Goal: Task Accomplishment & Management: Complete application form

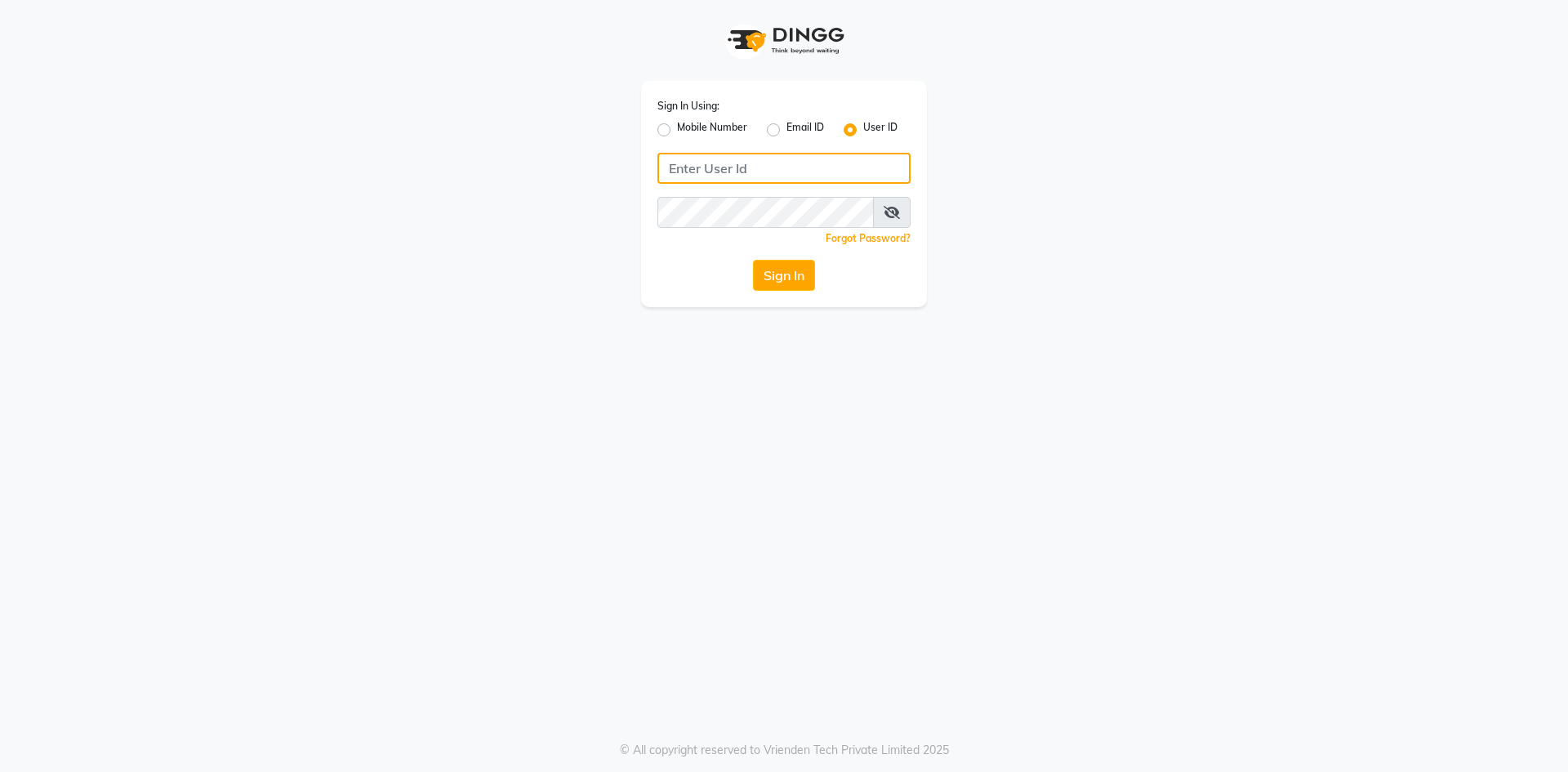
click at [726, 170] on input "Username" at bounding box center [784, 168] width 253 height 31
type input "e3814-01"
click at [894, 210] on icon at bounding box center [891, 212] width 16 height 13
click at [797, 284] on button "Sign In" at bounding box center [784, 274] width 62 height 31
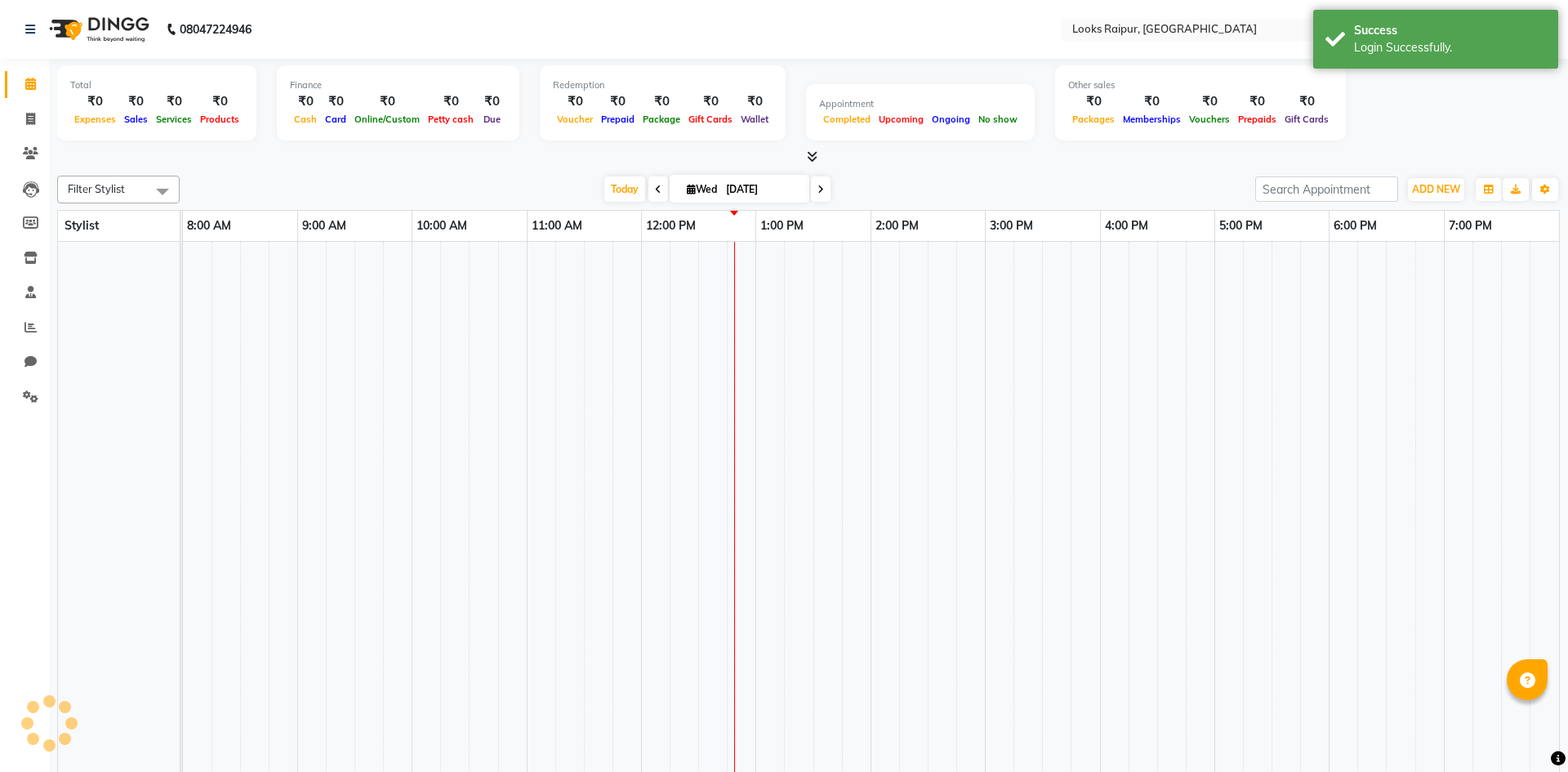
select select "en"
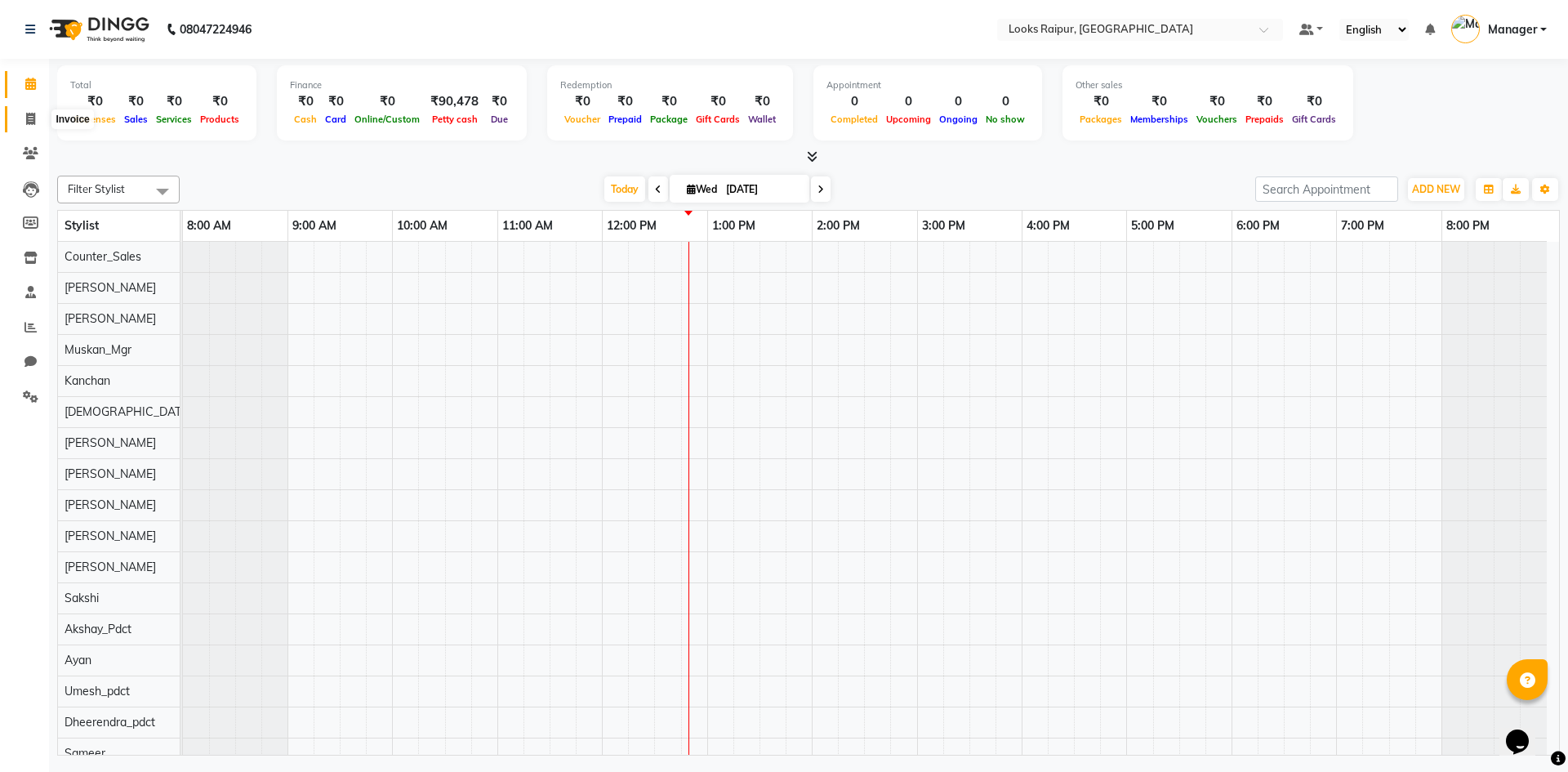
click at [31, 116] on icon at bounding box center [31, 119] width 9 height 12
select select "service"
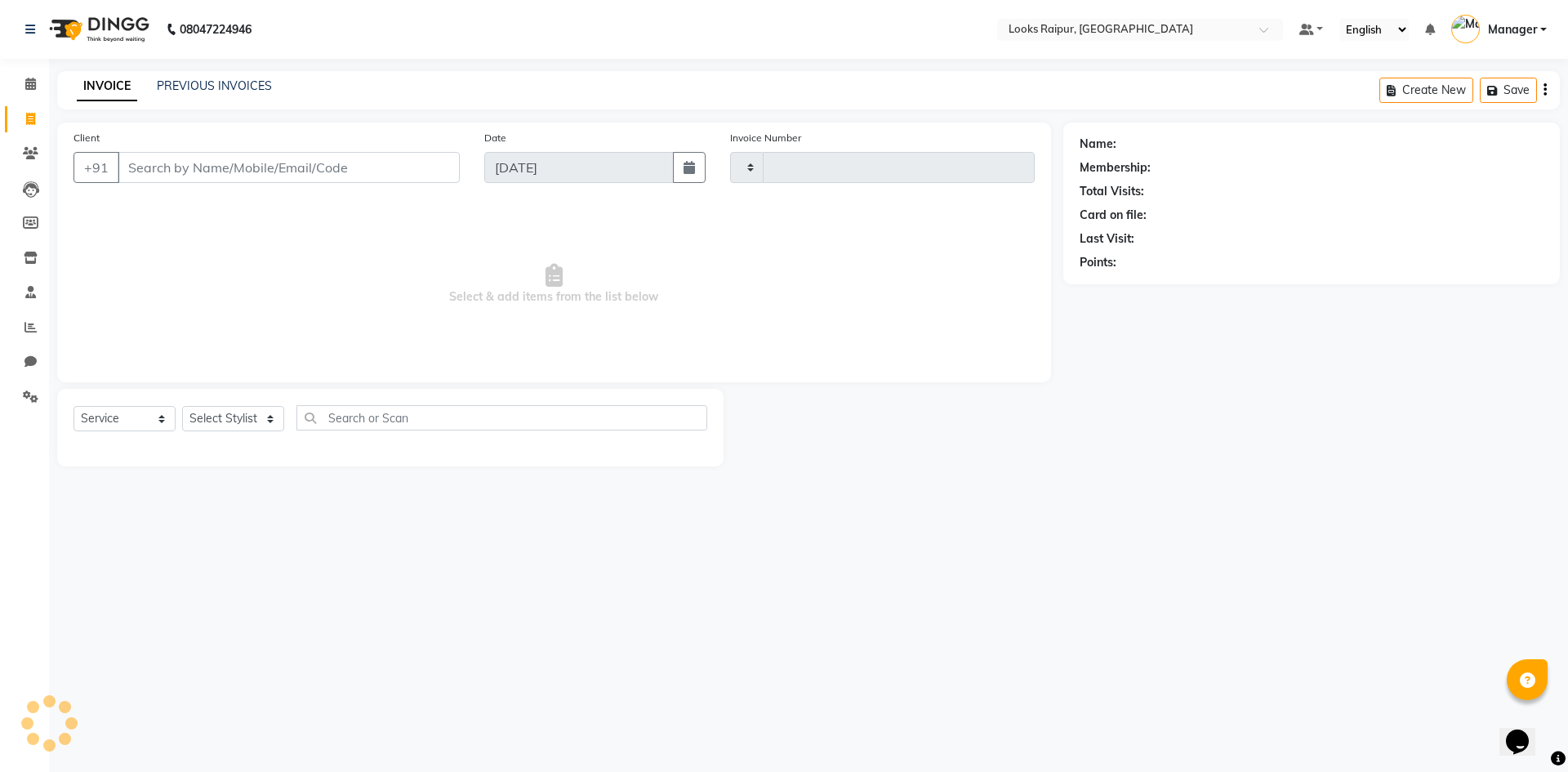
type input "0341"
select select "8606"
click at [173, 72] on div "08047224946 Select Location × Looks Raipur, Raipur Default Panel My Panel Engli…" at bounding box center [784, 386] width 1568 height 772
click at [174, 76] on div "INVOICE PREVIOUS INVOICES Create New Save" at bounding box center [809, 89] width 1503 height 38
click at [185, 85] on link "PREVIOUS INVOICES" at bounding box center [214, 86] width 115 height 15
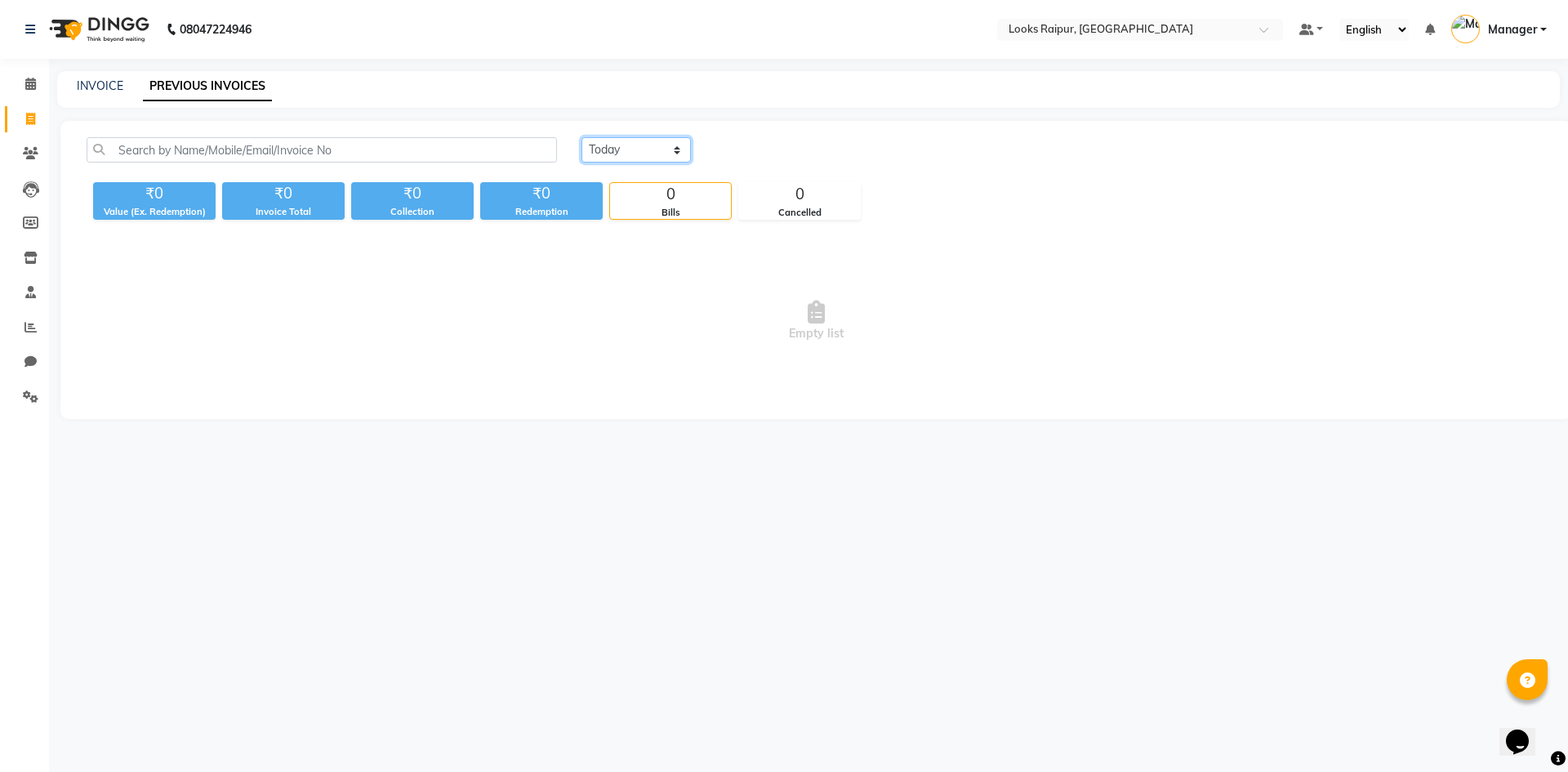
click at [673, 153] on select "[DATE] [DATE] Custom Range" at bounding box center [636, 150] width 110 height 26
select select "[DATE]"
click at [581, 137] on select "[DATE] [DATE] Custom Range" at bounding box center [636, 150] width 110 height 26
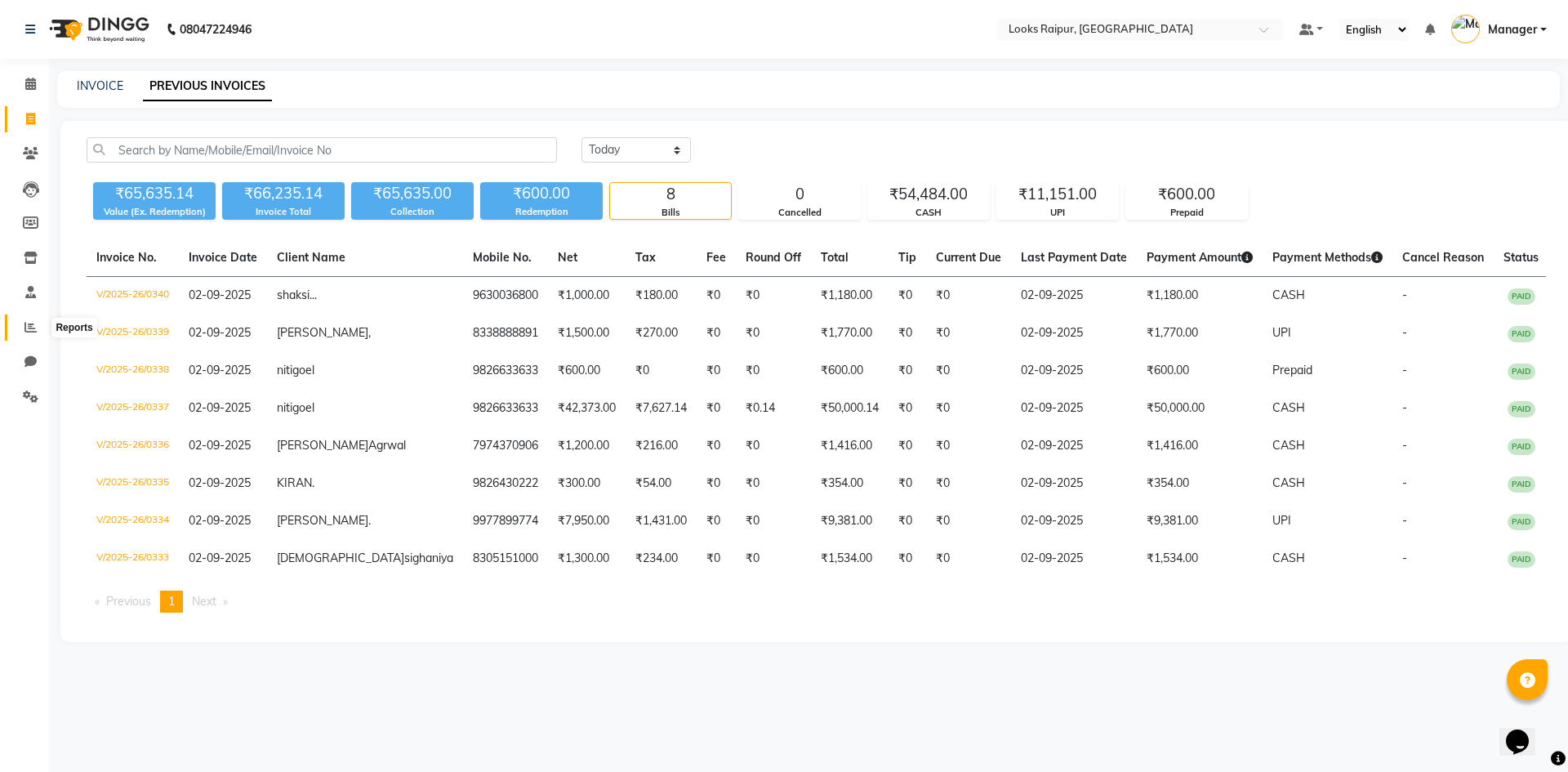
click at [29, 321] on icon at bounding box center [31, 328] width 12 height 12
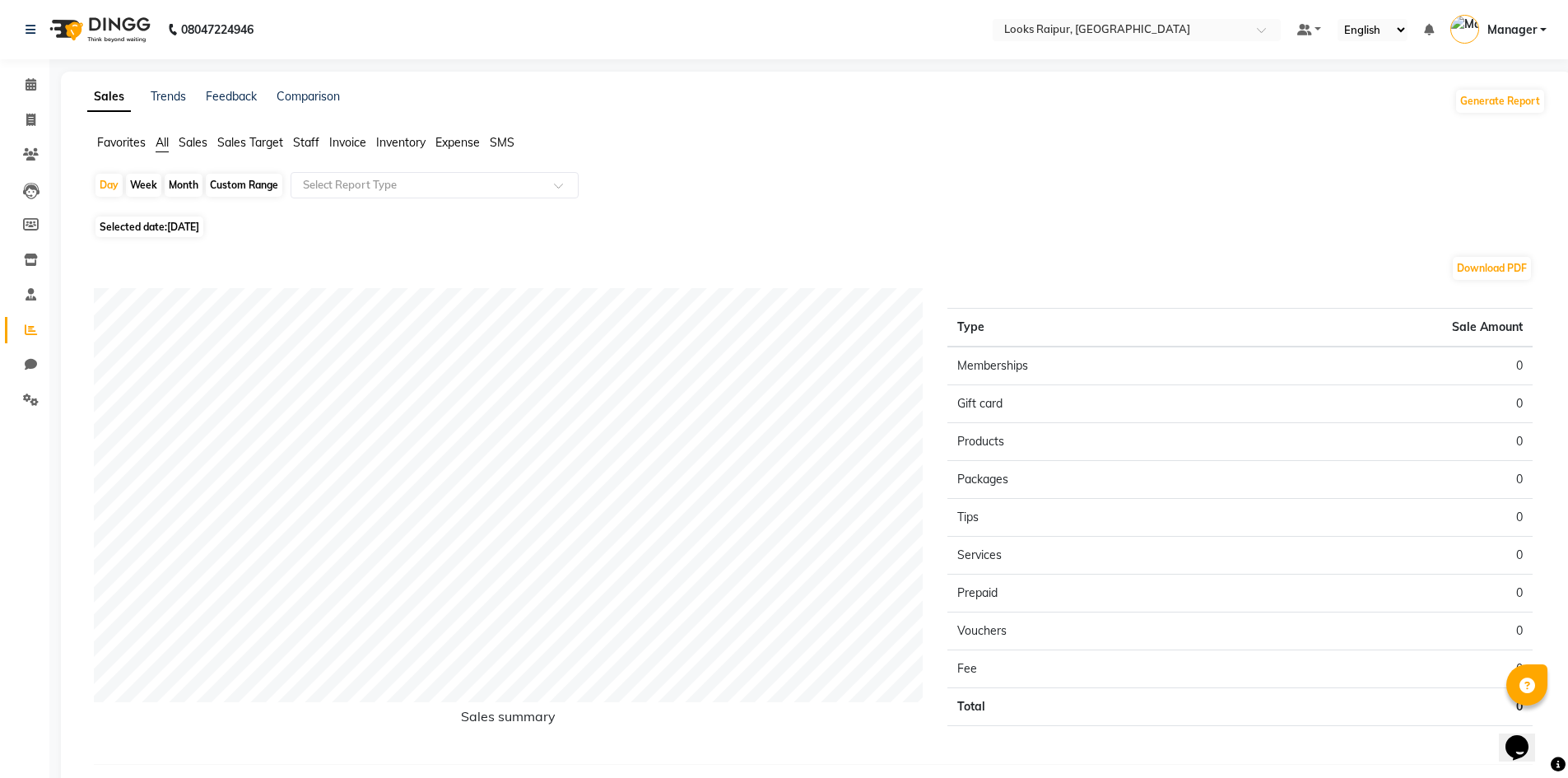
click at [365, 145] on span "Invoice" at bounding box center [348, 142] width 37 height 15
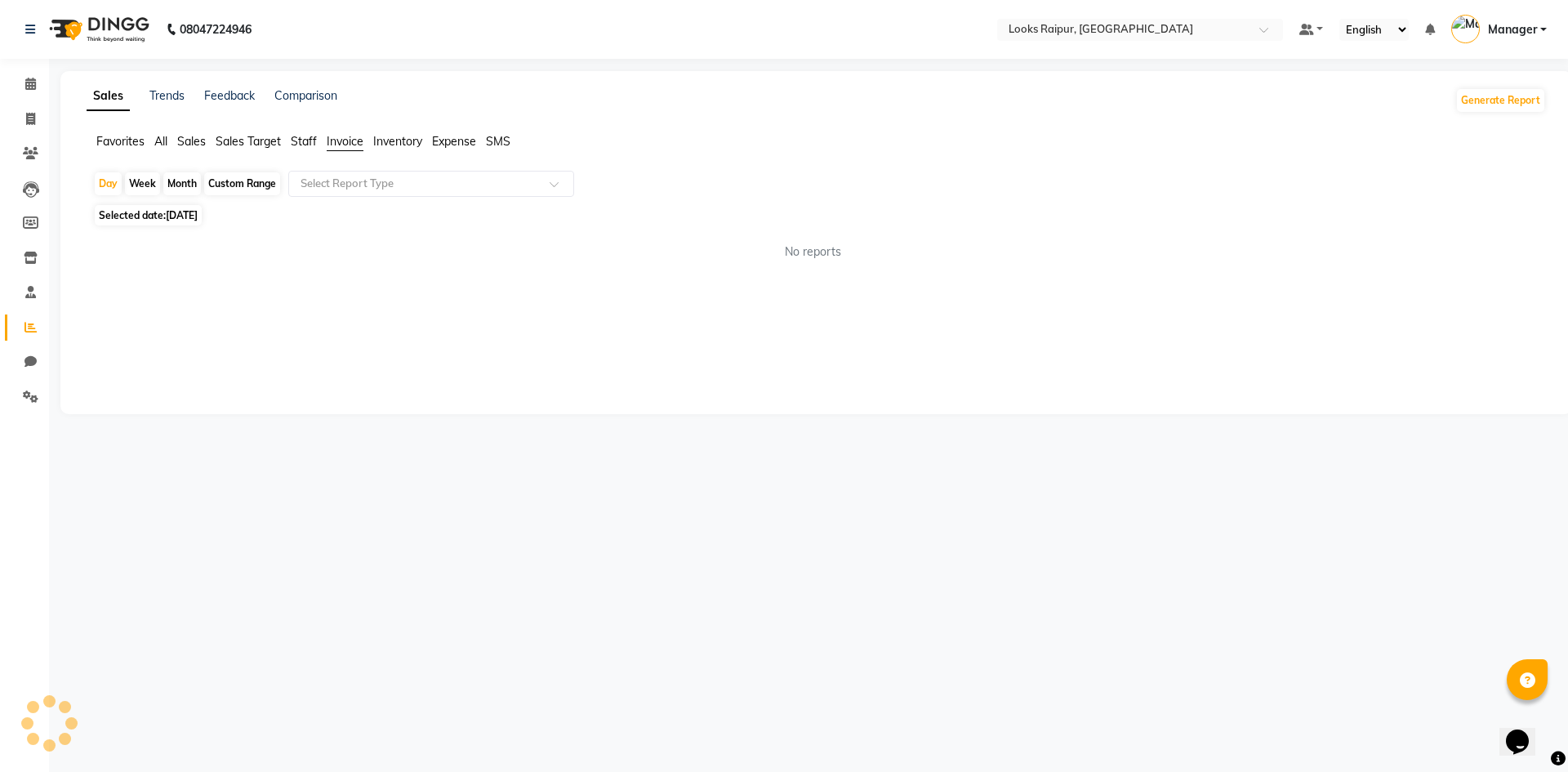
click at [343, 131] on div "Sales Trends Feedback Comparison Generate Report Favorites All Sales Sales Targ…" at bounding box center [816, 243] width 1511 height 344
click at [176, 214] on span "[DATE]" at bounding box center [181, 215] width 32 height 12
select select "9"
select select "2025"
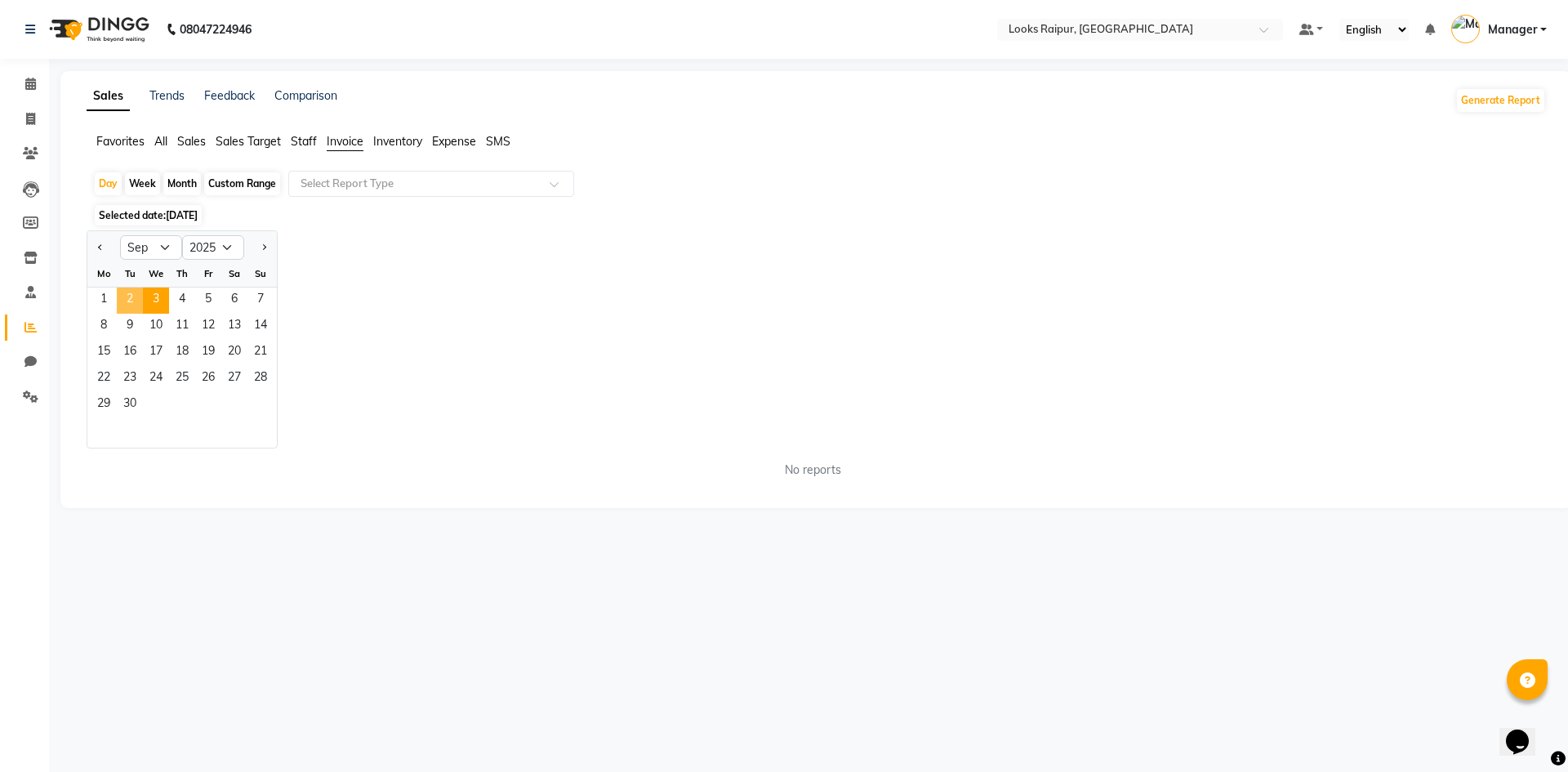
click at [124, 300] on span "2" at bounding box center [130, 301] width 27 height 27
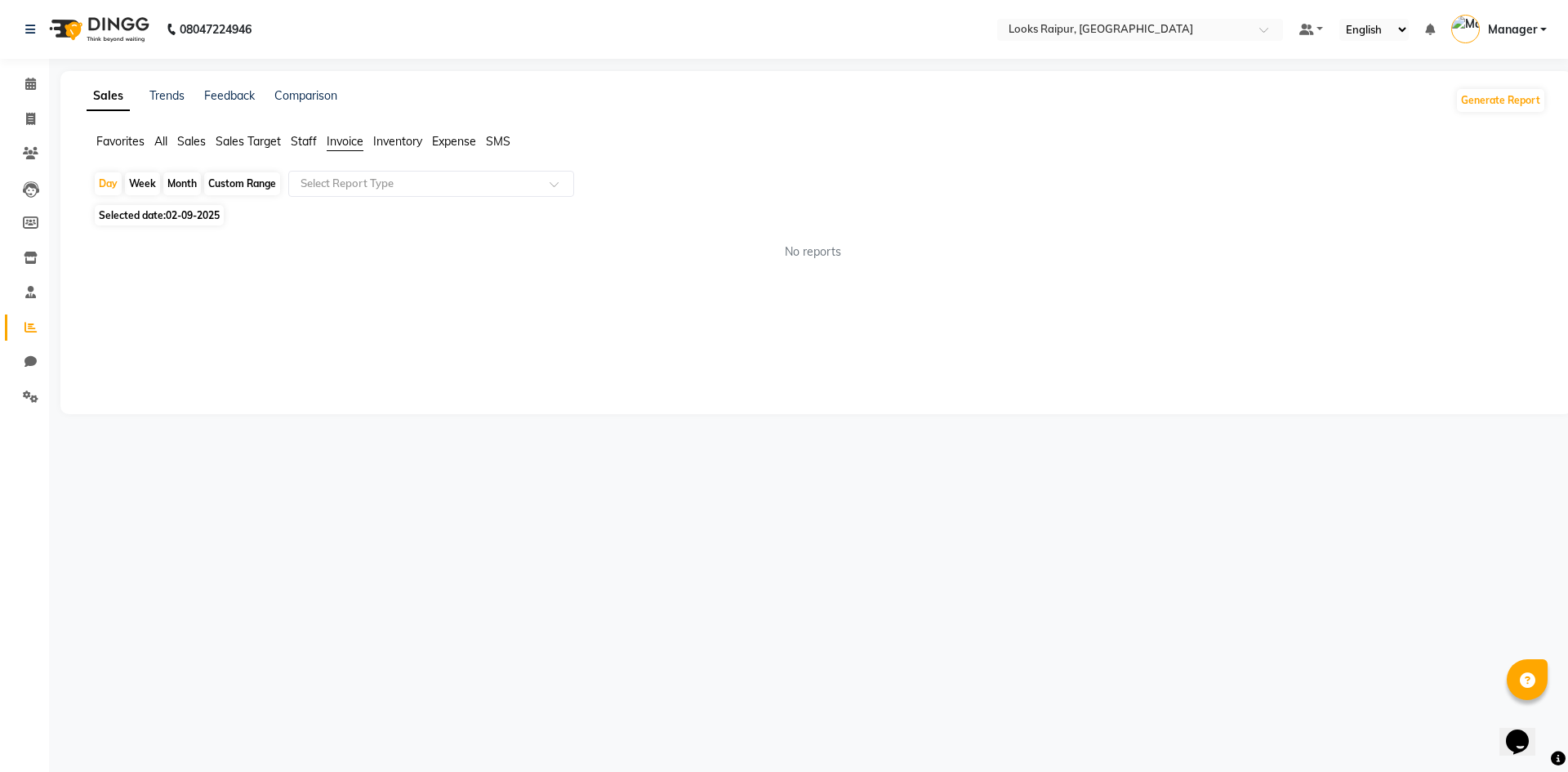
click at [304, 143] on span "Staff" at bounding box center [304, 141] width 27 height 15
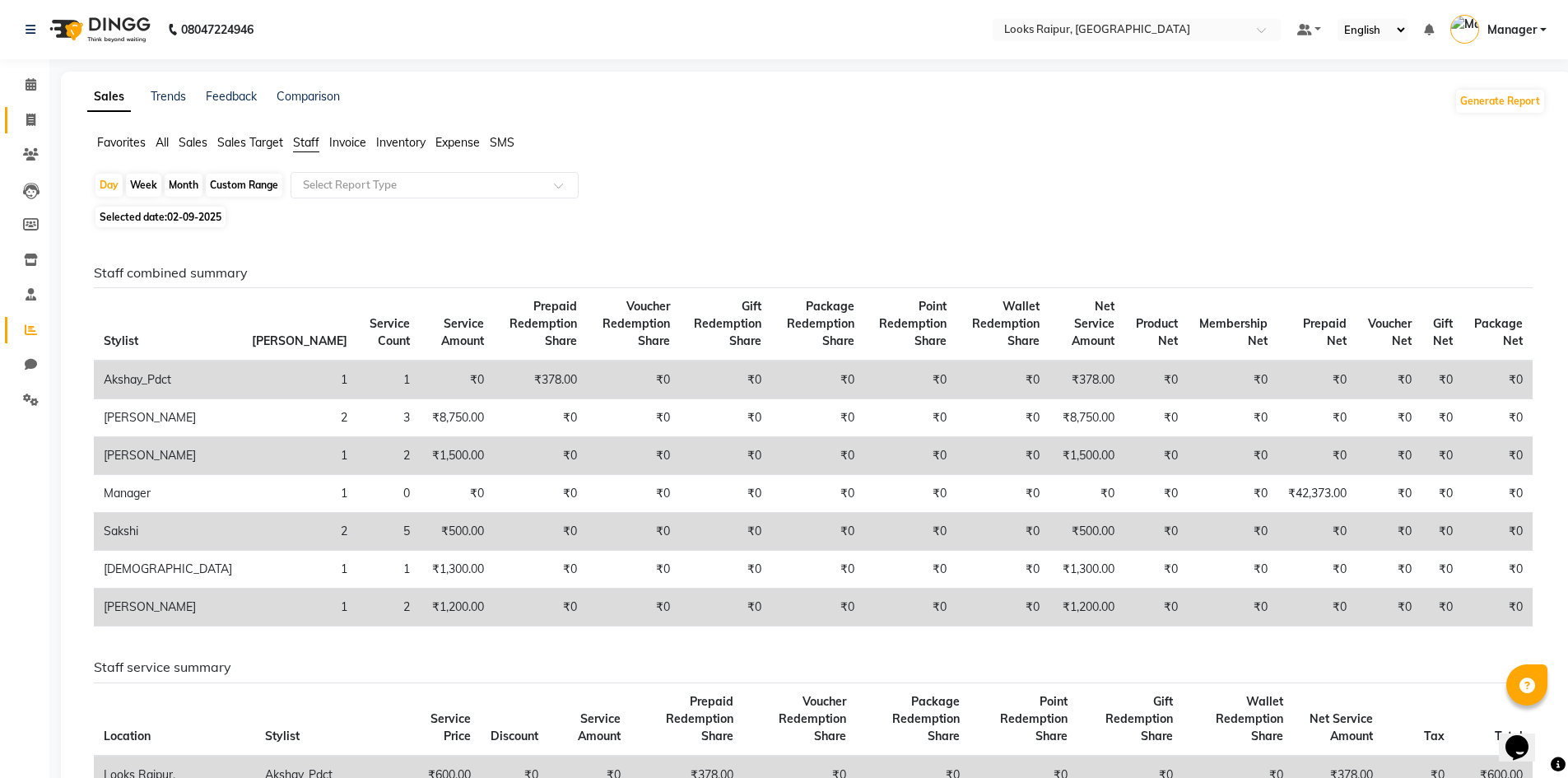
click at [25, 132] on link "Invoice" at bounding box center [25, 120] width 39 height 27
select select "8606"
select select "service"
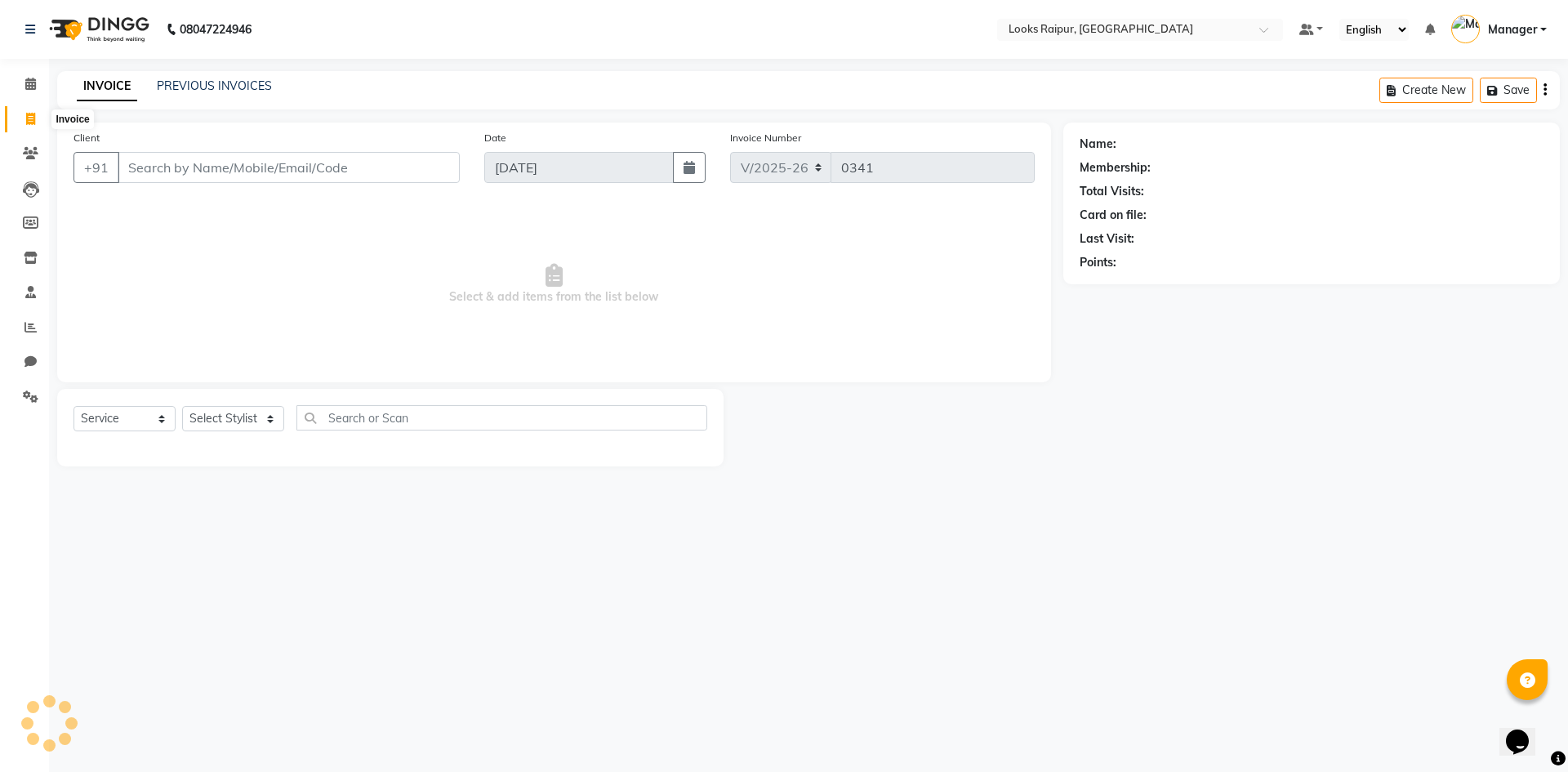
click at [25, 126] on span at bounding box center [30, 120] width 28 height 19
select select "8606"
select select "service"
click at [220, 83] on link "PREVIOUS INVOICES" at bounding box center [214, 86] width 115 height 15
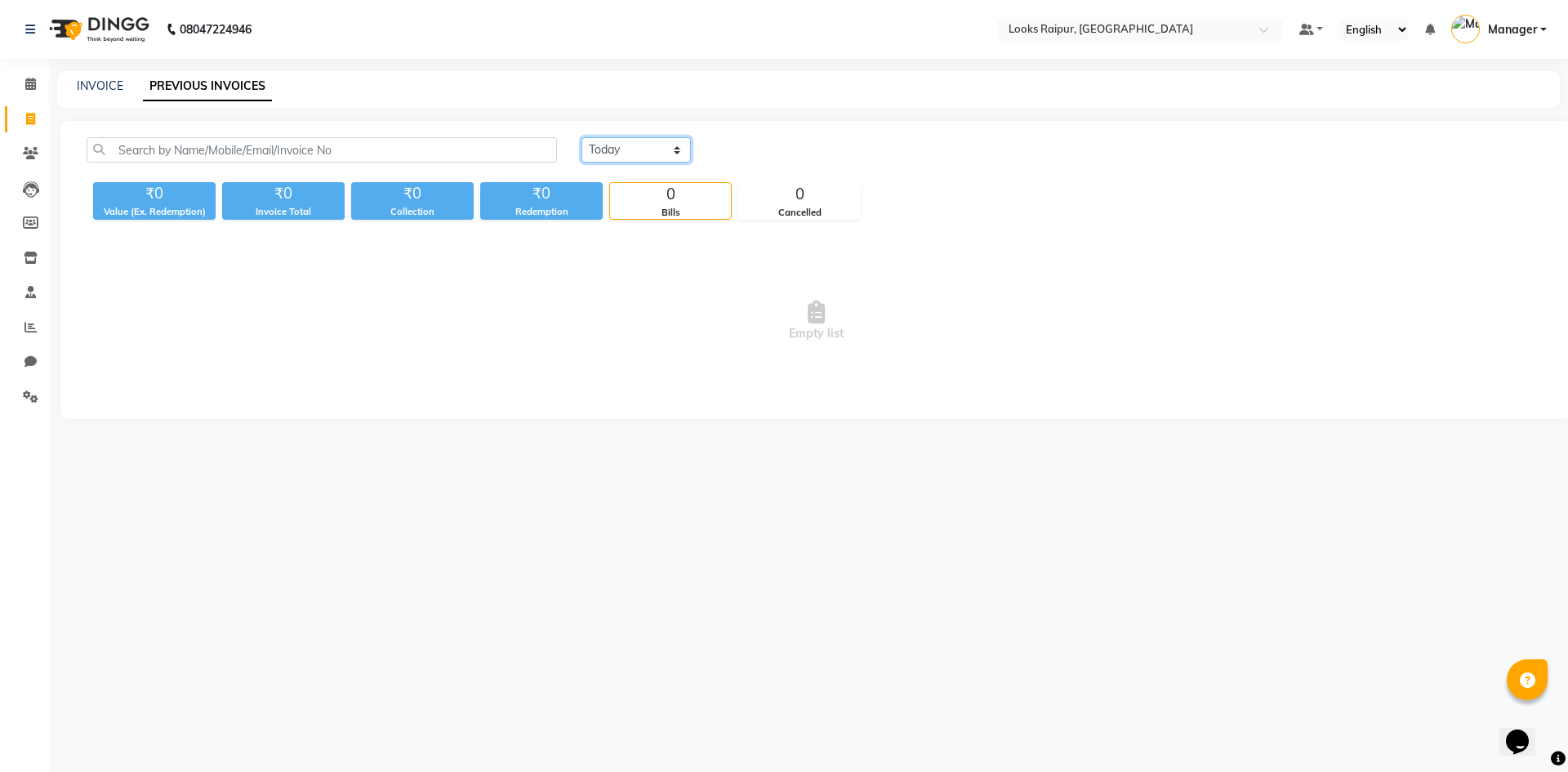
click at [670, 154] on select "[DATE] [DATE] Custom Range" at bounding box center [636, 150] width 110 height 26
select select "[DATE]"
click at [581, 137] on select "[DATE] [DATE] Custom Range" at bounding box center [636, 150] width 110 height 26
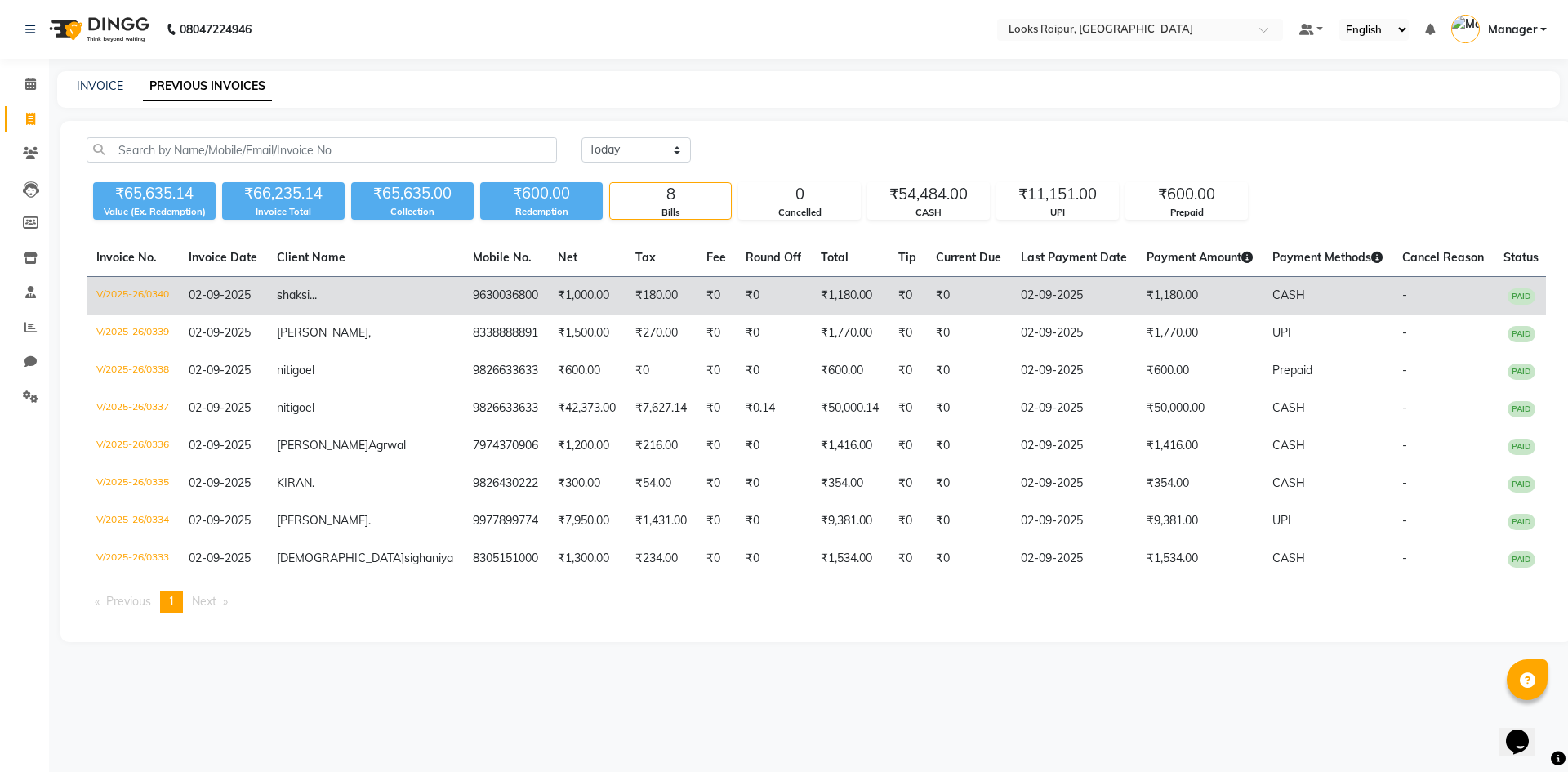
click at [162, 290] on td "V/2025-26/0340" at bounding box center [133, 296] width 92 height 38
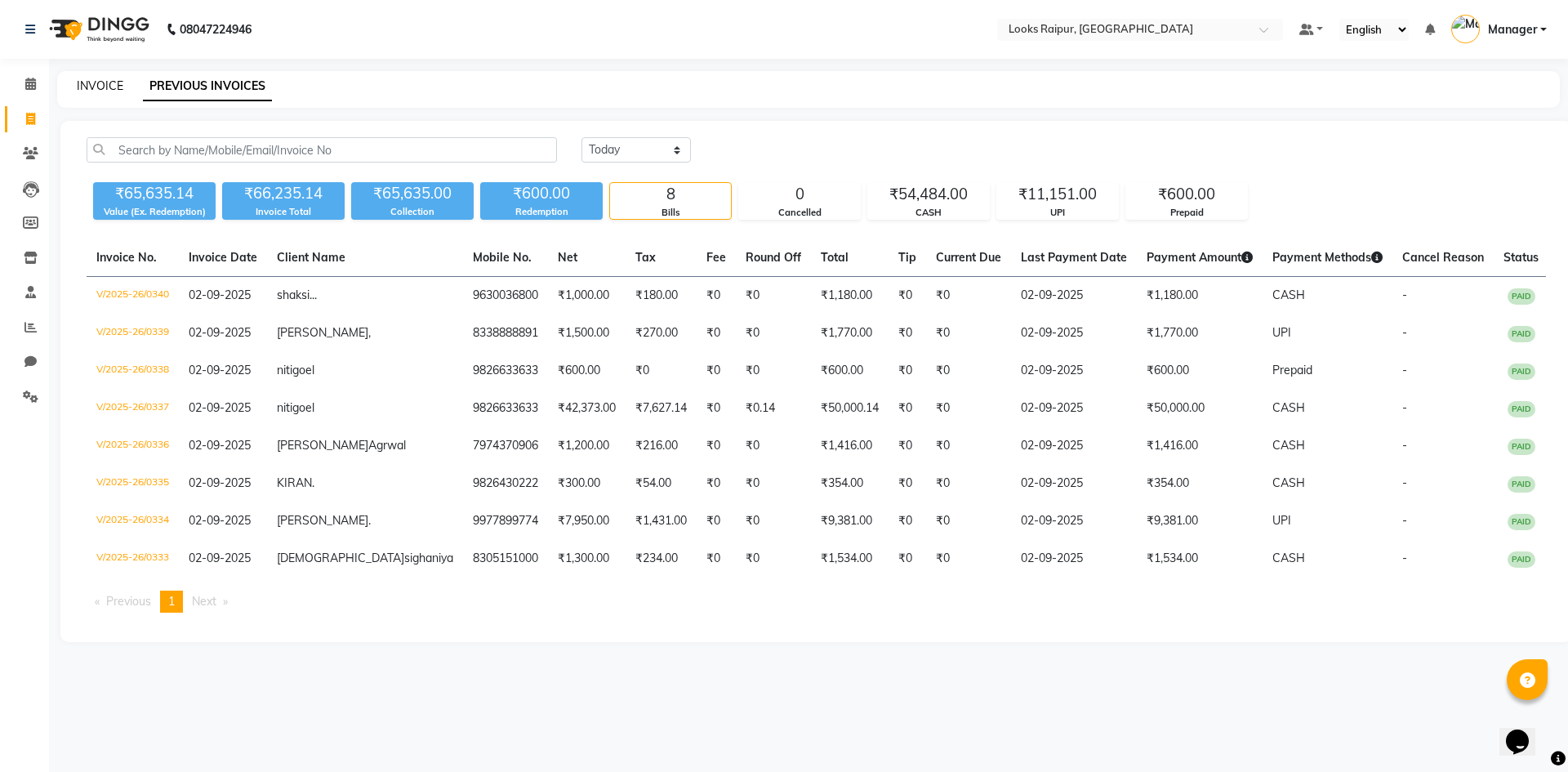
click at [101, 81] on div "INVOICE PREVIOUS INVOICES" at bounding box center [809, 89] width 1503 height 37
click at [93, 83] on link "INVOICE" at bounding box center [100, 86] width 47 height 15
select select "service"
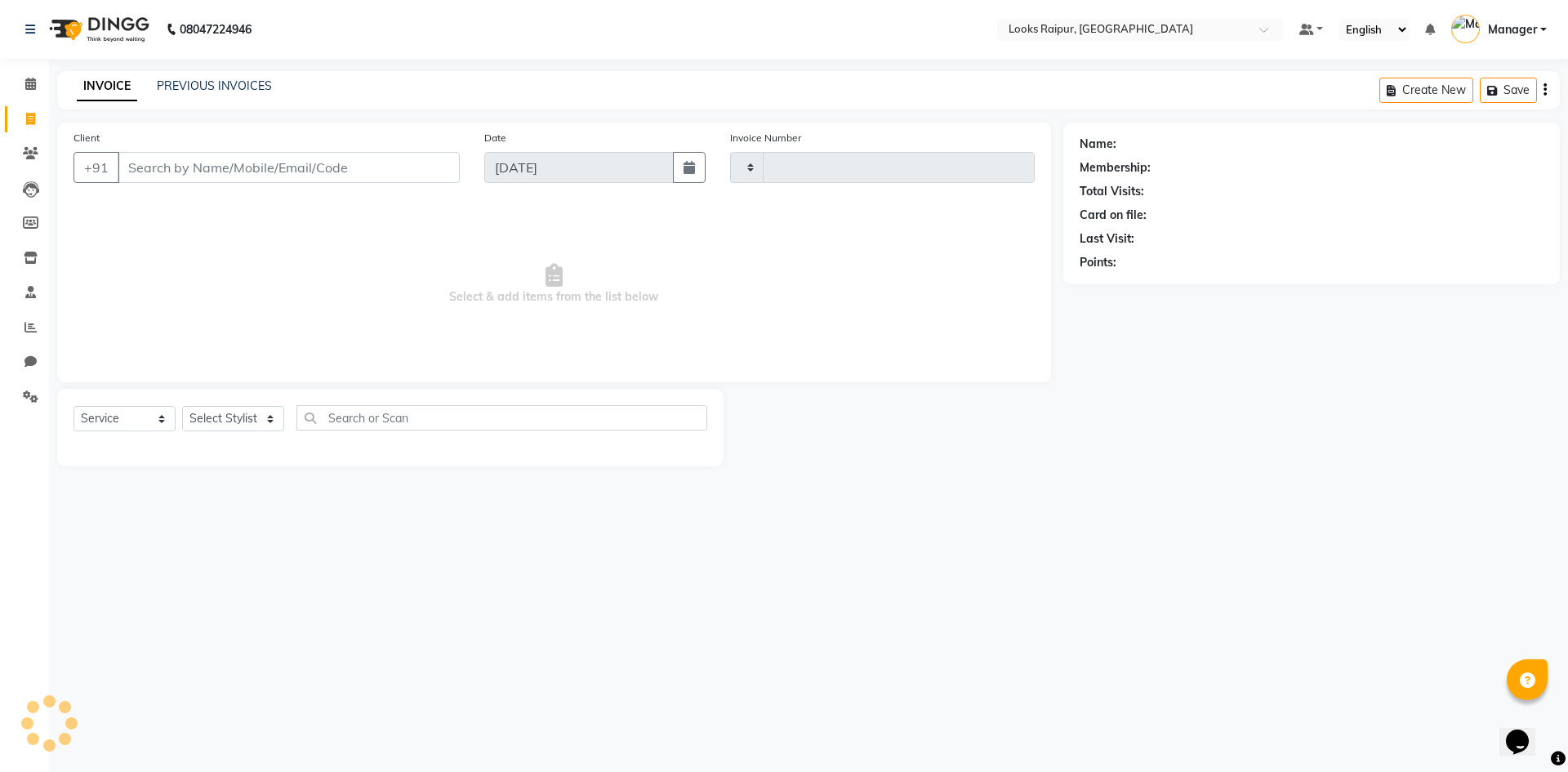
type input "0341"
select select "8606"
click at [23, 120] on span at bounding box center [30, 120] width 28 height 19
select select "service"
type input "0341"
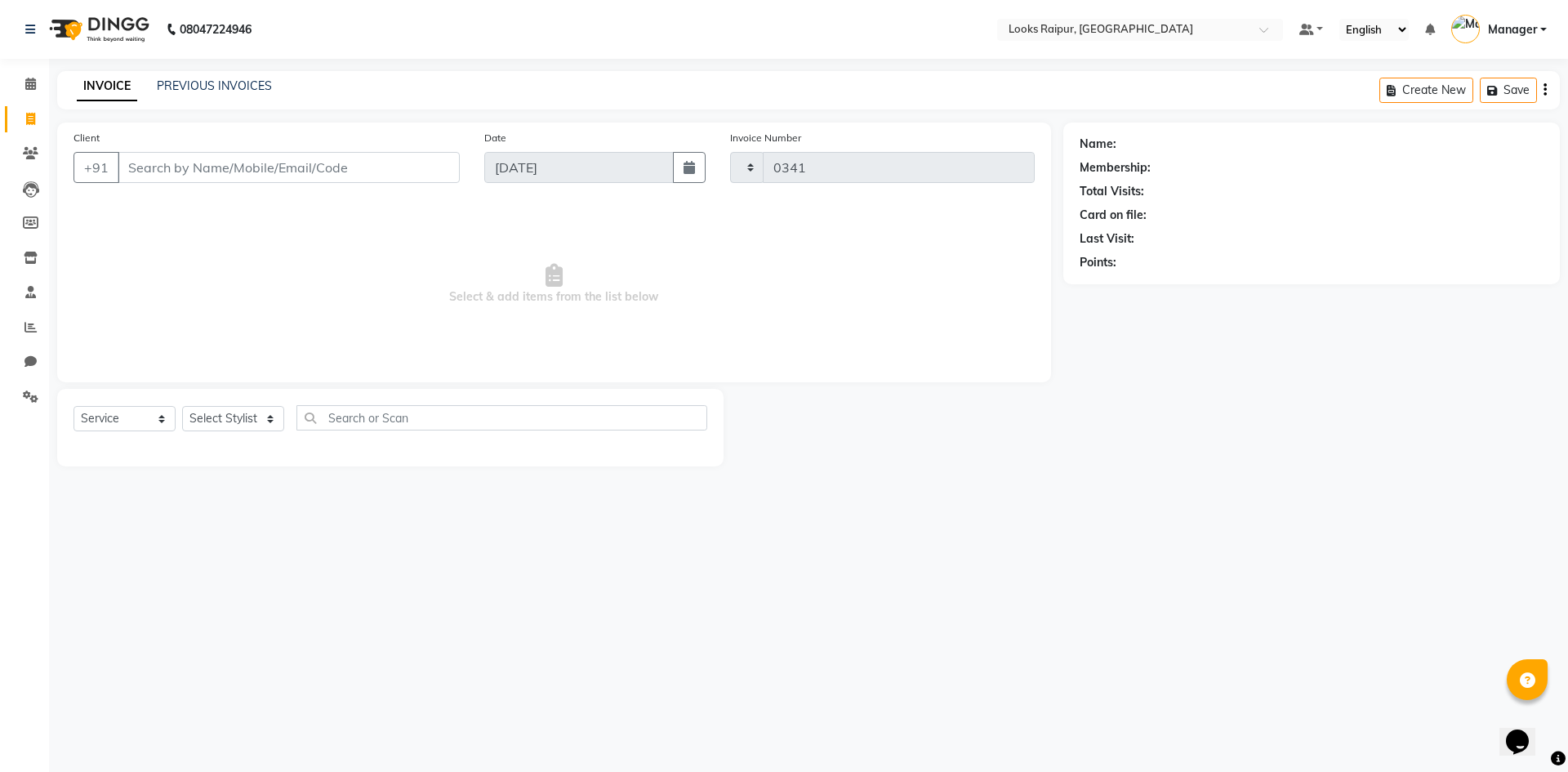
select select "8606"
click at [211, 83] on link "PREVIOUS INVOICES" at bounding box center [214, 86] width 115 height 15
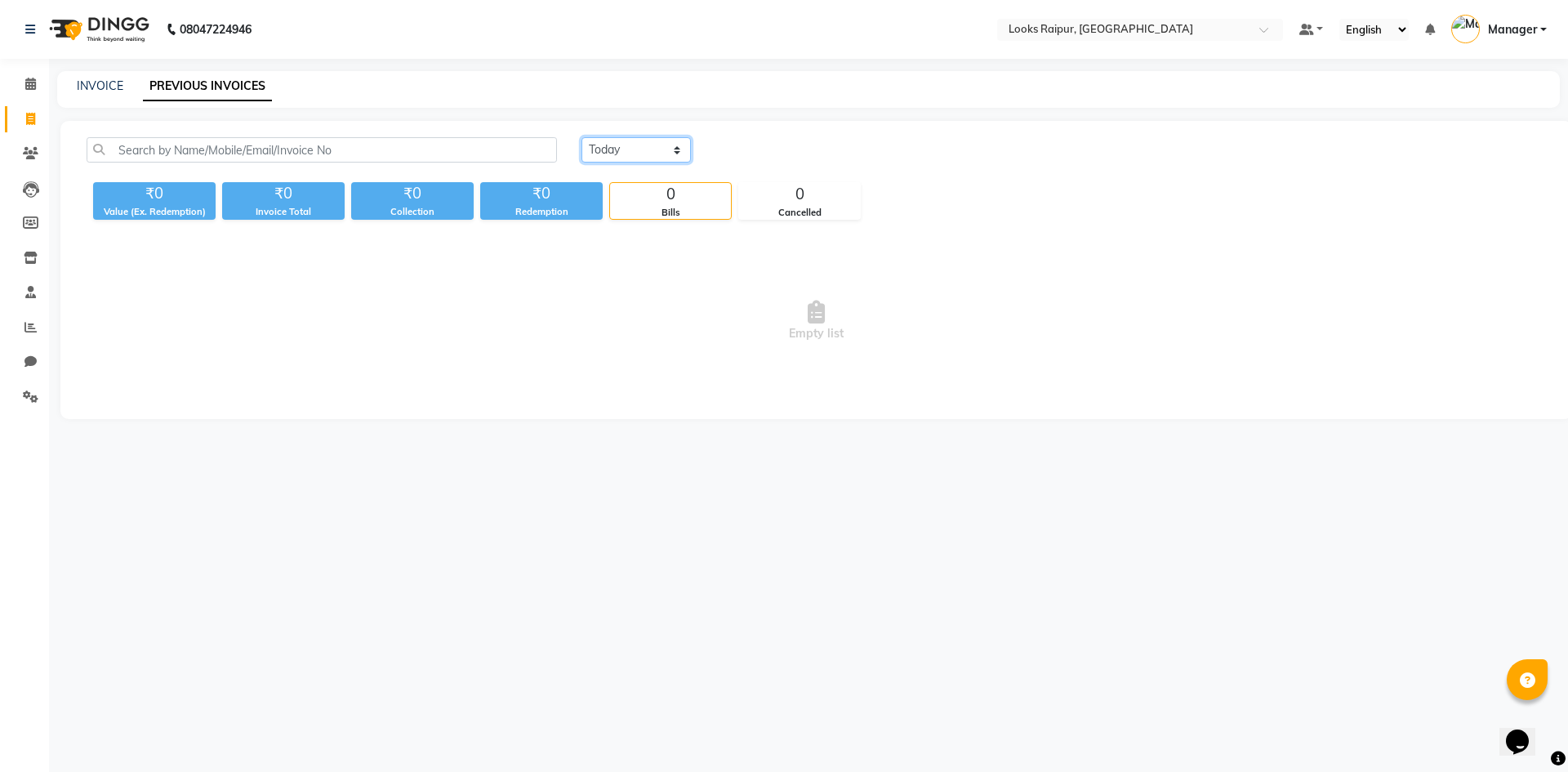
click at [668, 145] on select "[DATE] [DATE] Custom Range" at bounding box center [636, 150] width 110 height 26
select select "[DATE]"
click at [581, 137] on select "[DATE] [DATE] Custom Range" at bounding box center [636, 150] width 110 height 26
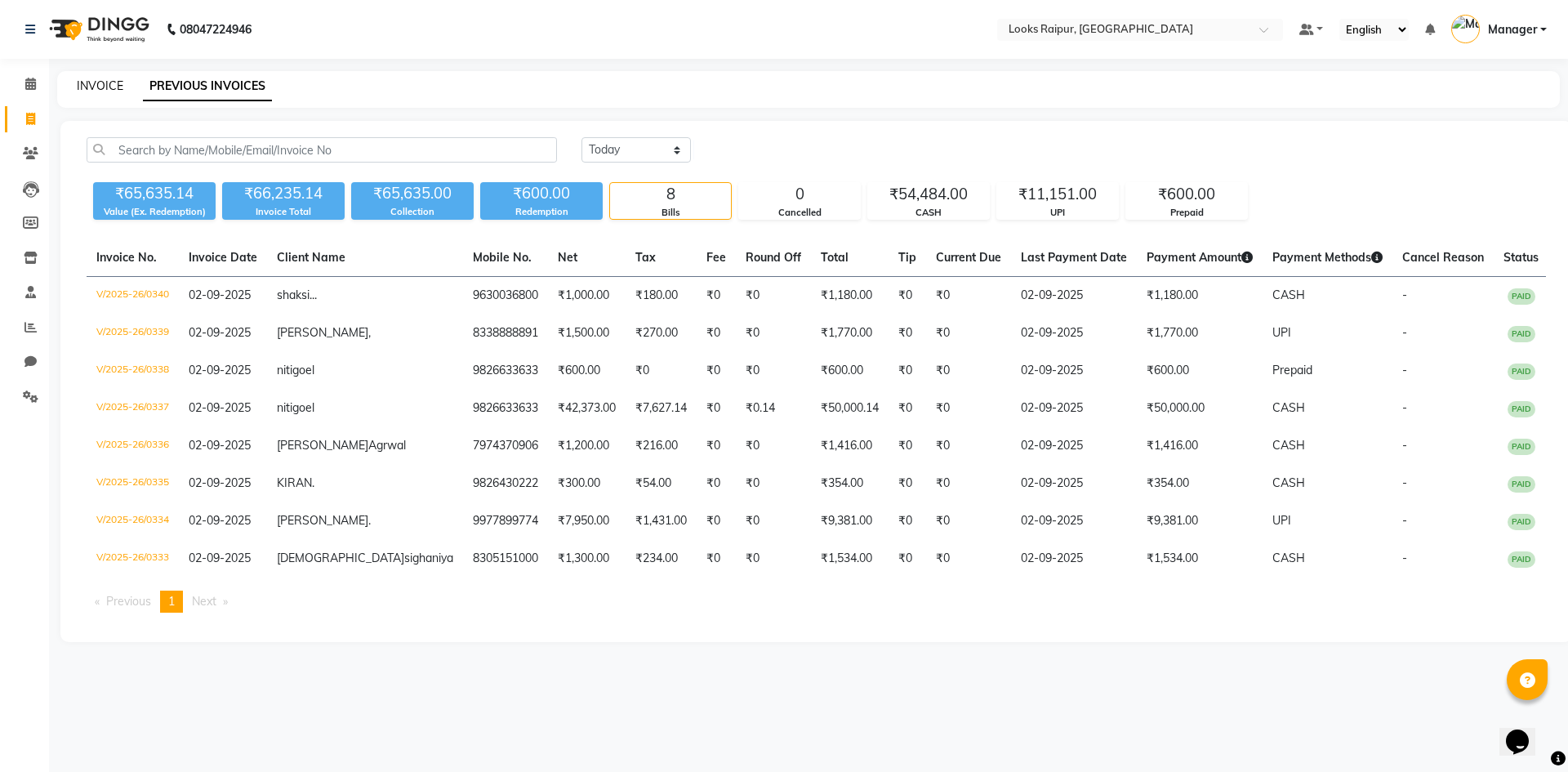
click at [84, 87] on link "INVOICE" at bounding box center [100, 86] width 47 height 15
select select "8606"
select select "service"
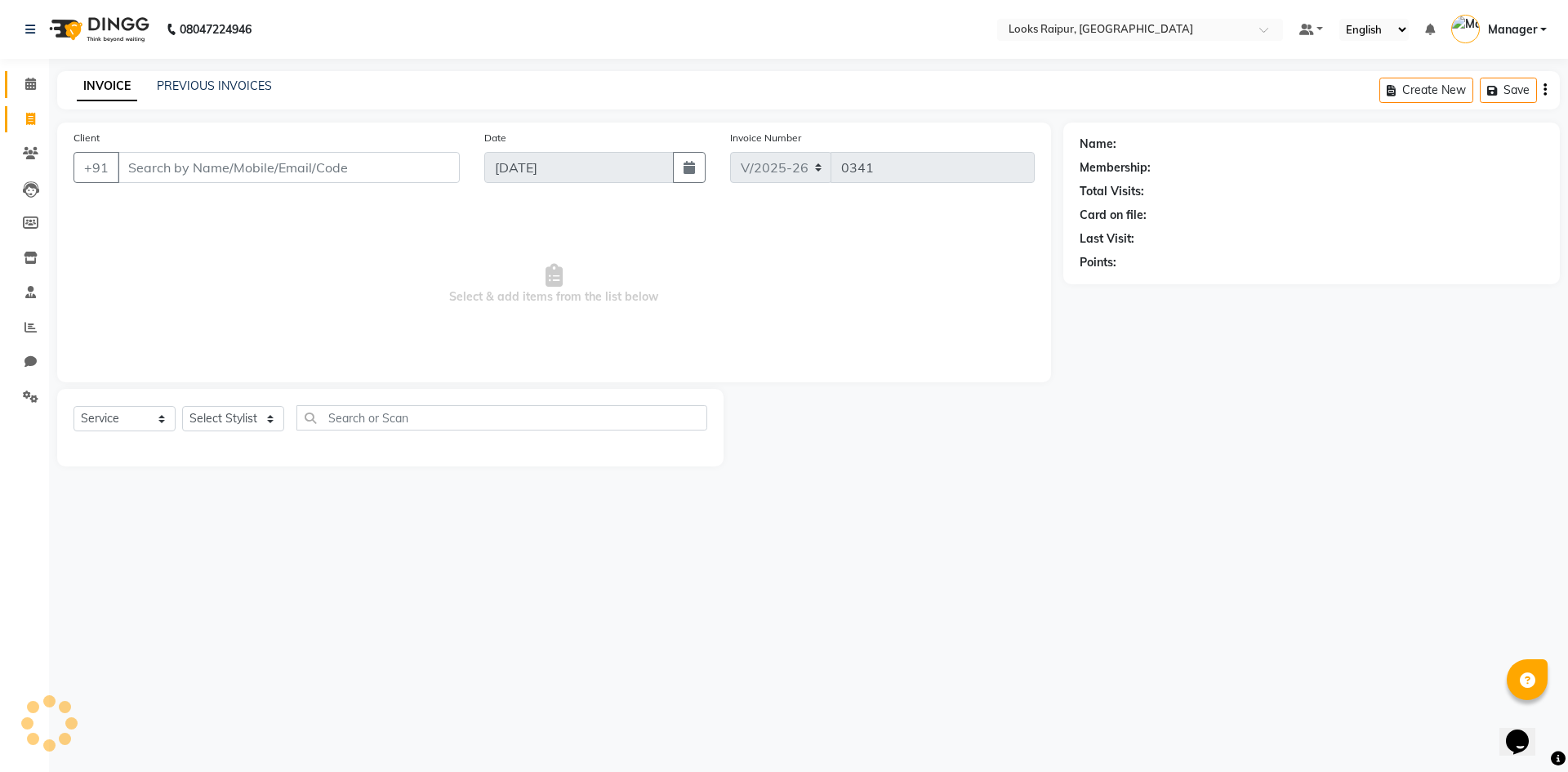
click at [19, 73] on link "Calendar" at bounding box center [25, 84] width 39 height 27
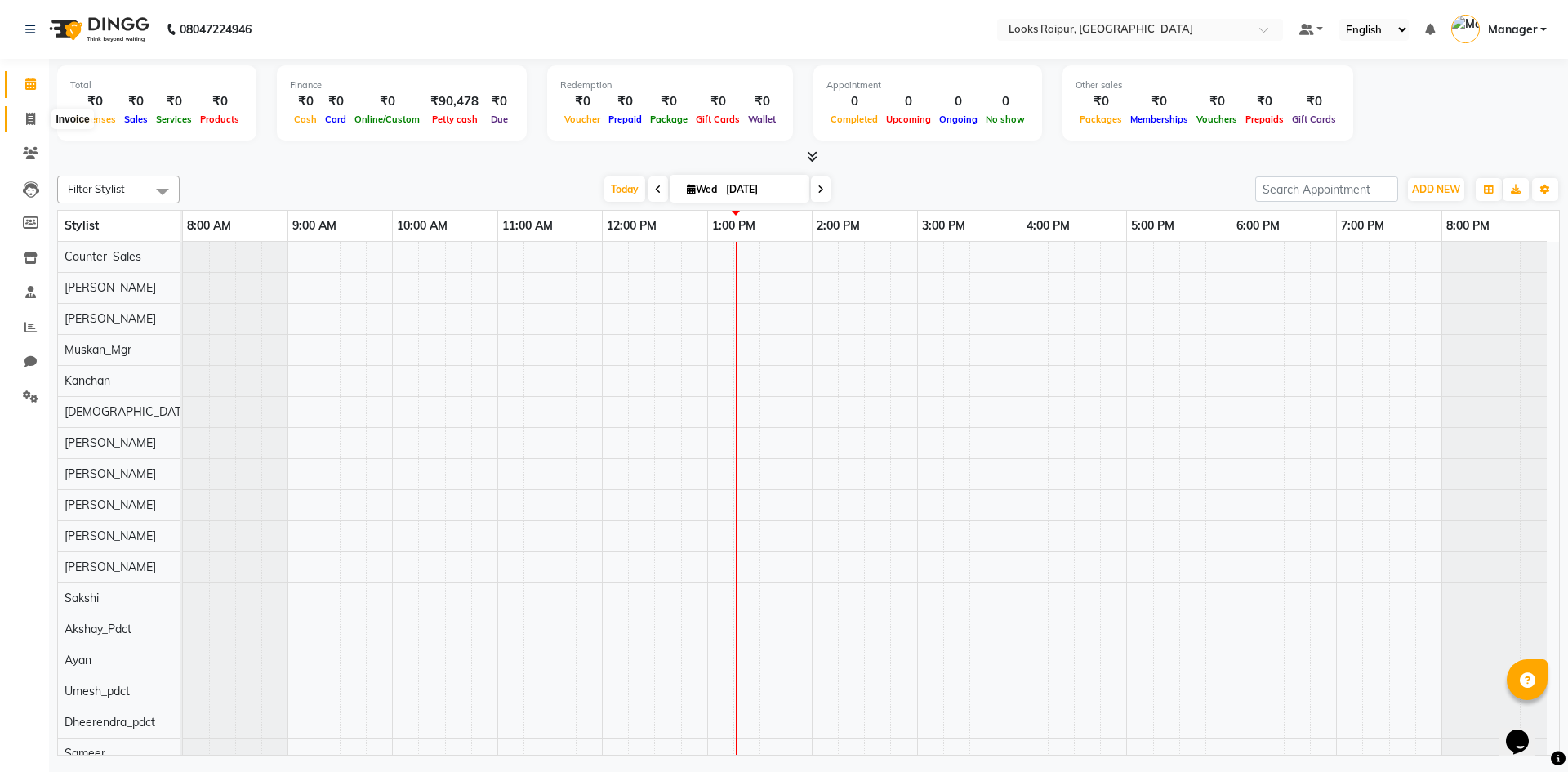
click at [26, 116] on span at bounding box center [30, 120] width 28 height 19
select select "service"
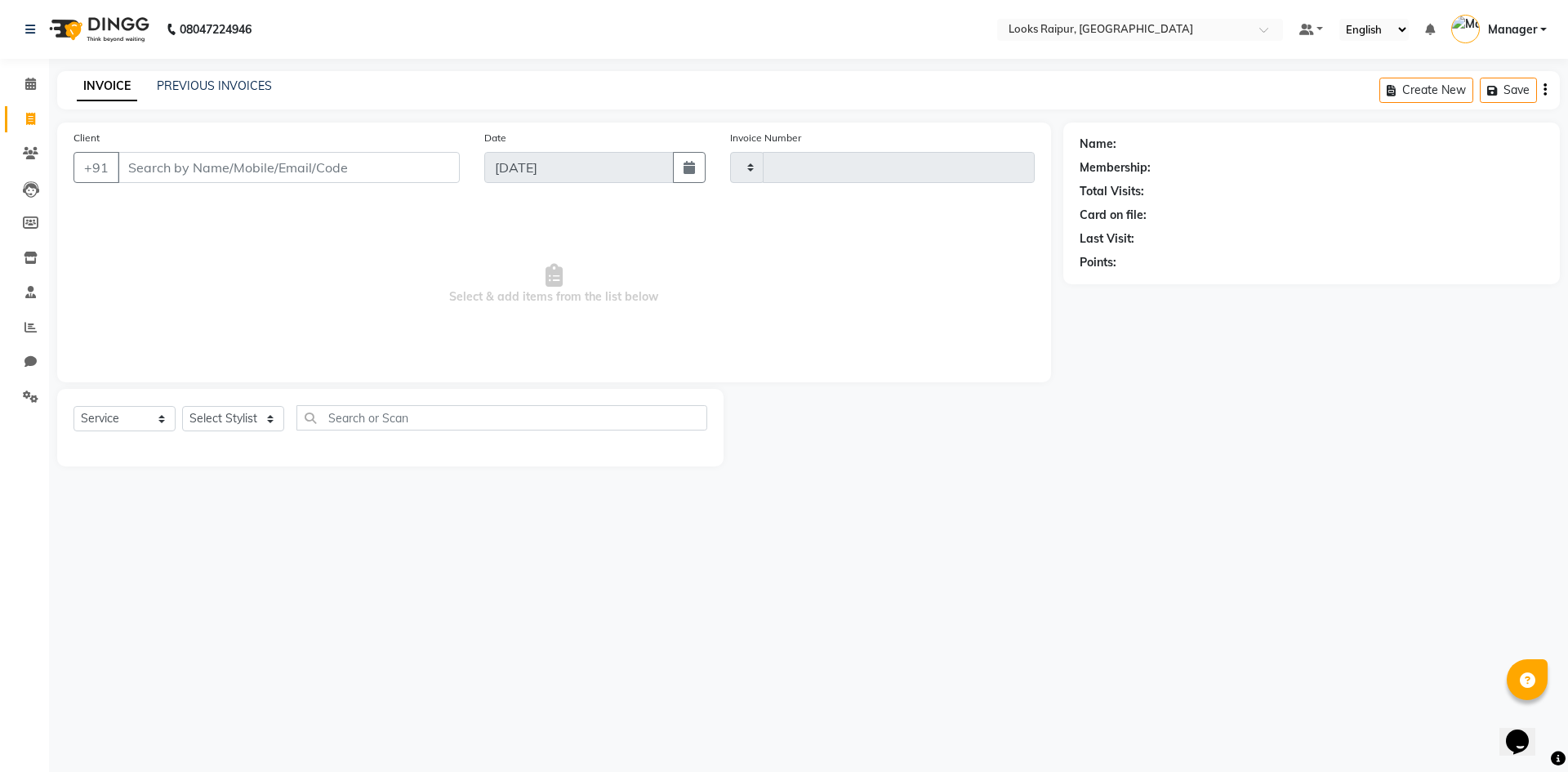
type input "0341"
select select "8606"
click at [27, 84] on icon at bounding box center [31, 84] width 11 height 12
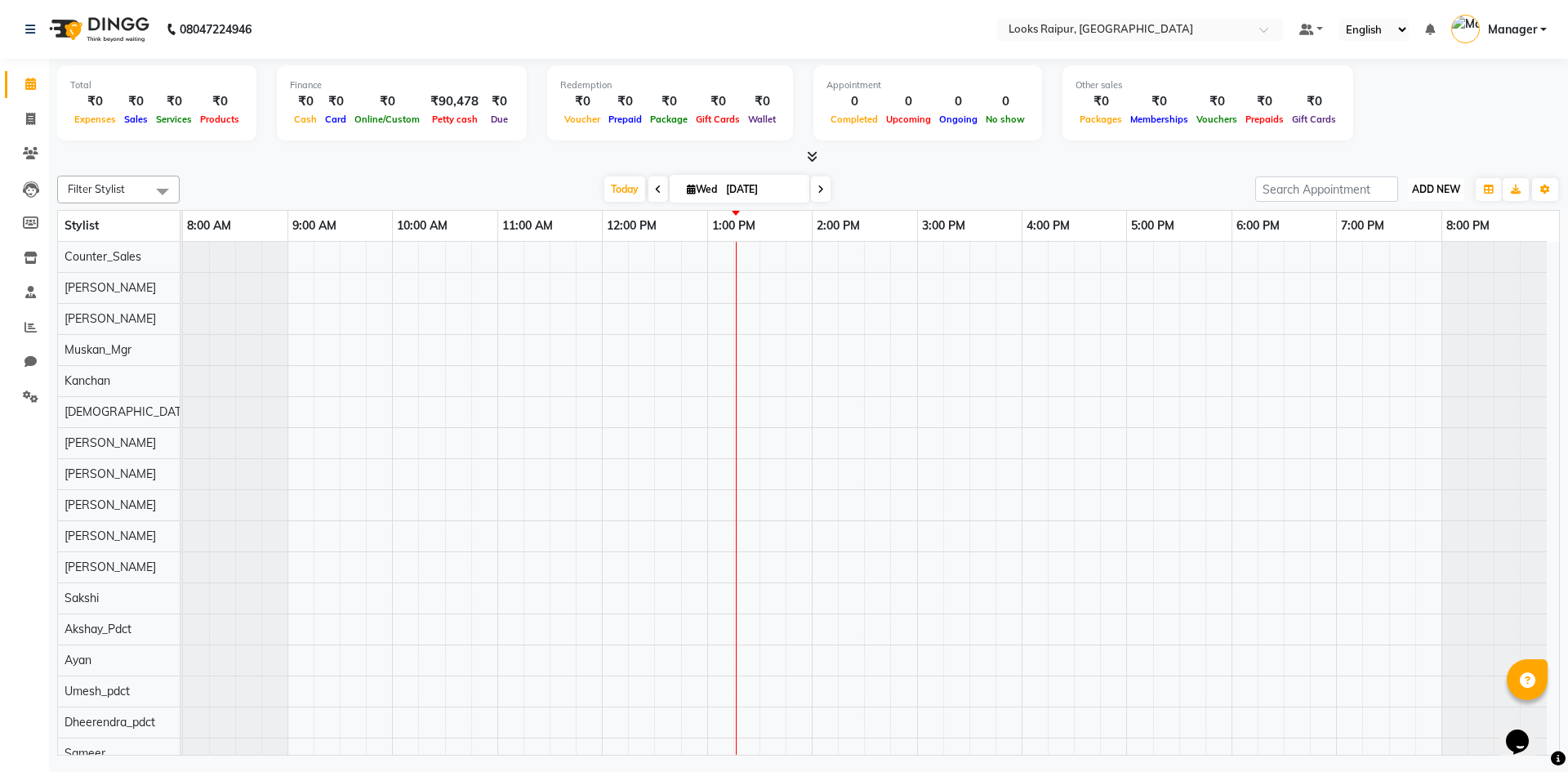
click at [1456, 193] on span "ADD NEW" at bounding box center [1435, 189] width 48 height 12
click at [1426, 262] on link "Add Expense" at bounding box center [1399, 263] width 129 height 21
select select "1"
select select "7834"
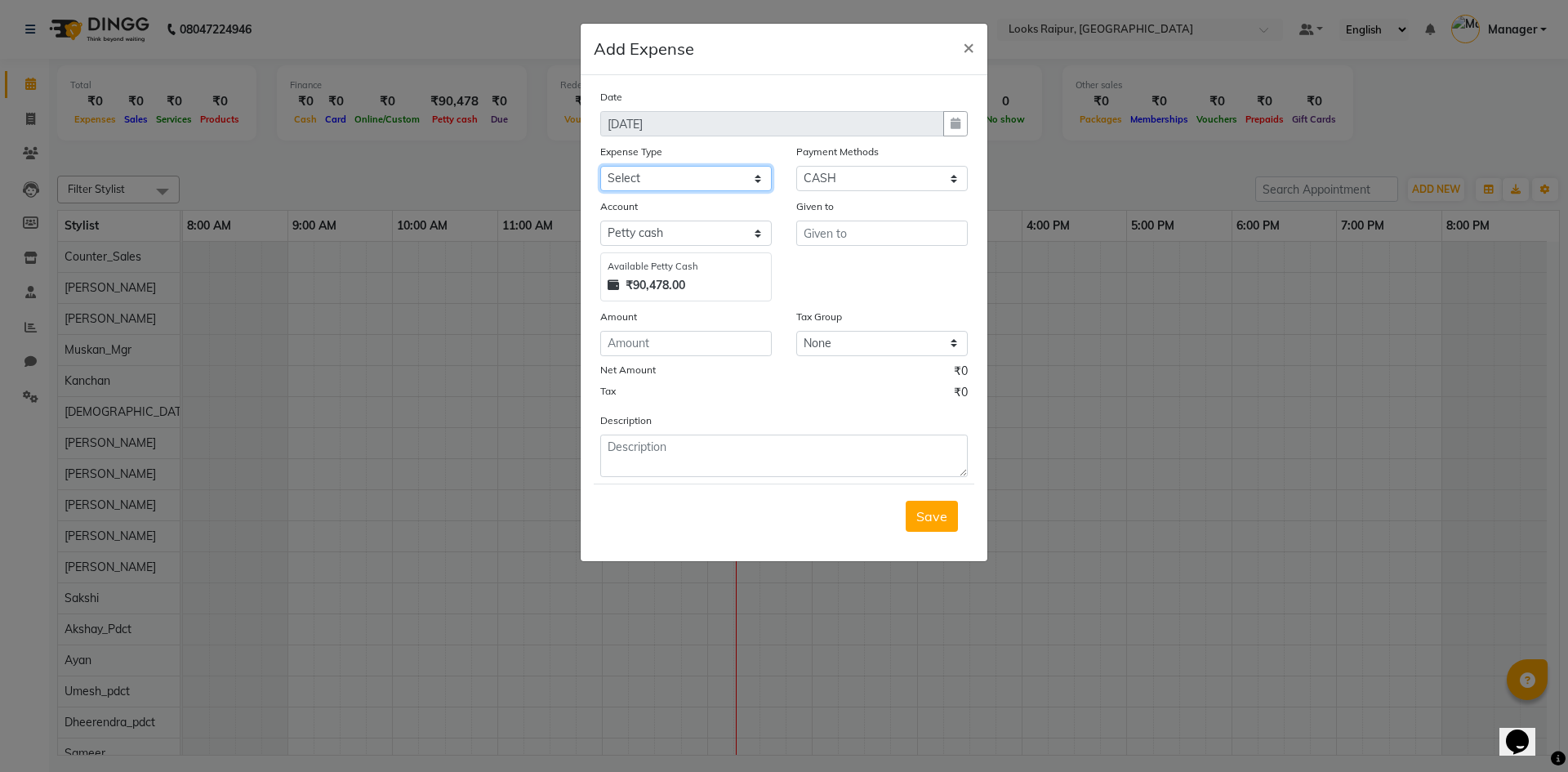
click at [763, 181] on select "Select Bank Deposit Blinkit Cash Handover CLIENT Client ordered food Client Ref…" at bounding box center [686, 178] width 172 height 26
select select "24076"
click at [600, 166] on select "Select Bank Deposit Blinkit Cash Handover CLIENT Client ordered food Client Ref…" at bounding box center [686, 178] width 172 height 26
click at [836, 228] on input "text" at bounding box center [882, 233] width 172 height 26
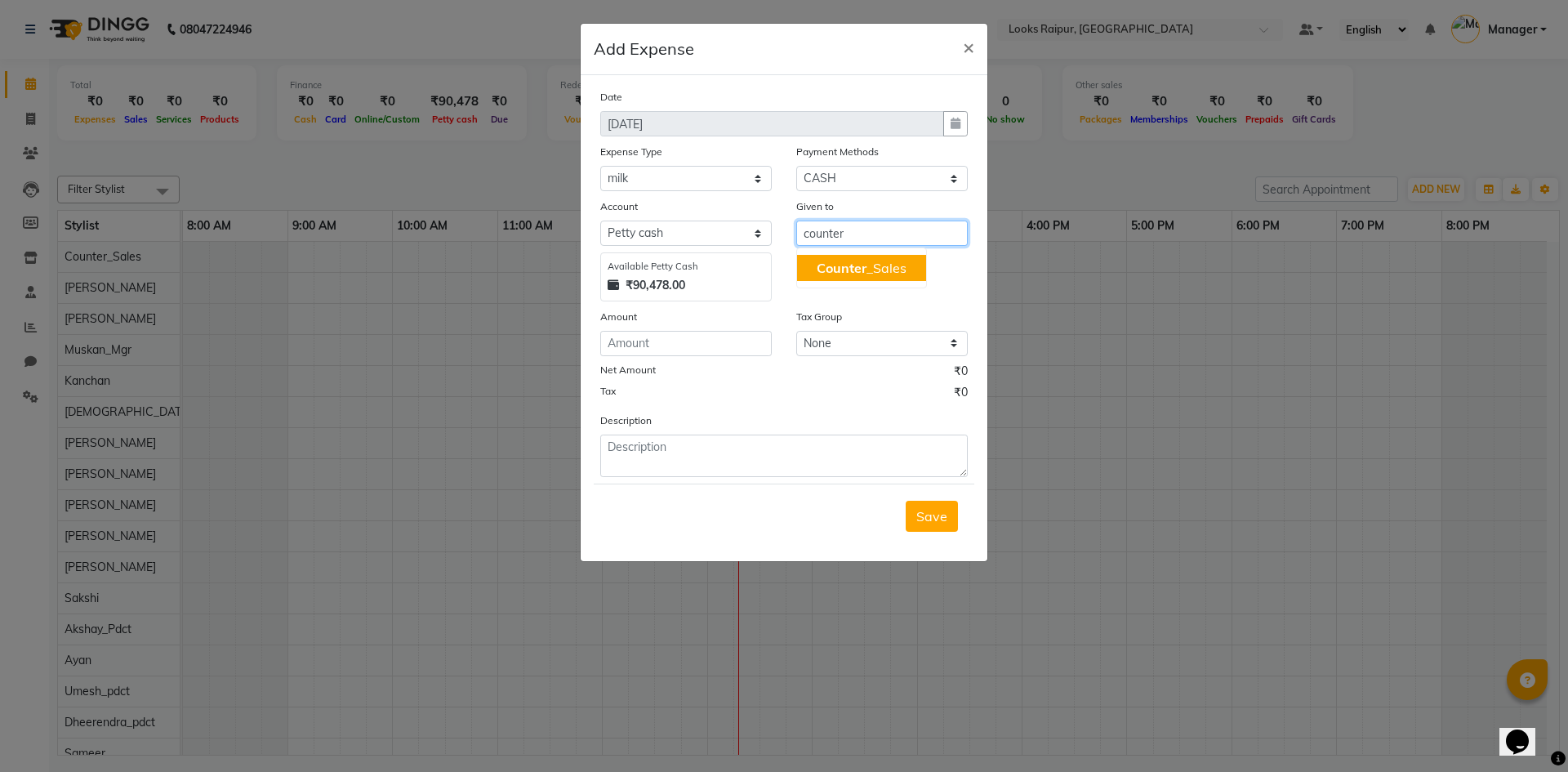
click at [845, 261] on span "Counter" at bounding box center [842, 267] width 50 height 16
type input "Counter_Sales"
click at [683, 351] on input "number" at bounding box center [686, 344] width 172 height 26
type input "112"
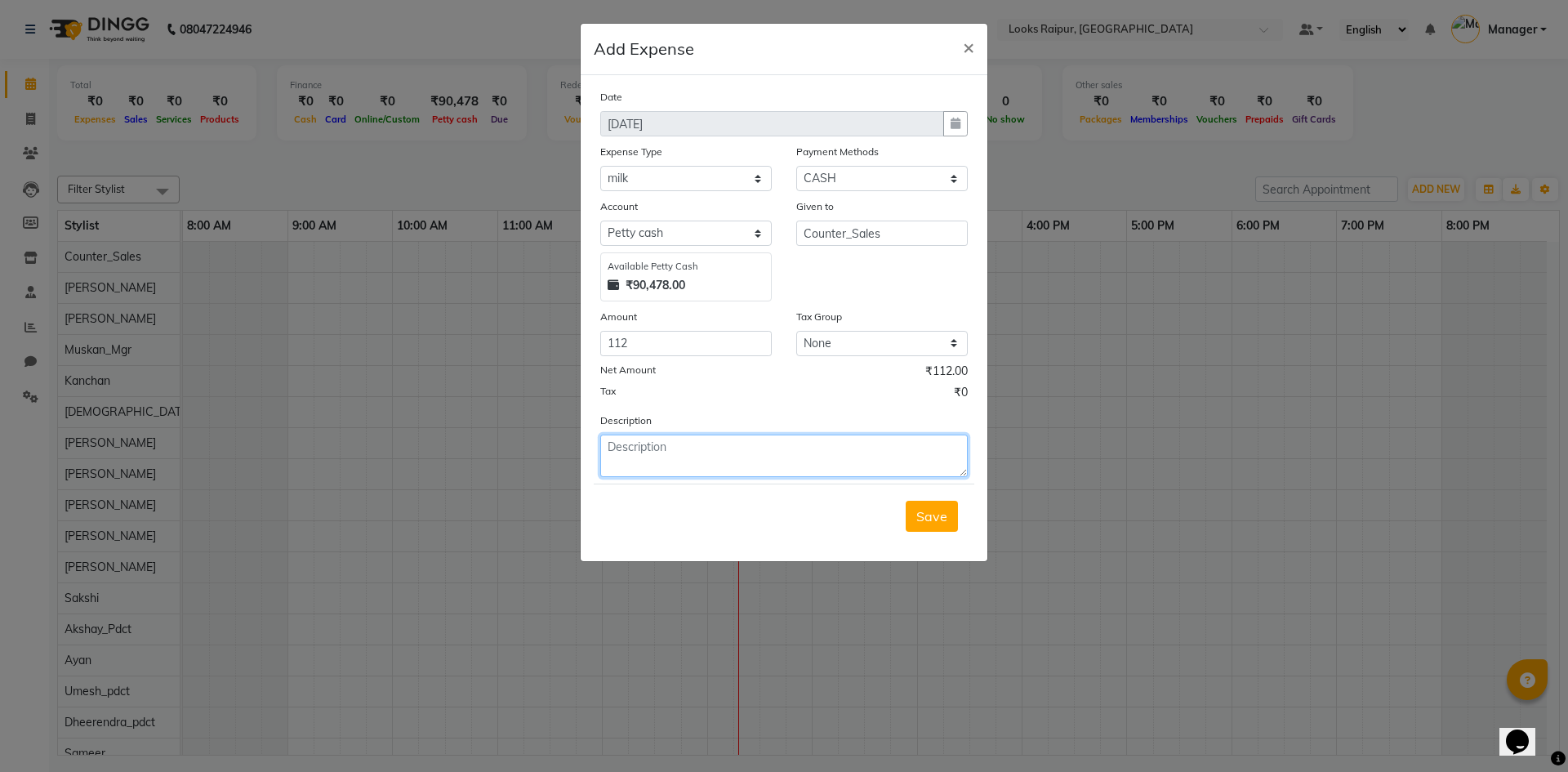
click at [703, 454] on textarea at bounding box center [783, 456] width 367 height 42
type textarea "milk for client and staff"
click at [933, 513] on span "Save" at bounding box center [931, 516] width 31 height 16
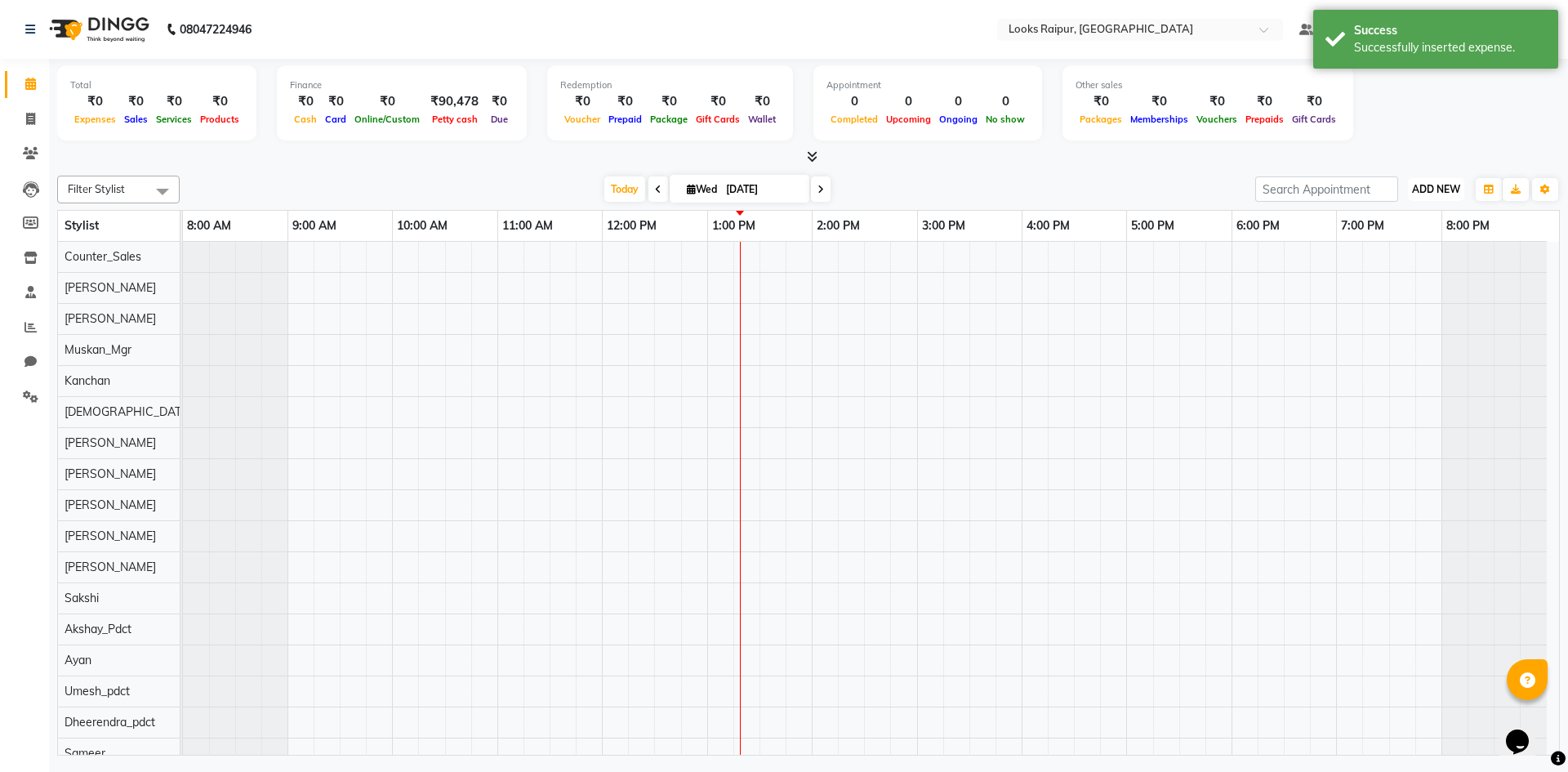
click at [1433, 189] on span "ADD NEW" at bounding box center [1435, 189] width 48 height 12
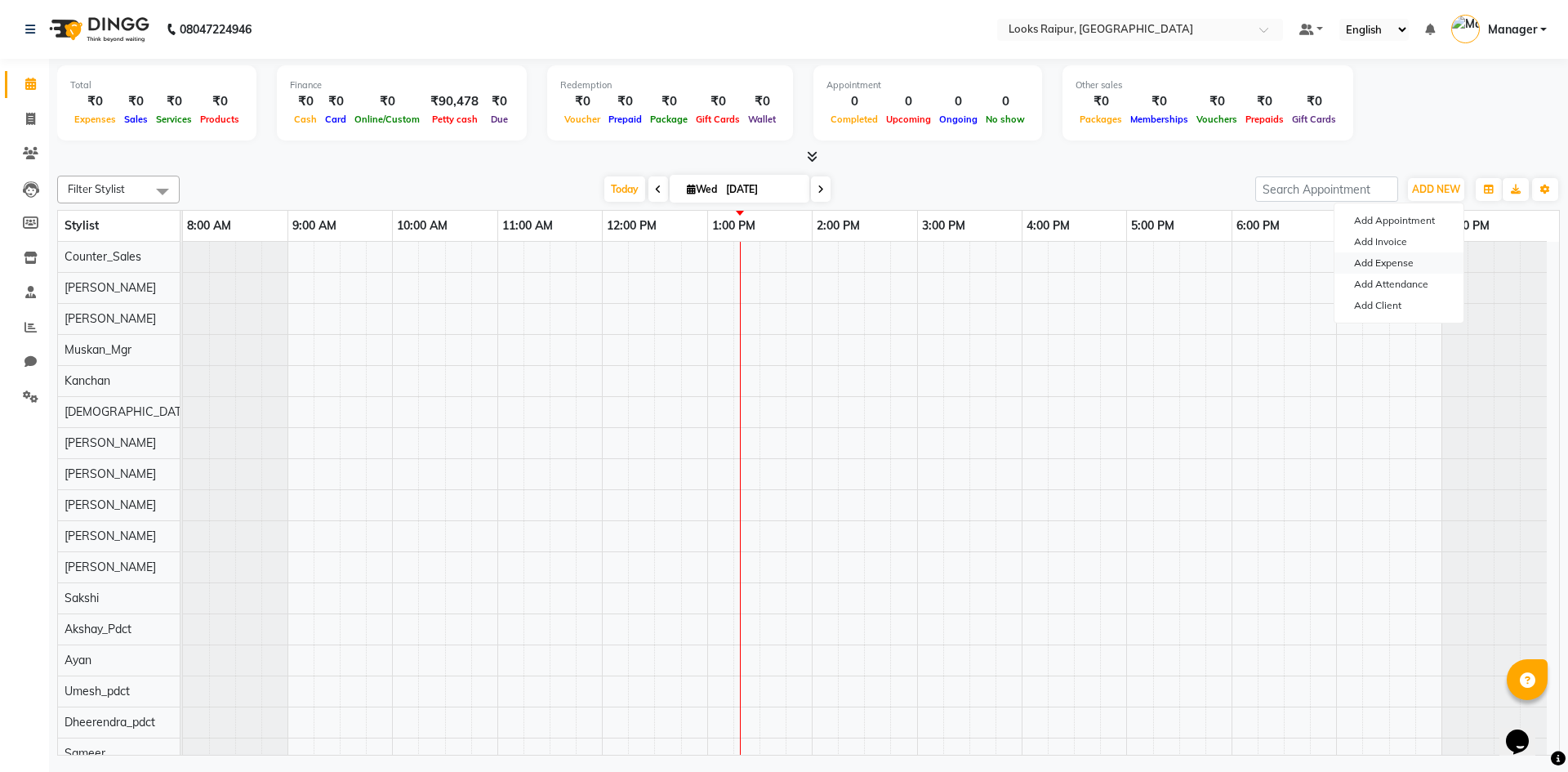
click at [1389, 268] on link "Add Expense" at bounding box center [1399, 263] width 129 height 21
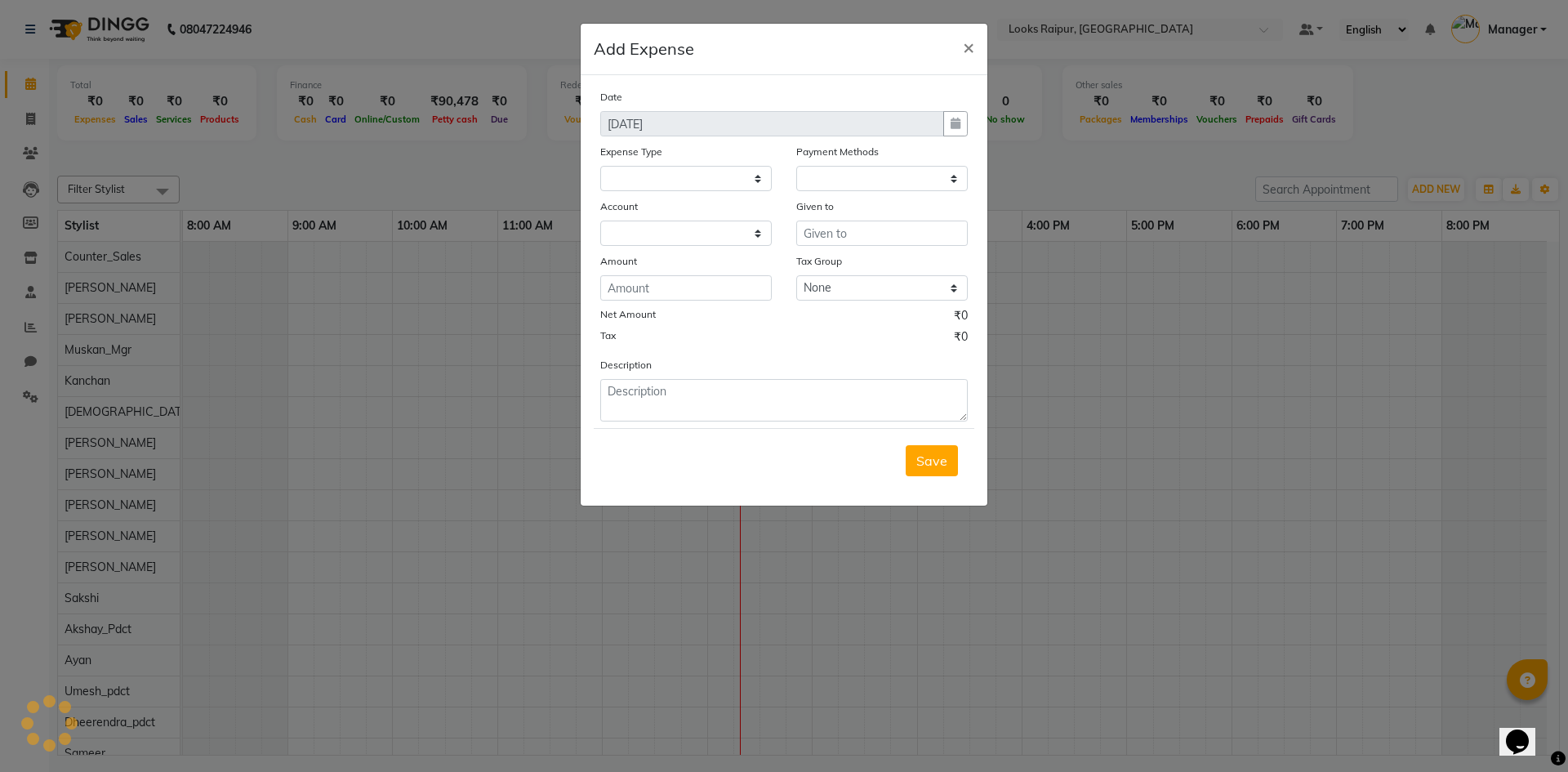
select select
select select "1"
select select "7834"
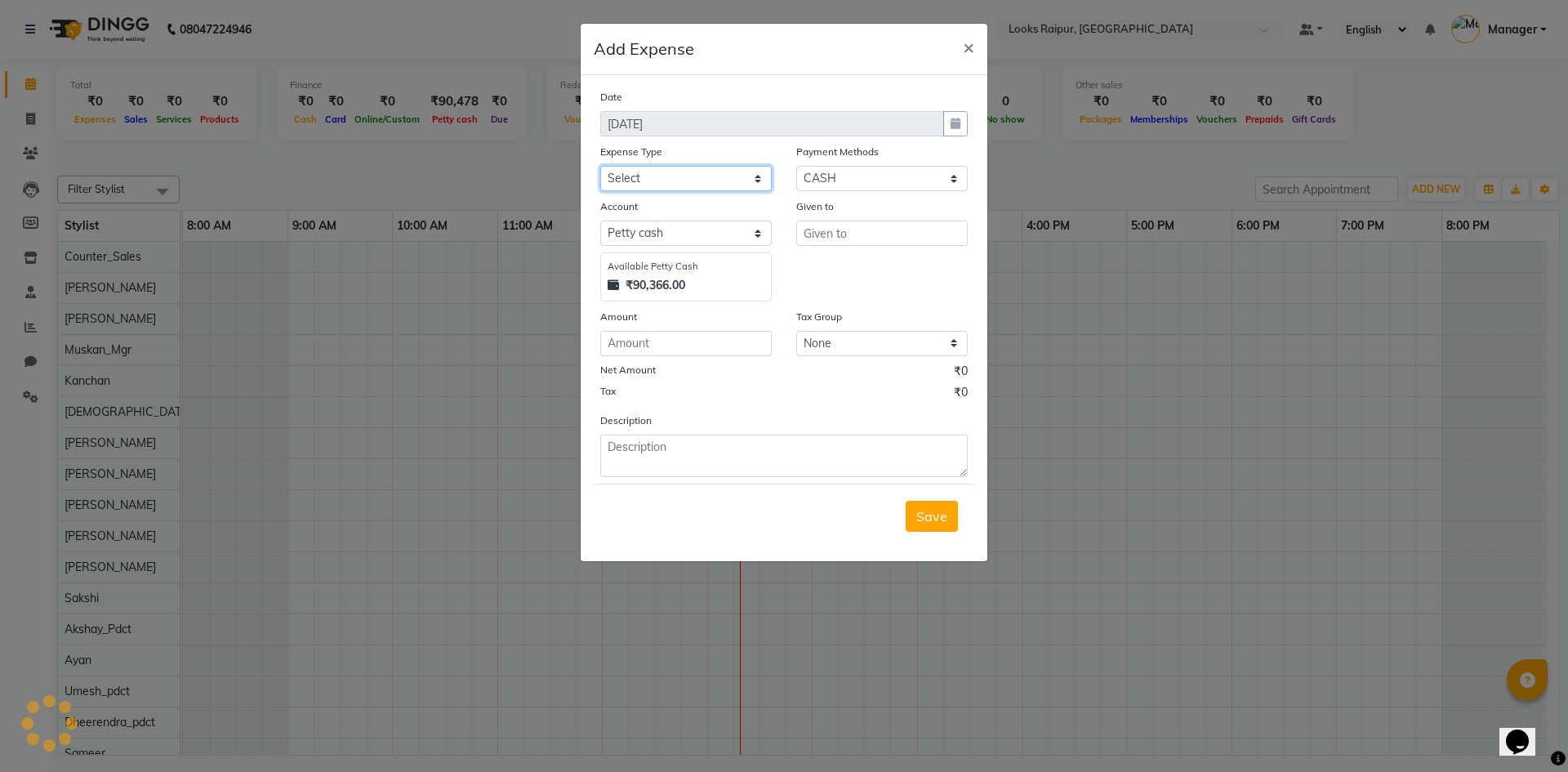
click at [766, 180] on select "Select Bank Deposit Blinkit Cash Handover CLIENT Client ordered food Client Ref…" at bounding box center [686, 178] width 172 height 26
click at [768, 178] on select "Select Bank Deposit Blinkit Cash Handover CLIENT Client ordered food Client Ref…" at bounding box center [686, 178] width 172 height 26
select select "23704"
click at [600, 166] on select "Select Bank Deposit Blinkit Cash Handover CLIENT Client ordered food Client Ref…" at bounding box center [686, 178] width 172 height 26
click at [821, 226] on input "text" at bounding box center [882, 233] width 172 height 26
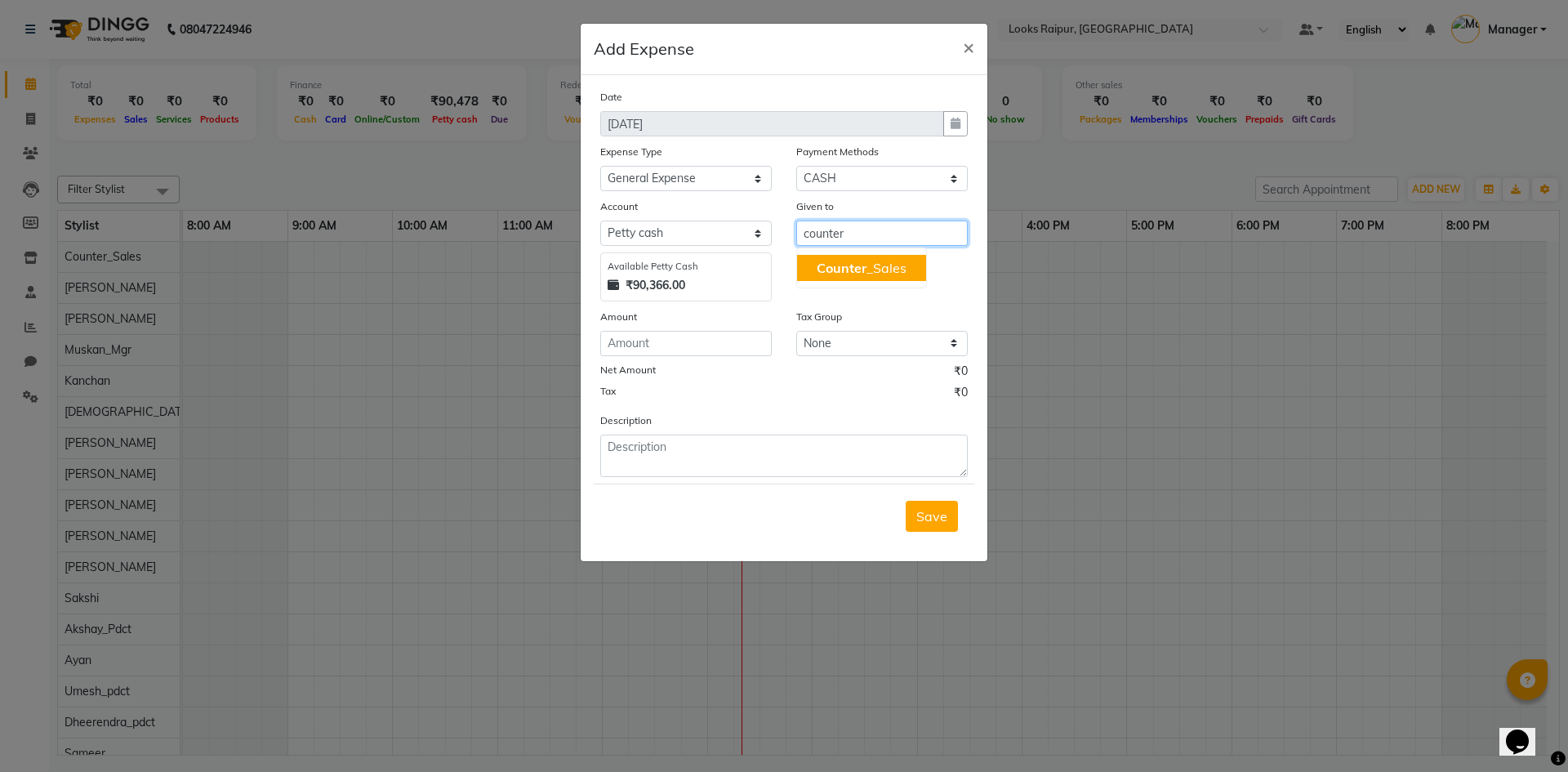
drag, startPoint x: 859, startPoint y: 270, endPoint x: 736, endPoint y: 529, distance: 286.7
click at [857, 278] on button "Counter _Sales" at bounding box center [862, 268] width 129 height 27
type input "Counter_Sales"
click at [677, 340] on input "number" at bounding box center [686, 344] width 172 height 26
type input "170"
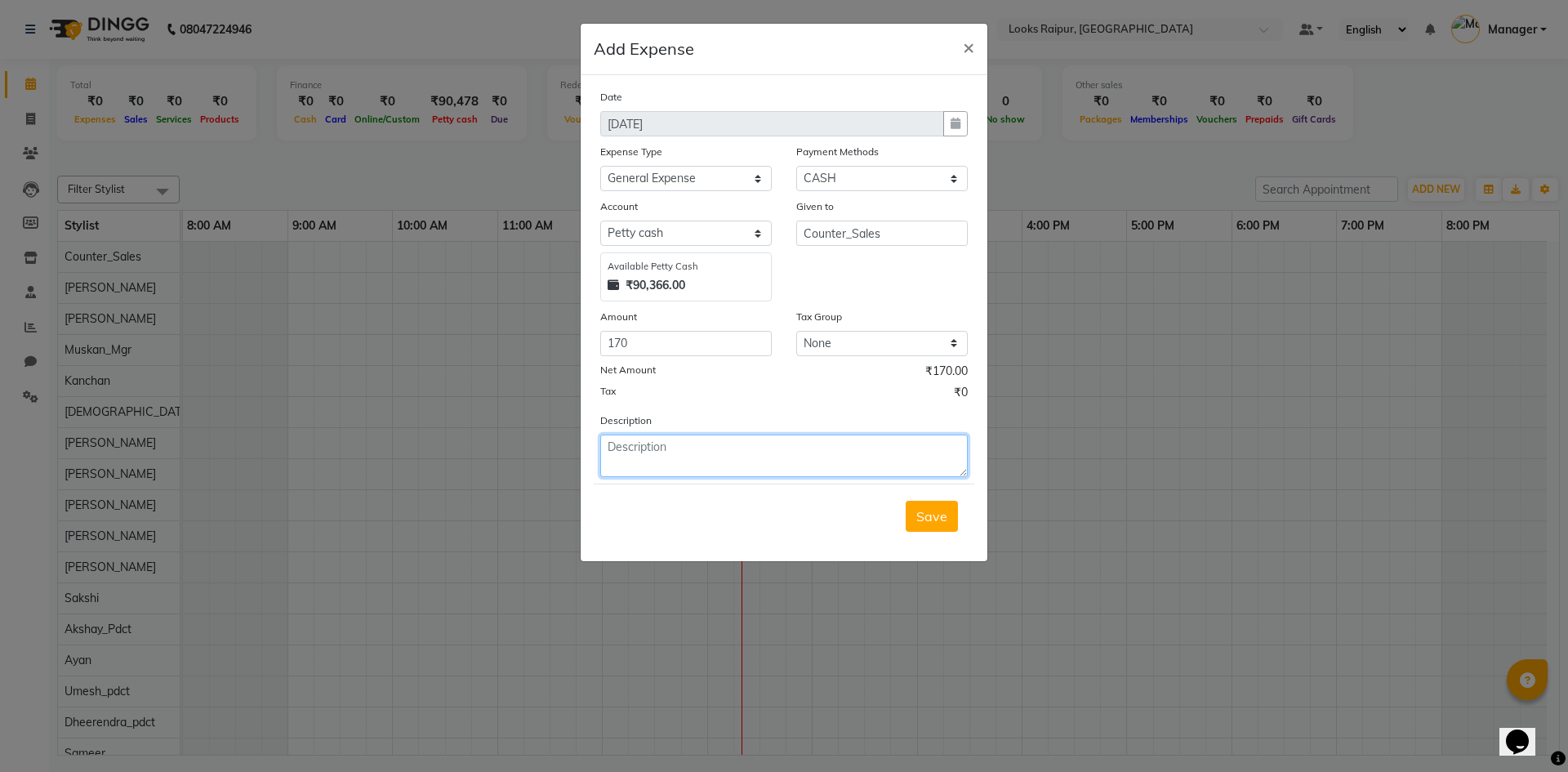
click at [643, 453] on textarea at bounding box center [783, 456] width 367 height 42
type textarea "odonil for wash room and beauty room"
click at [925, 521] on span "Save" at bounding box center [931, 516] width 31 height 16
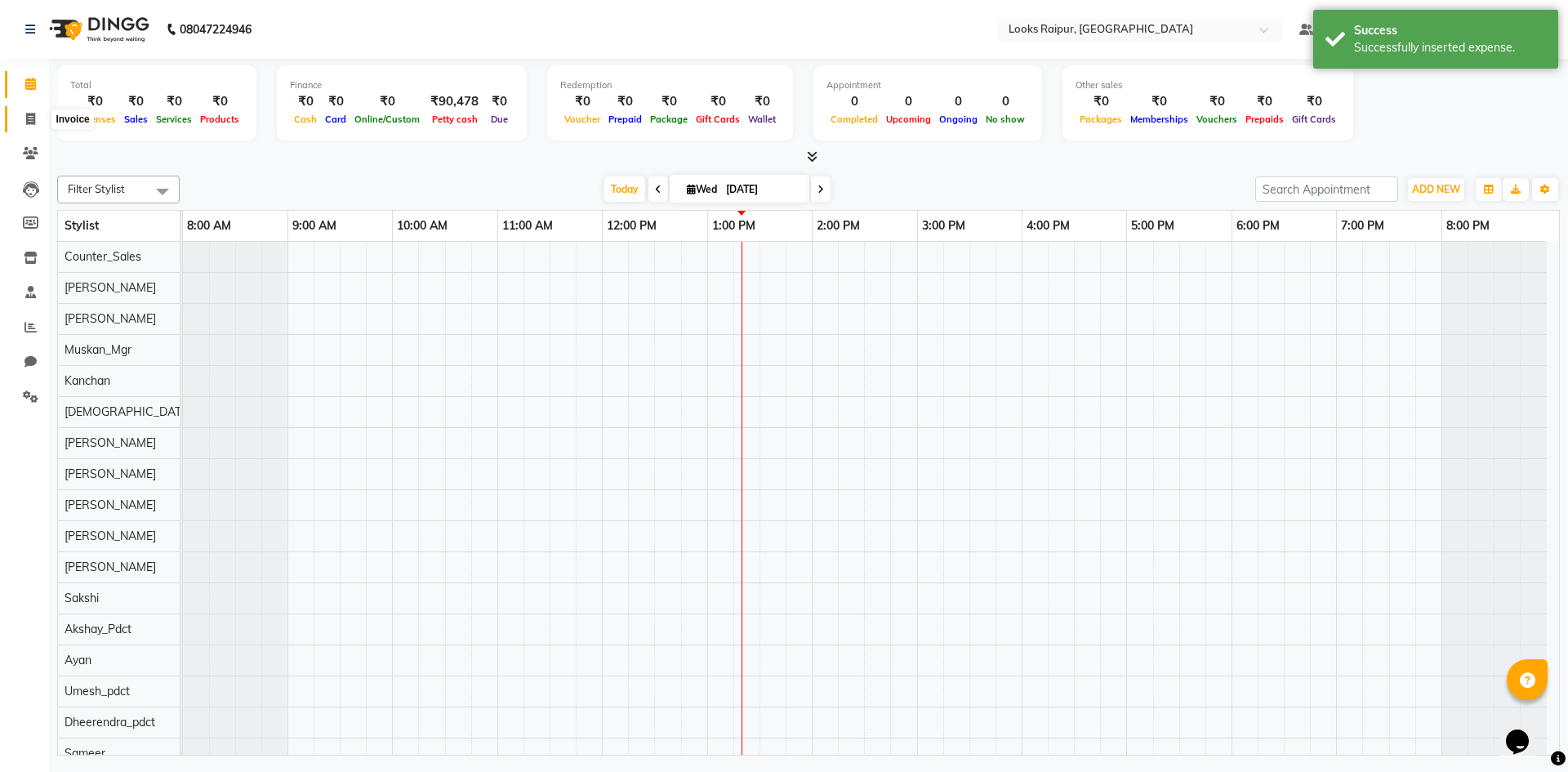
click at [39, 121] on span at bounding box center [30, 120] width 28 height 19
select select "service"
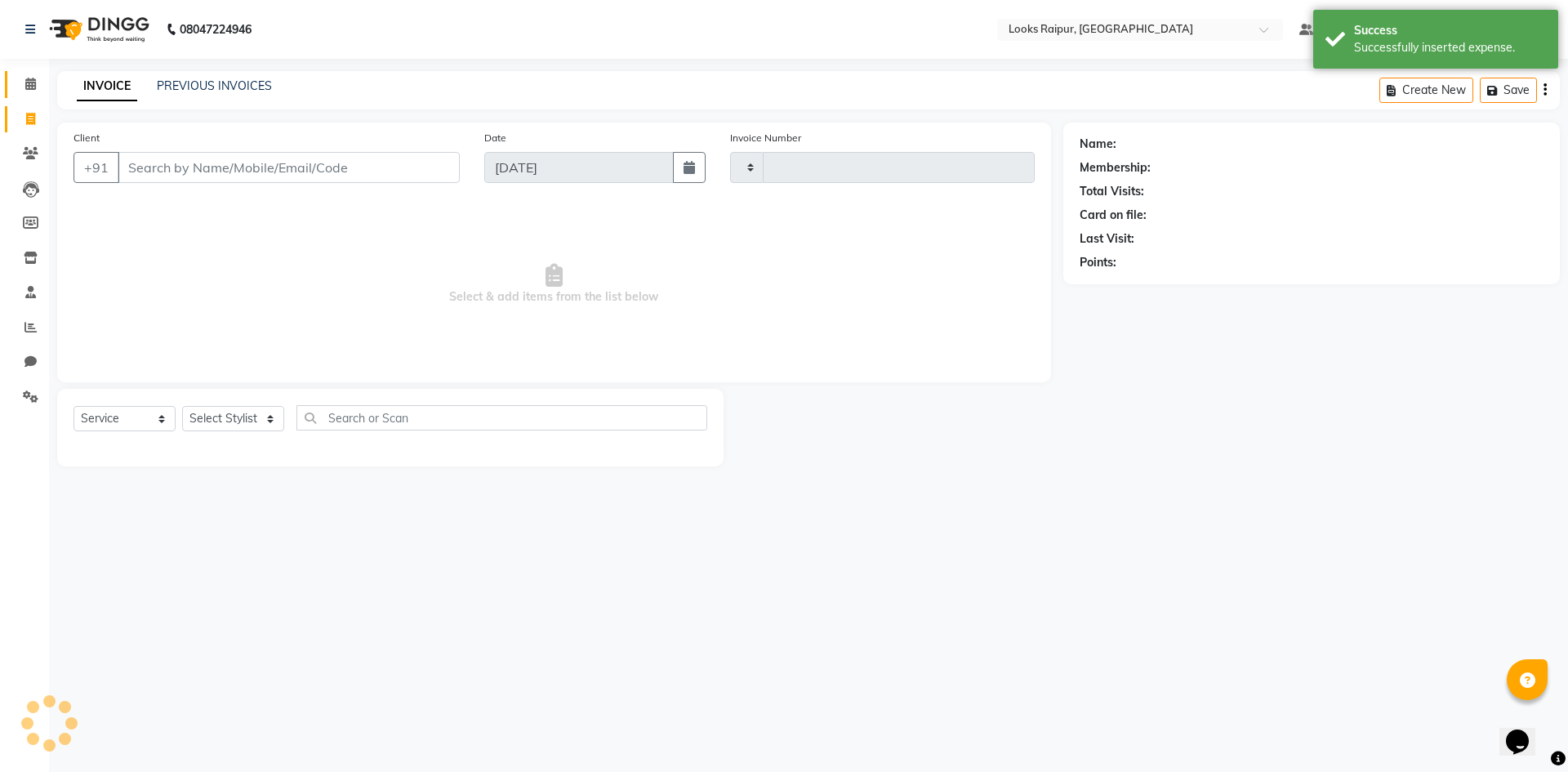
type input "0341"
select select "8606"
click at [32, 91] on span at bounding box center [30, 84] width 28 height 19
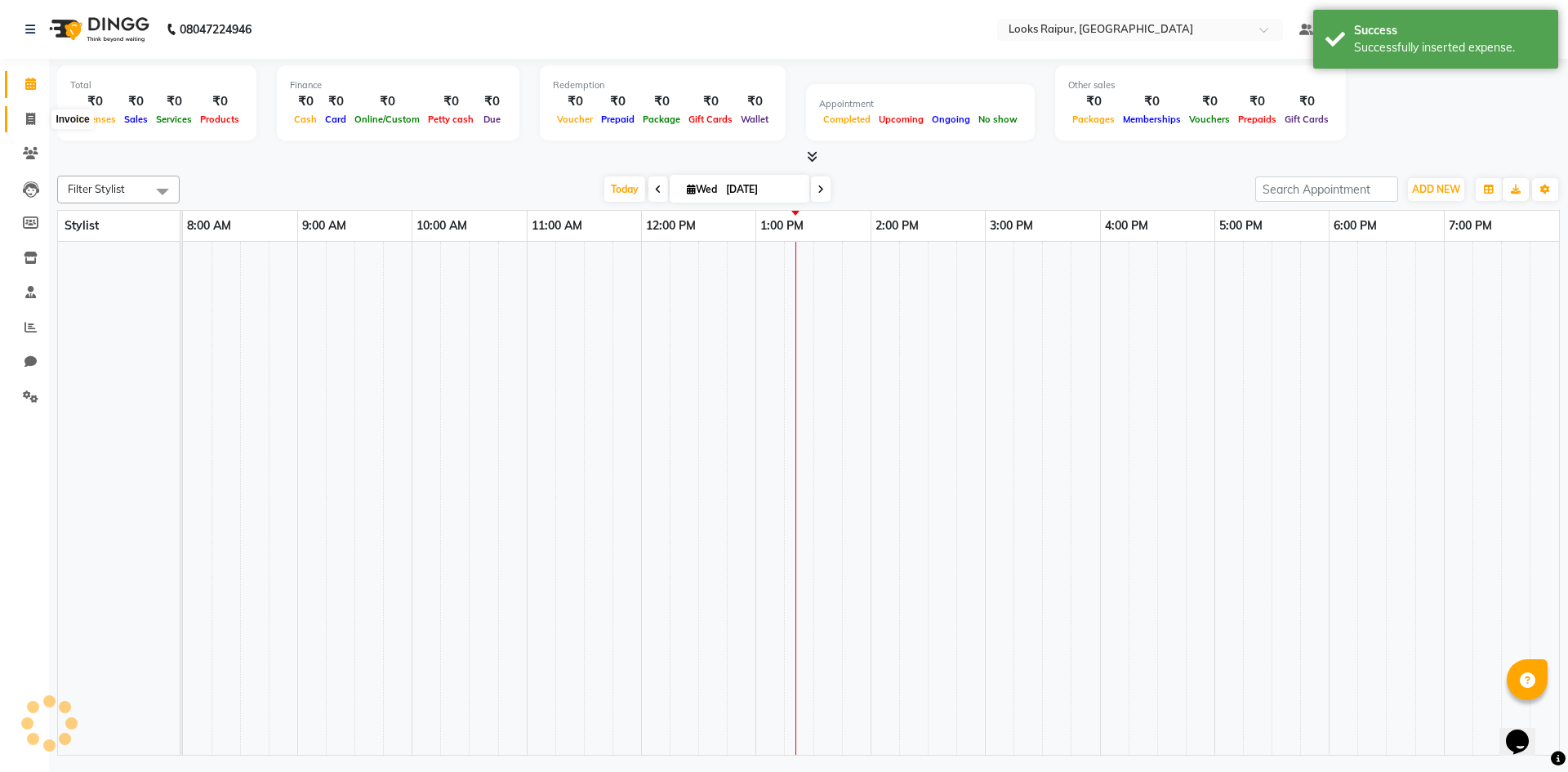
click at [27, 113] on icon at bounding box center [31, 119] width 9 height 12
select select "service"
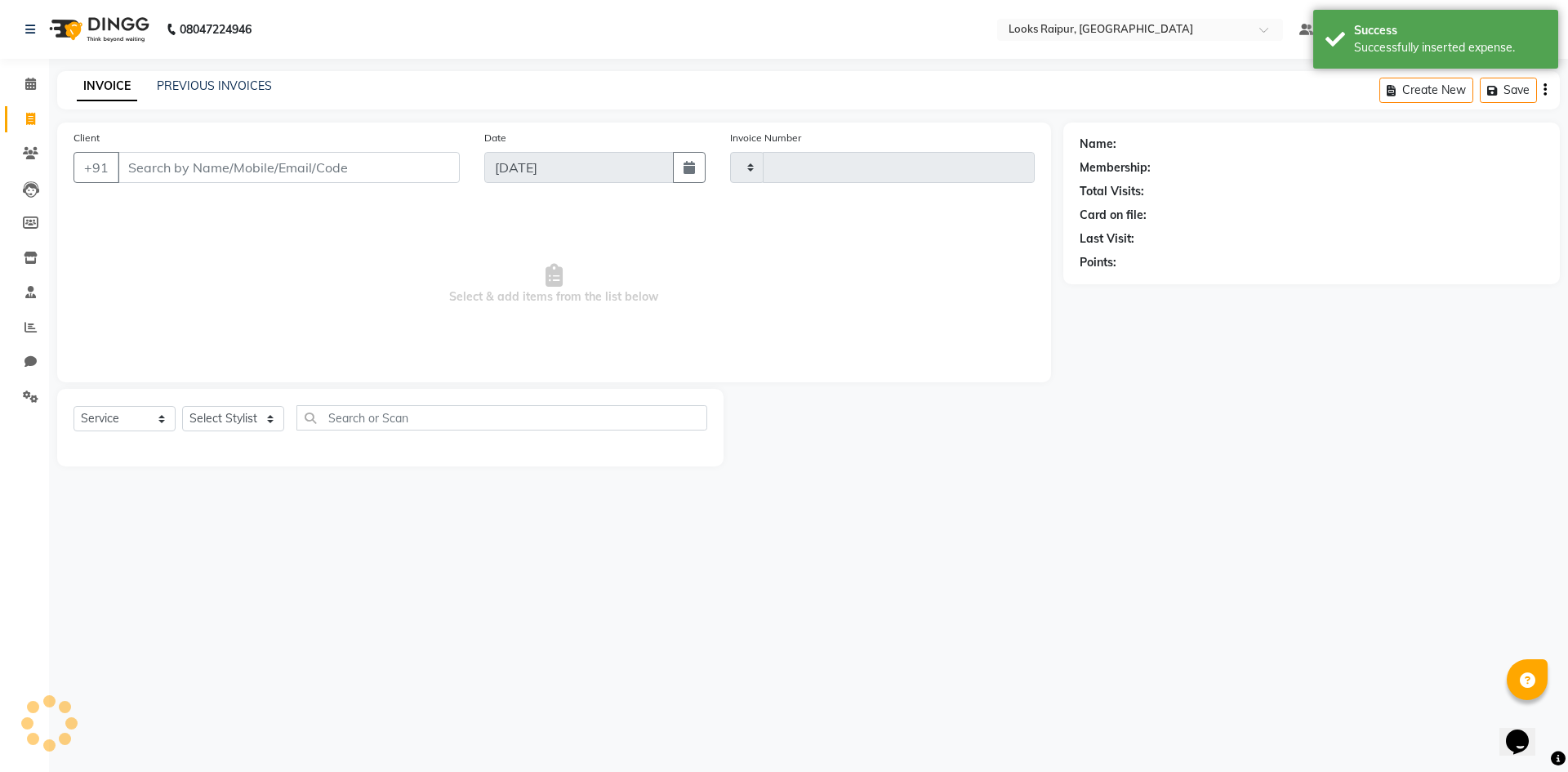
type input "0341"
select select "8606"
click at [30, 88] on icon at bounding box center [31, 84] width 11 height 12
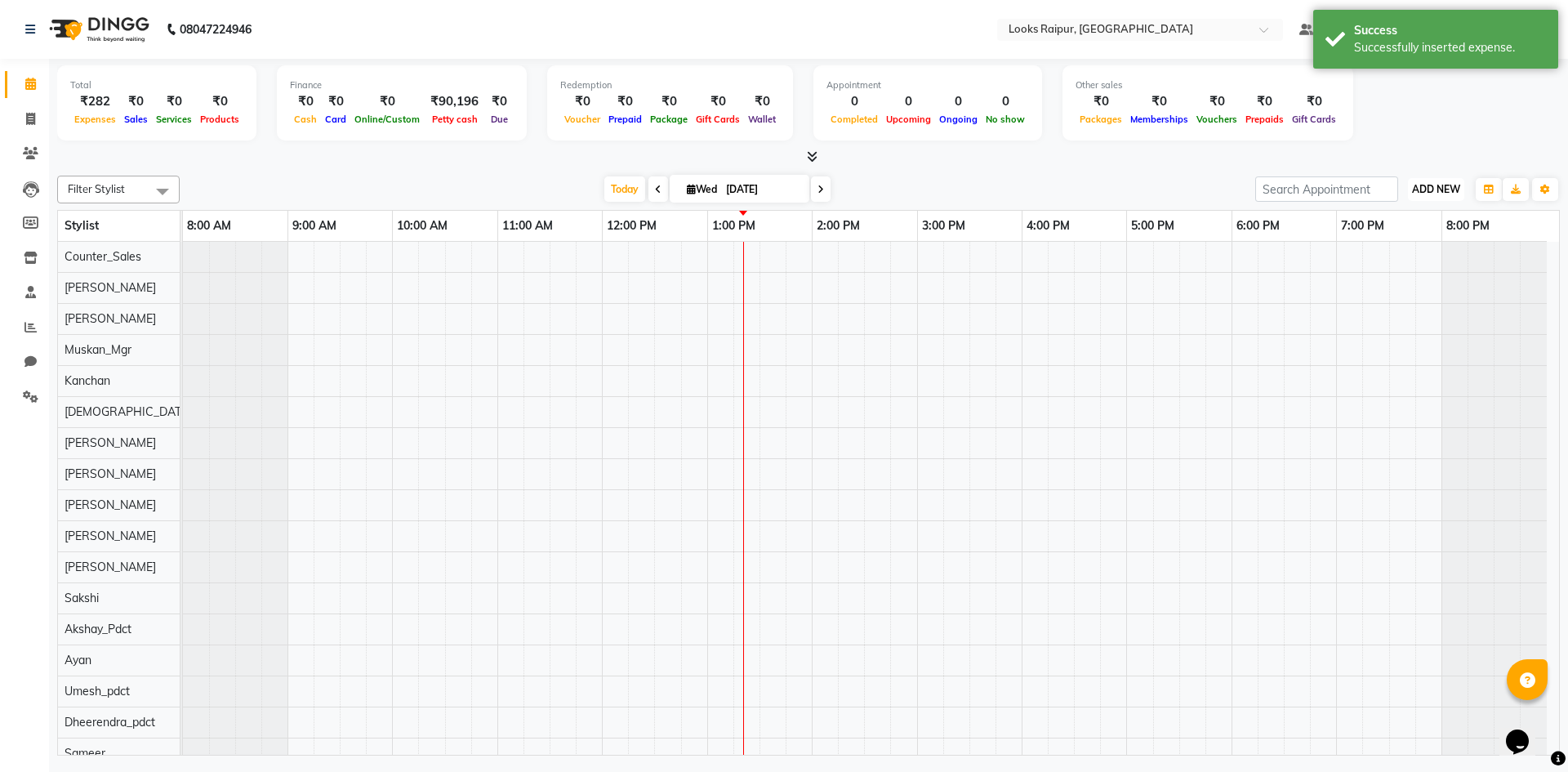
click at [1433, 193] on span "ADD NEW" at bounding box center [1435, 189] width 48 height 12
click at [1372, 263] on link "Add Expense" at bounding box center [1399, 263] width 129 height 21
select select "1"
select select "7834"
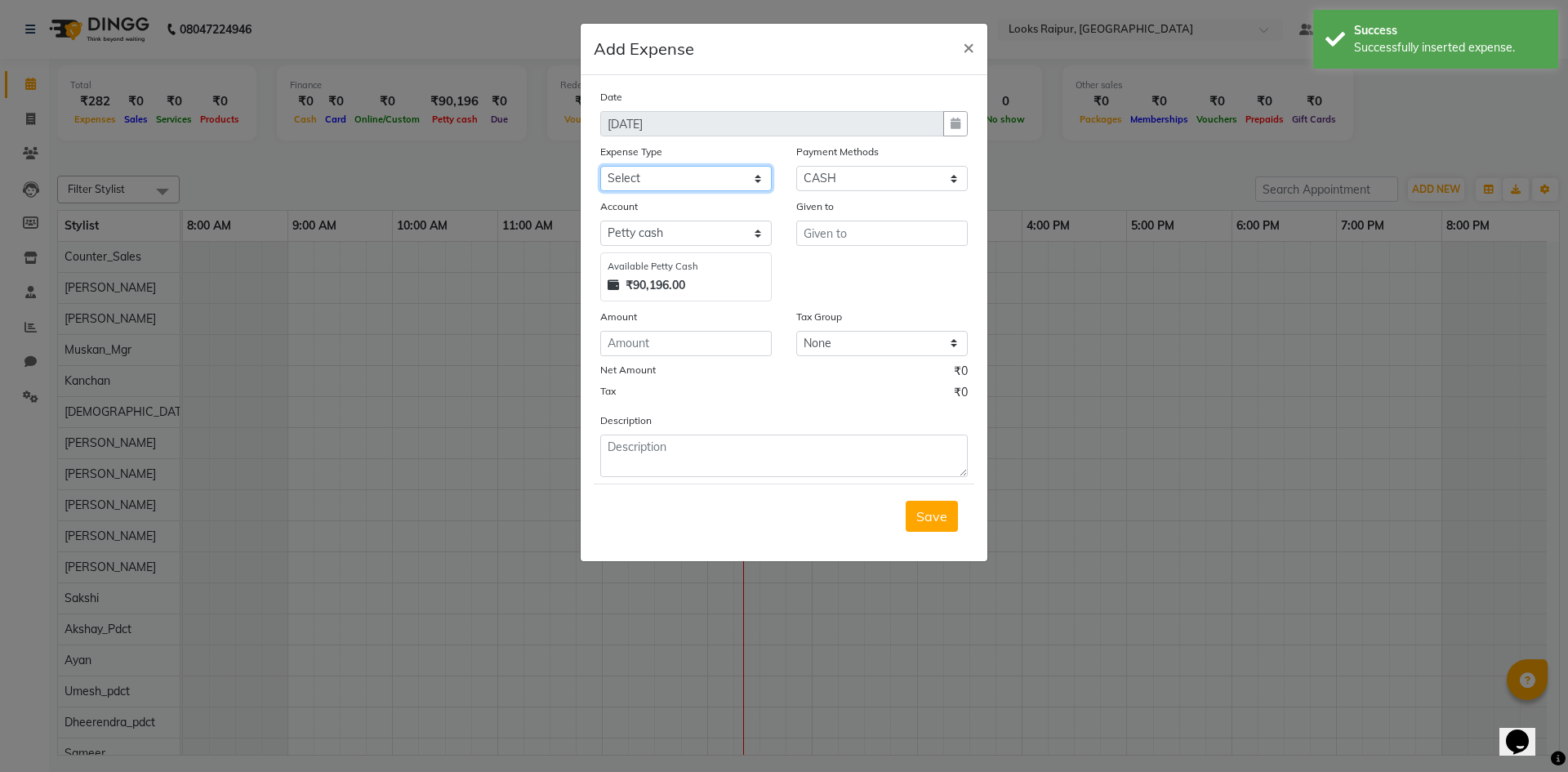
click at [748, 175] on select "Select Bank Deposit Blinkit Cash Handover CLIENT Client ordered food Client Ref…" at bounding box center [686, 178] width 172 height 26
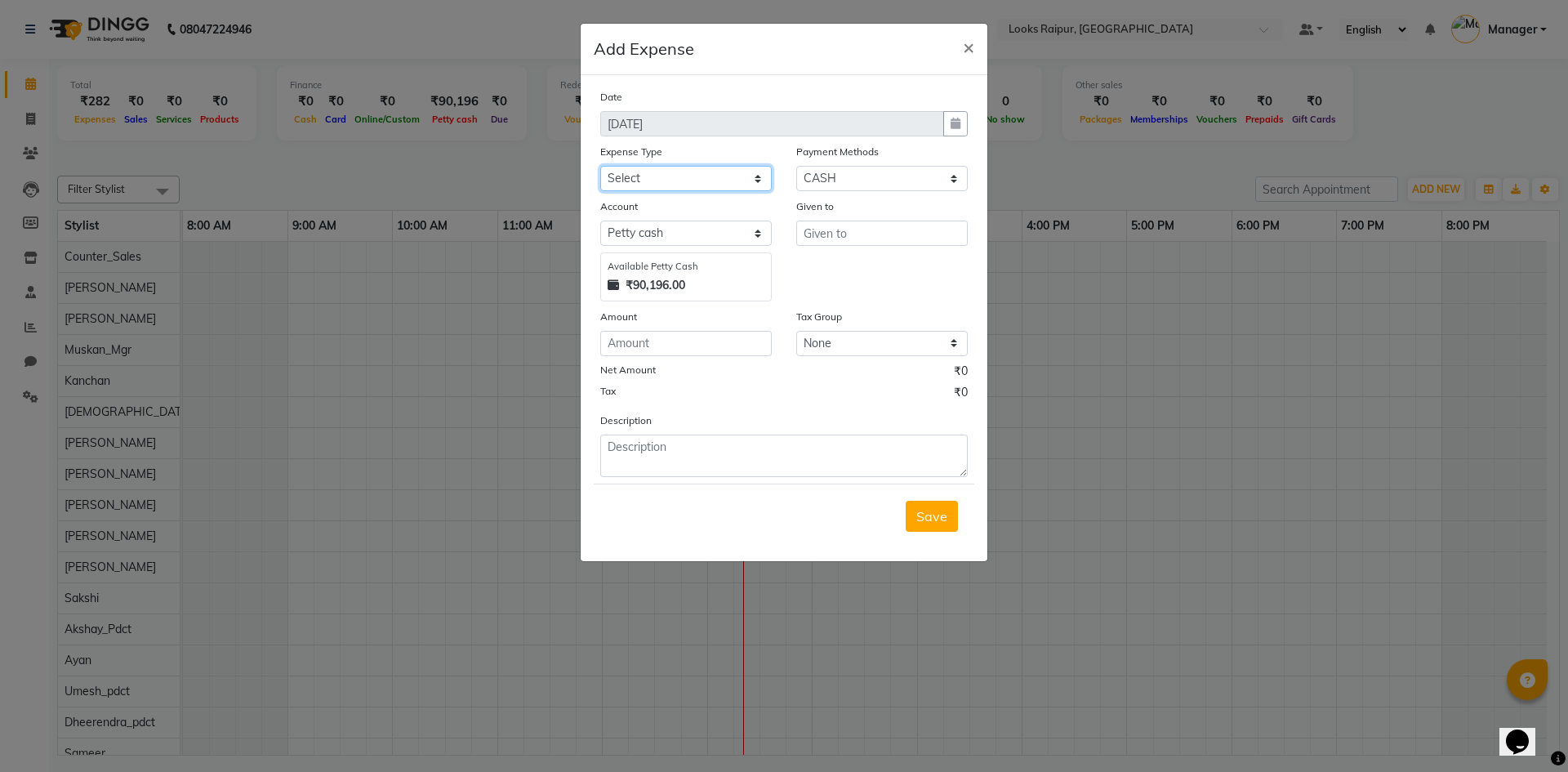
select select "5134"
click at [600, 166] on select "Select Bank Deposit Blinkit Cash Handover CLIENT Client ordered food Client Ref…" at bounding box center [686, 178] width 172 height 26
click at [860, 242] on input "text" at bounding box center [882, 233] width 172 height 26
click at [866, 263] on ngb-highlight "Counte r_Sales" at bounding box center [862, 267] width 90 height 16
type input "Counter_Sales"
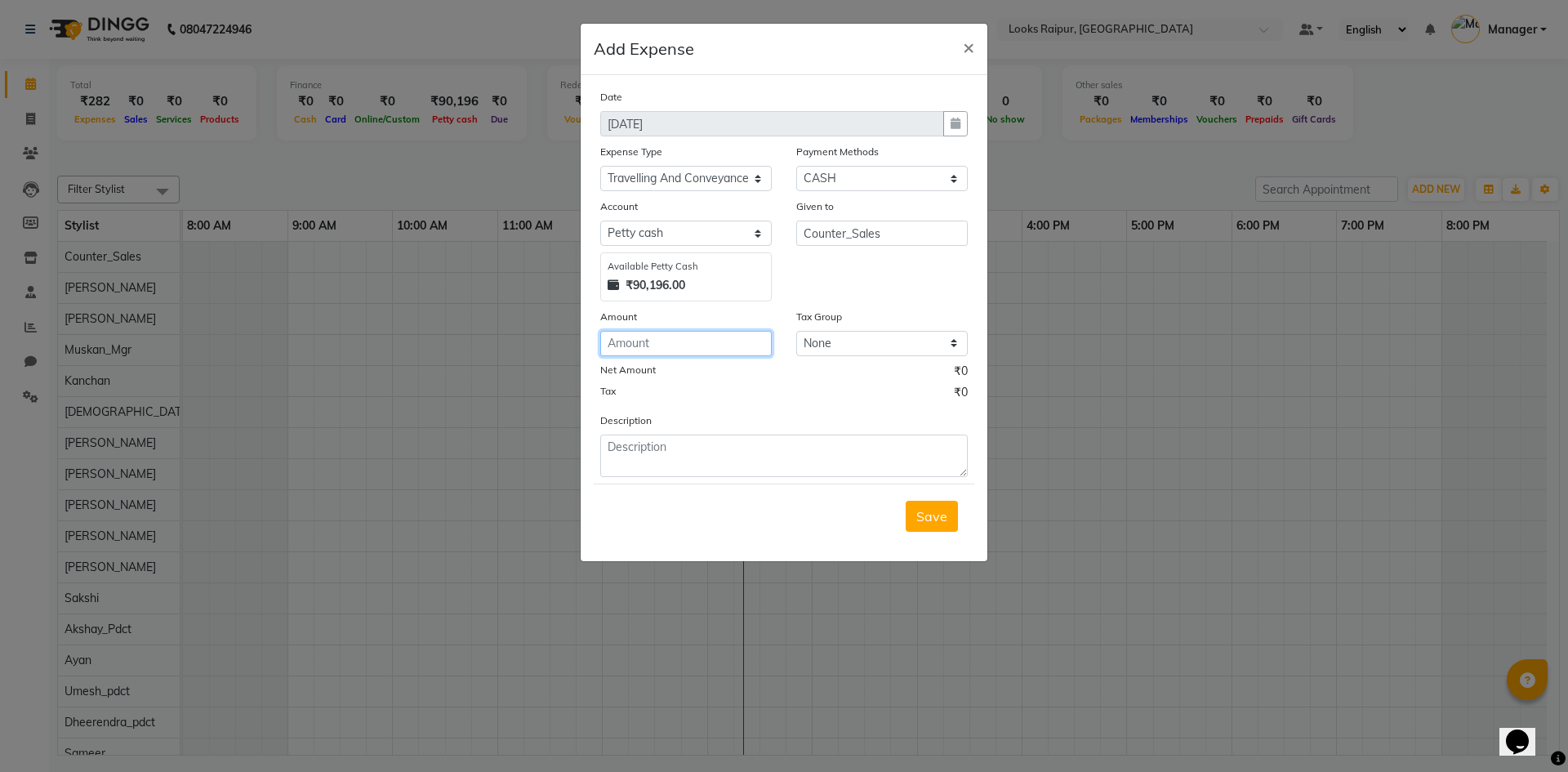
click at [672, 346] on input "number" at bounding box center [686, 344] width 172 height 26
type input "100"
click at [698, 450] on textarea at bounding box center [783, 456] width 367 height 42
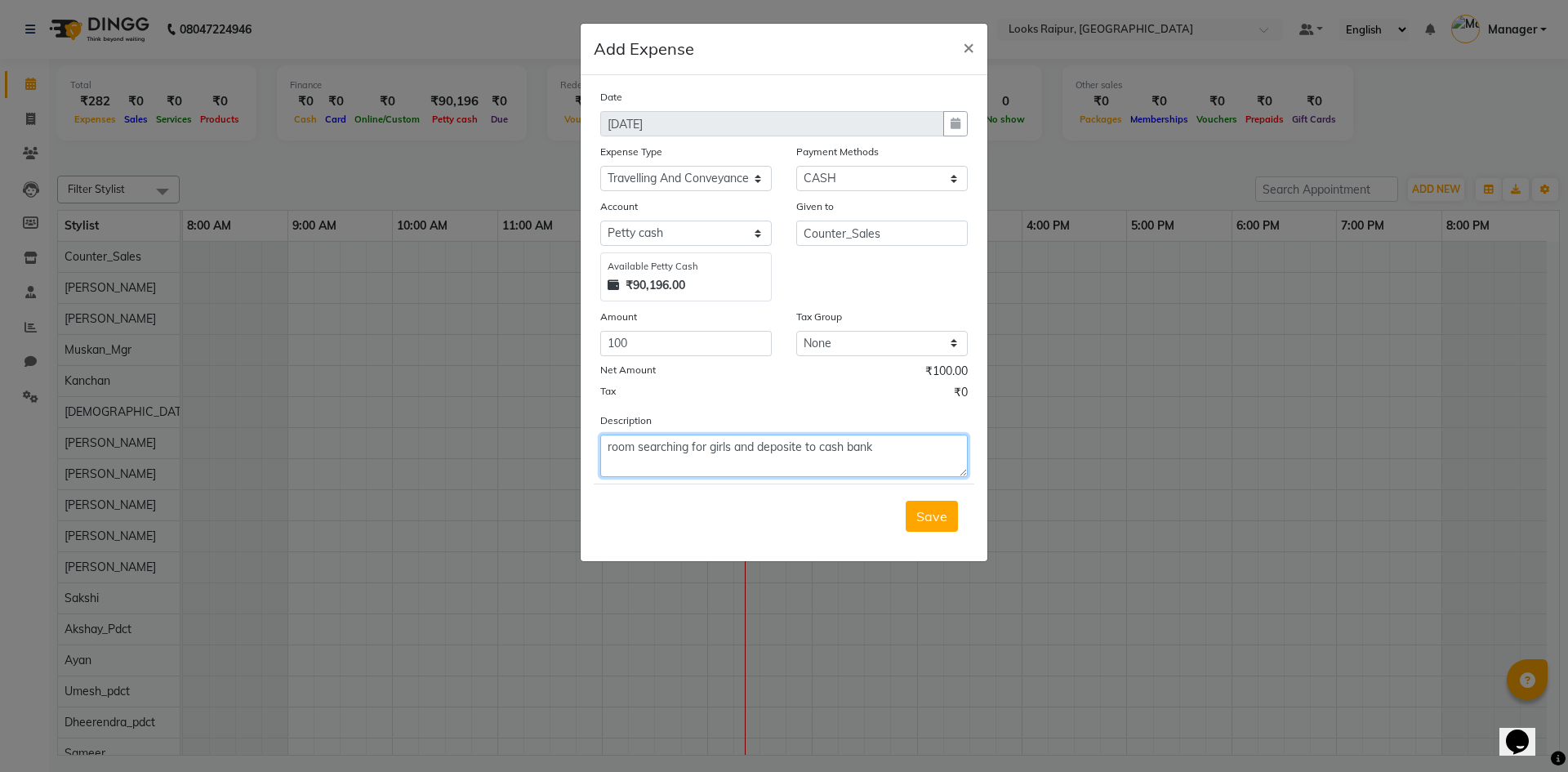
click at [803, 445] on textarea "room searching for girls and deposite to cash bank" at bounding box center [783, 456] width 367 height 42
type textarea "room searching for girls and deposit to cash bank"
click at [802, 477] on form "Date 03-09-2025 Expense Type Select Bank Deposit Blinkit Cash Handover CLIENT C…" at bounding box center [784, 319] width 380 height 460
click at [950, 513] on button "Save" at bounding box center [931, 516] width 52 height 31
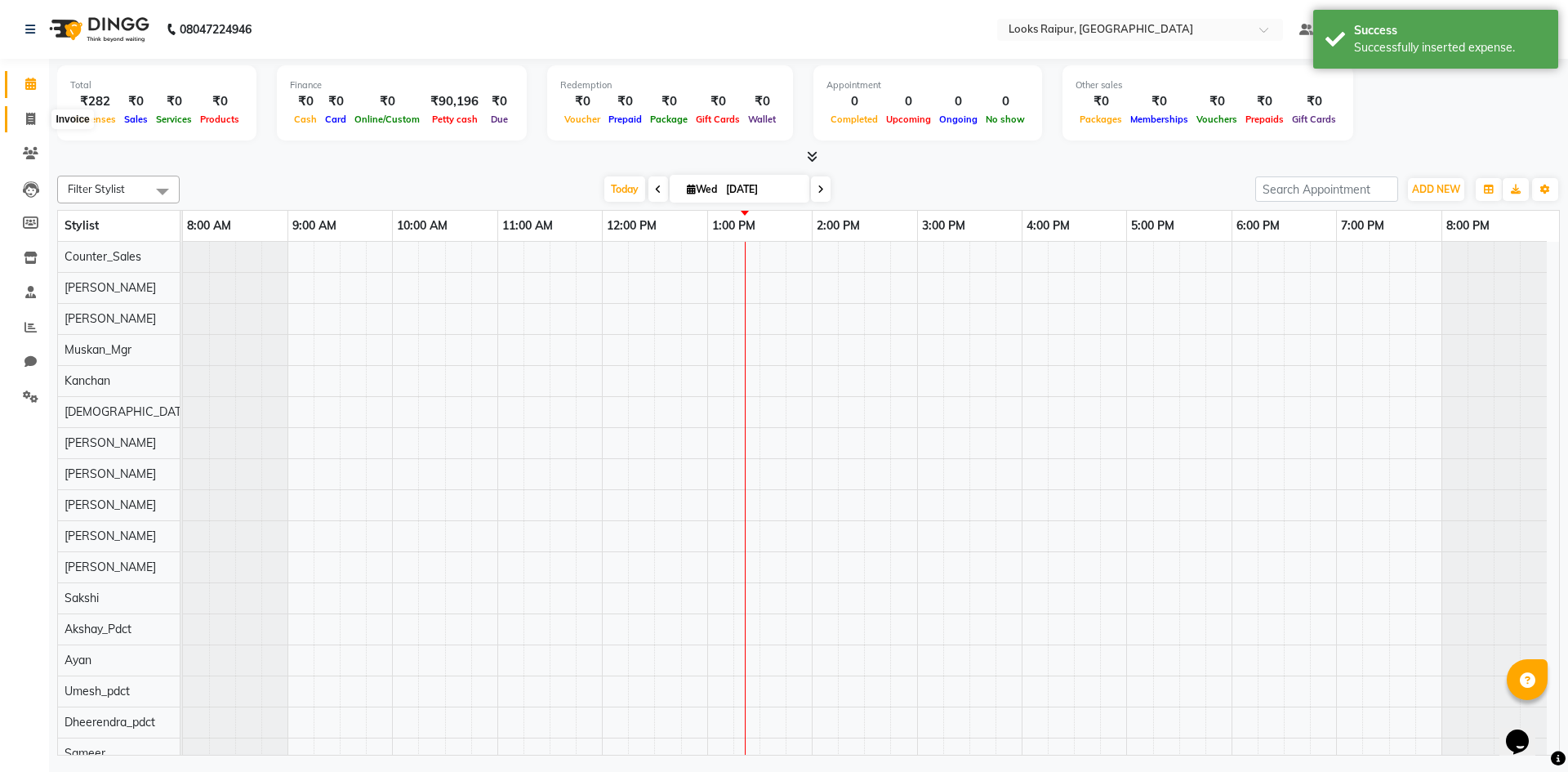
click at [19, 120] on span at bounding box center [30, 120] width 28 height 19
select select "service"
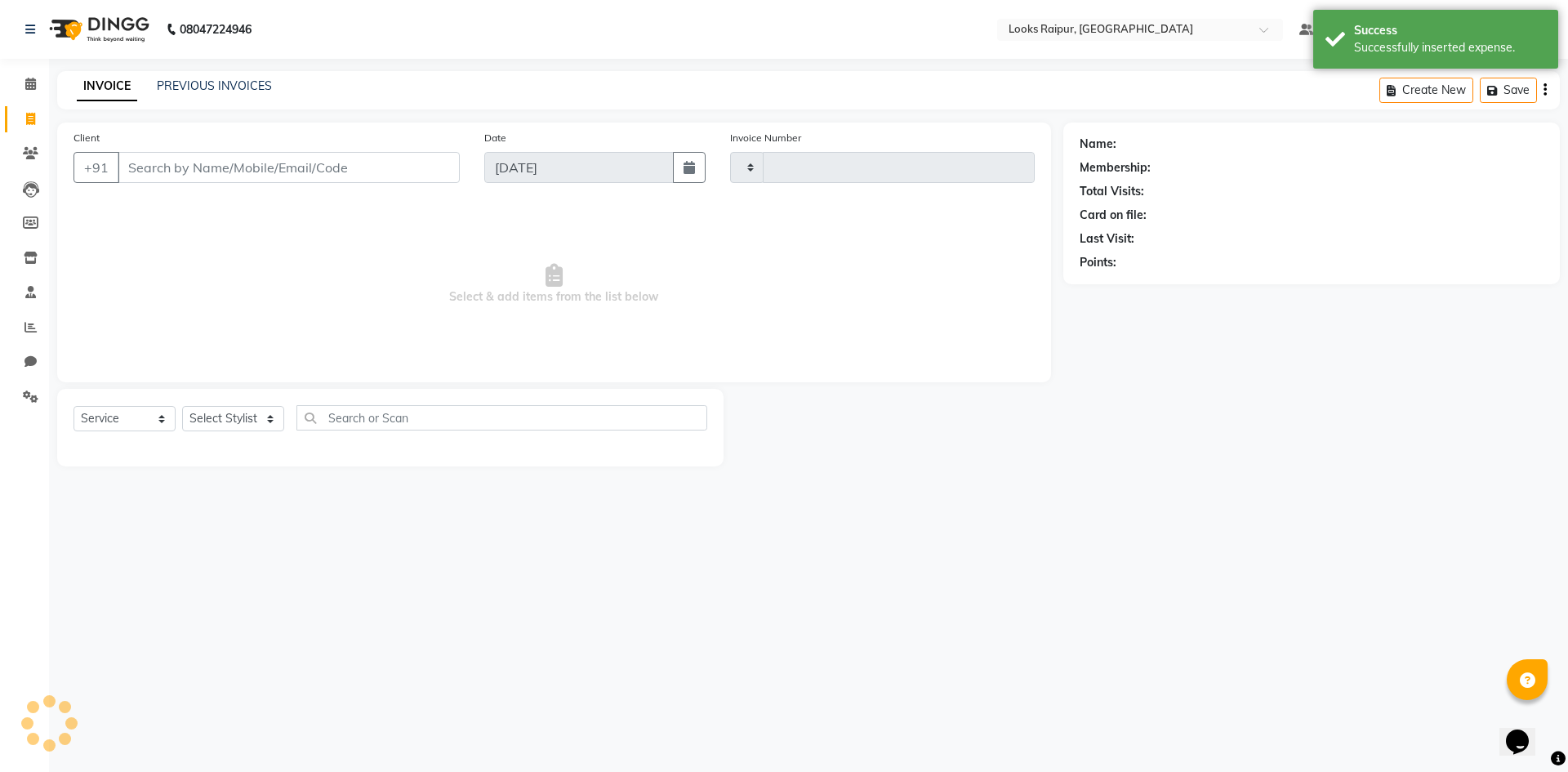
type input "0341"
select select "8606"
click at [215, 75] on div "INVOICE PREVIOUS INVOICES Create New Save" at bounding box center [809, 89] width 1503 height 38
click at [216, 89] on link "PREVIOUS INVOICES" at bounding box center [214, 86] width 115 height 15
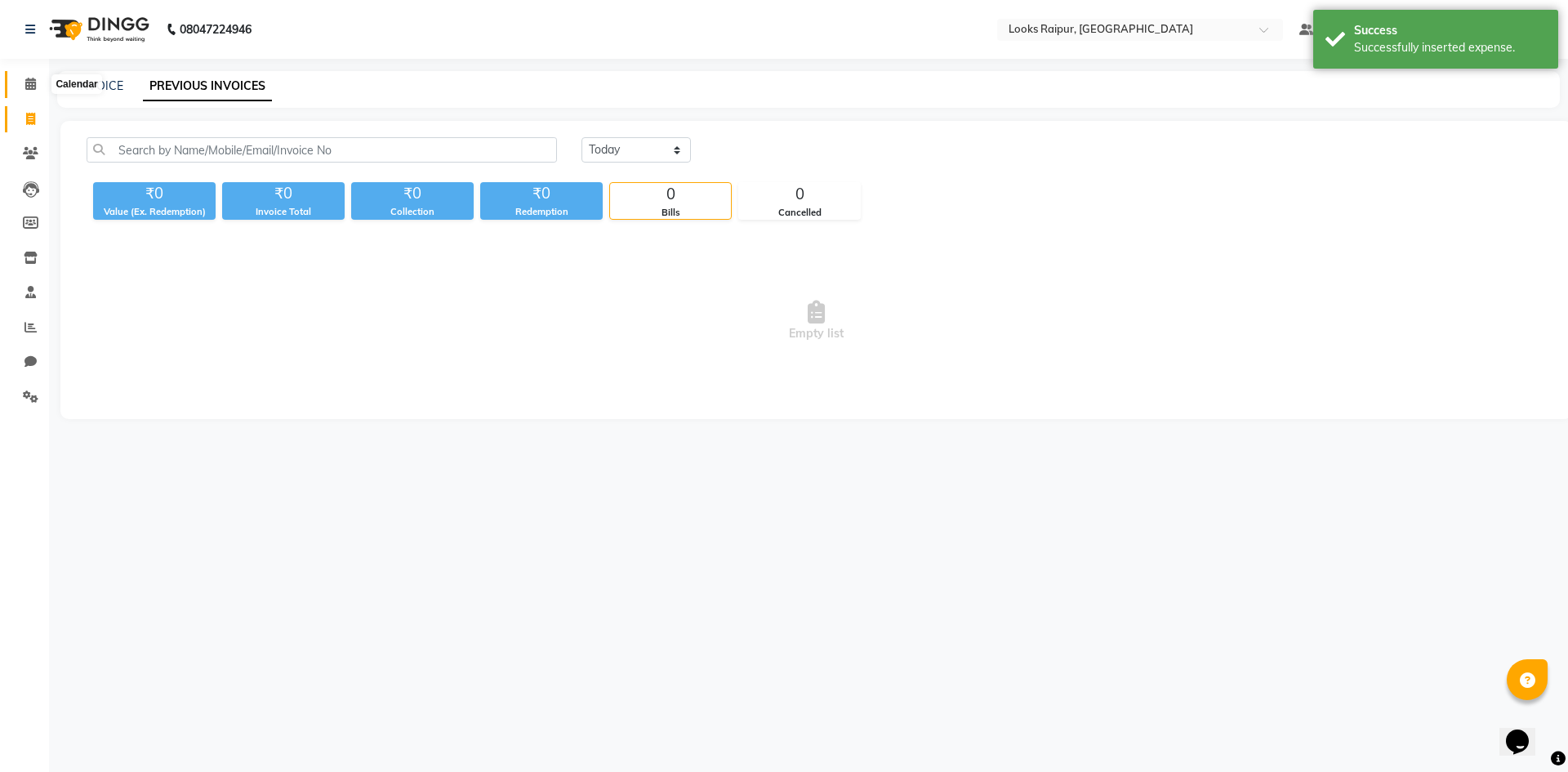
click at [26, 81] on icon at bounding box center [31, 84] width 11 height 12
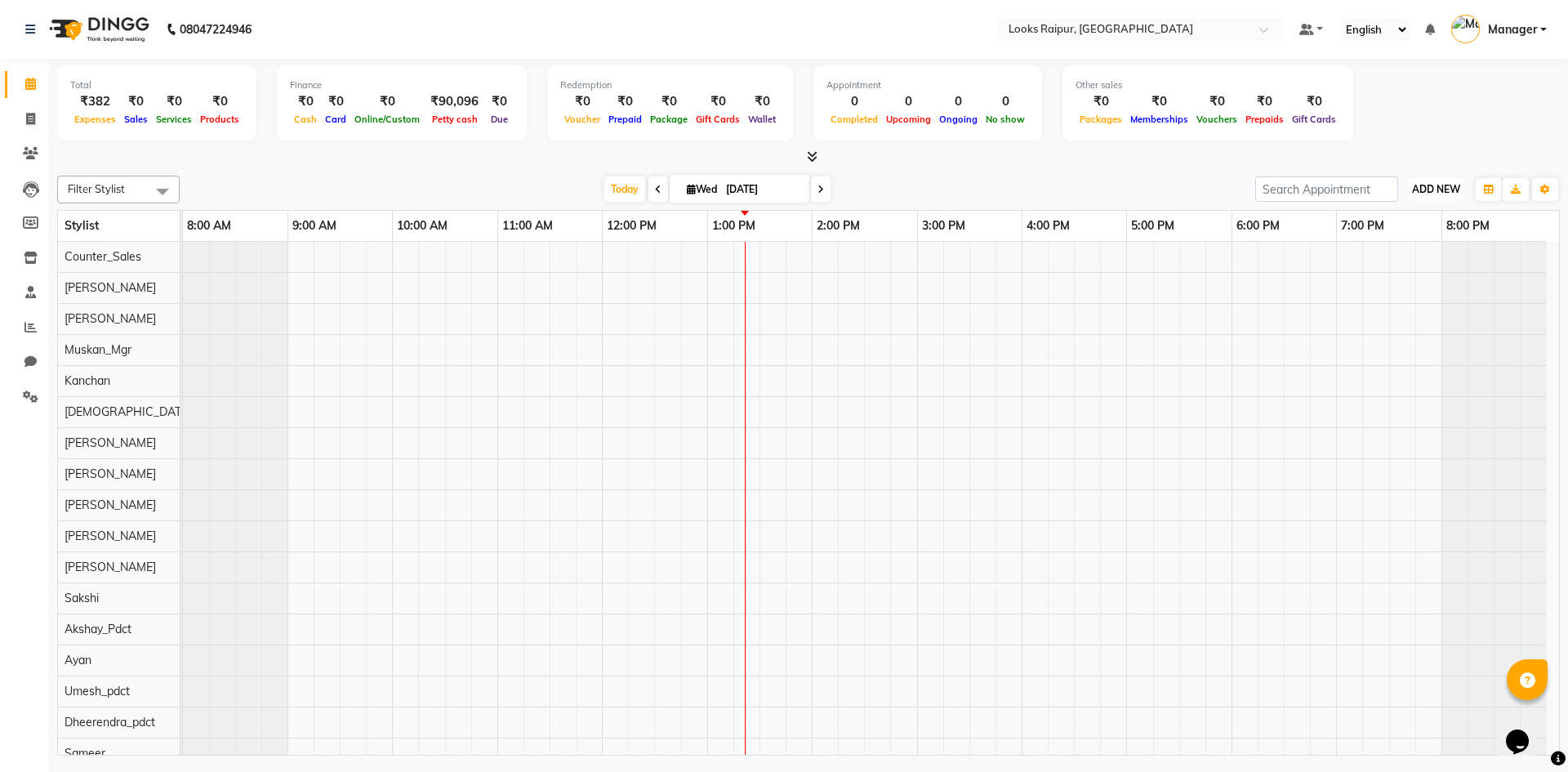
click at [1425, 189] on span "ADD NEW" at bounding box center [1435, 189] width 48 height 12
click at [1420, 268] on link "Add Expense" at bounding box center [1399, 263] width 129 height 21
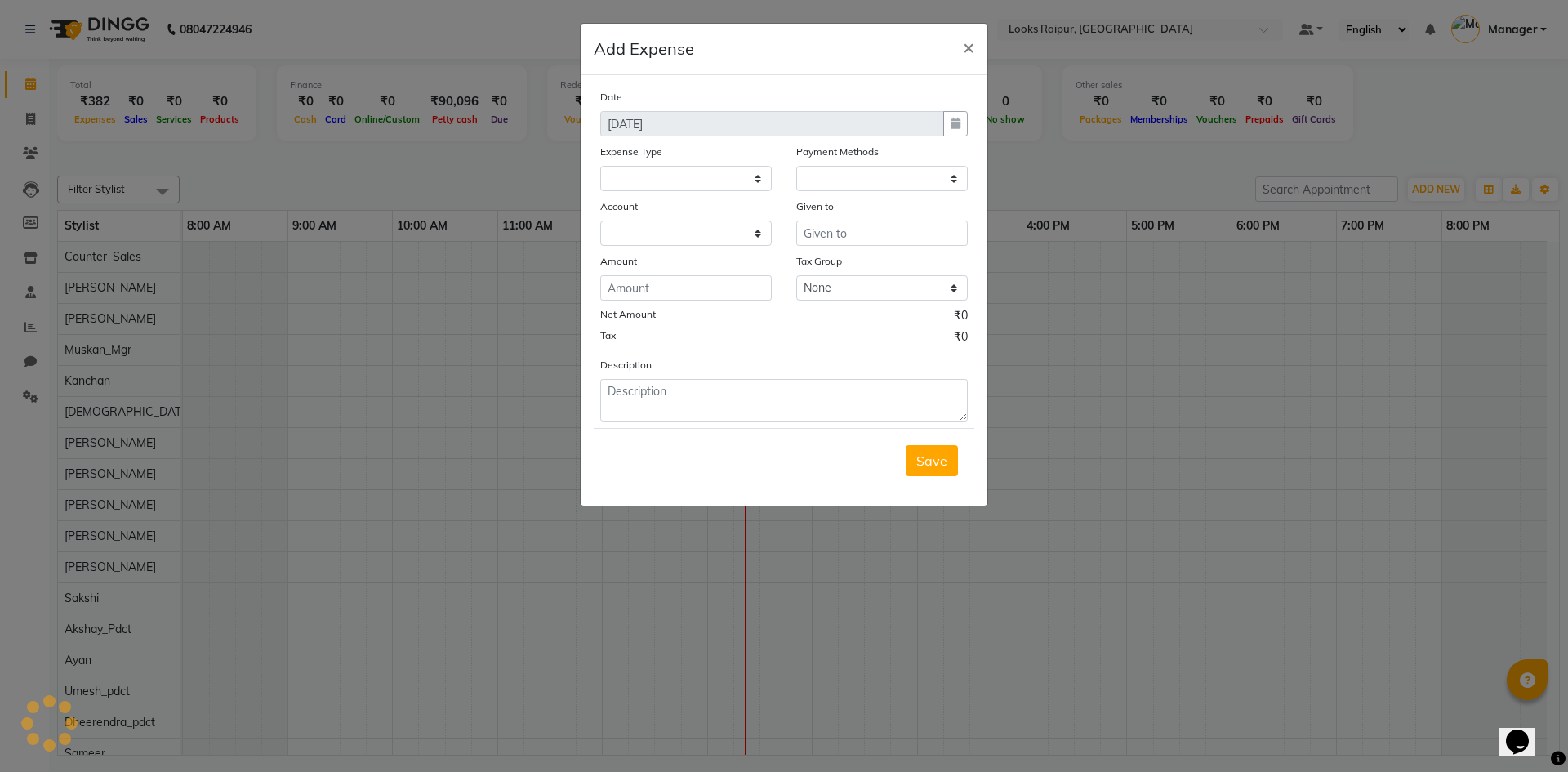
select select
select select "1"
select select "7834"
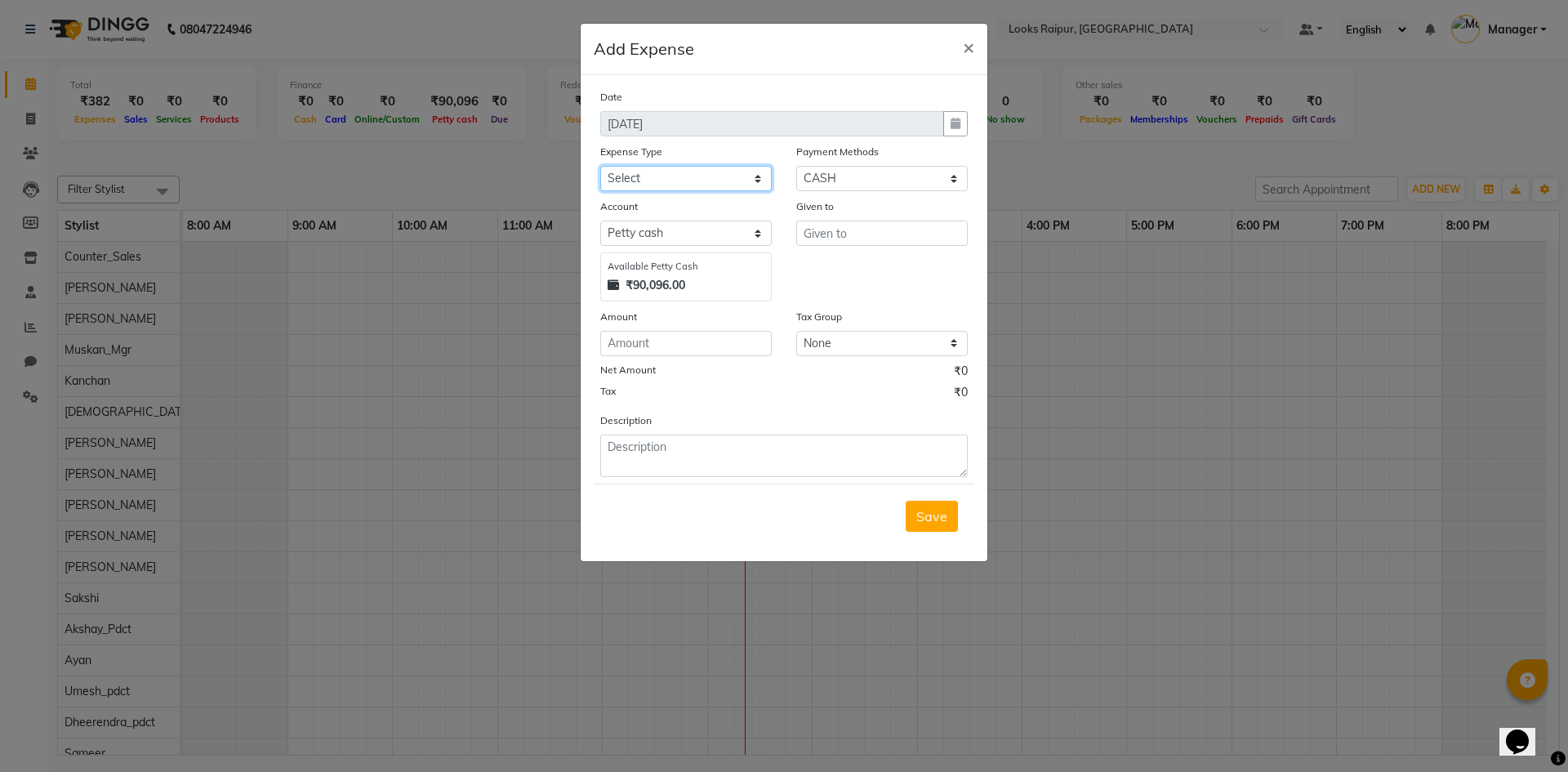
click at [755, 177] on select "Select Bank Deposit Blinkit Cash Handover CLIENT Client ordered food Client Ref…" at bounding box center [686, 178] width 172 height 26
select select "24391"
click at [600, 166] on select "Select Bank Deposit Blinkit Cash Handover CLIENT Client ordered food Client Ref…" at bounding box center [686, 178] width 172 height 26
click at [830, 236] on input "text" at bounding box center [882, 233] width 172 height 26
click at [875, 239] on input "counter sale" at bounding box center [882, 233] width 172 height 26
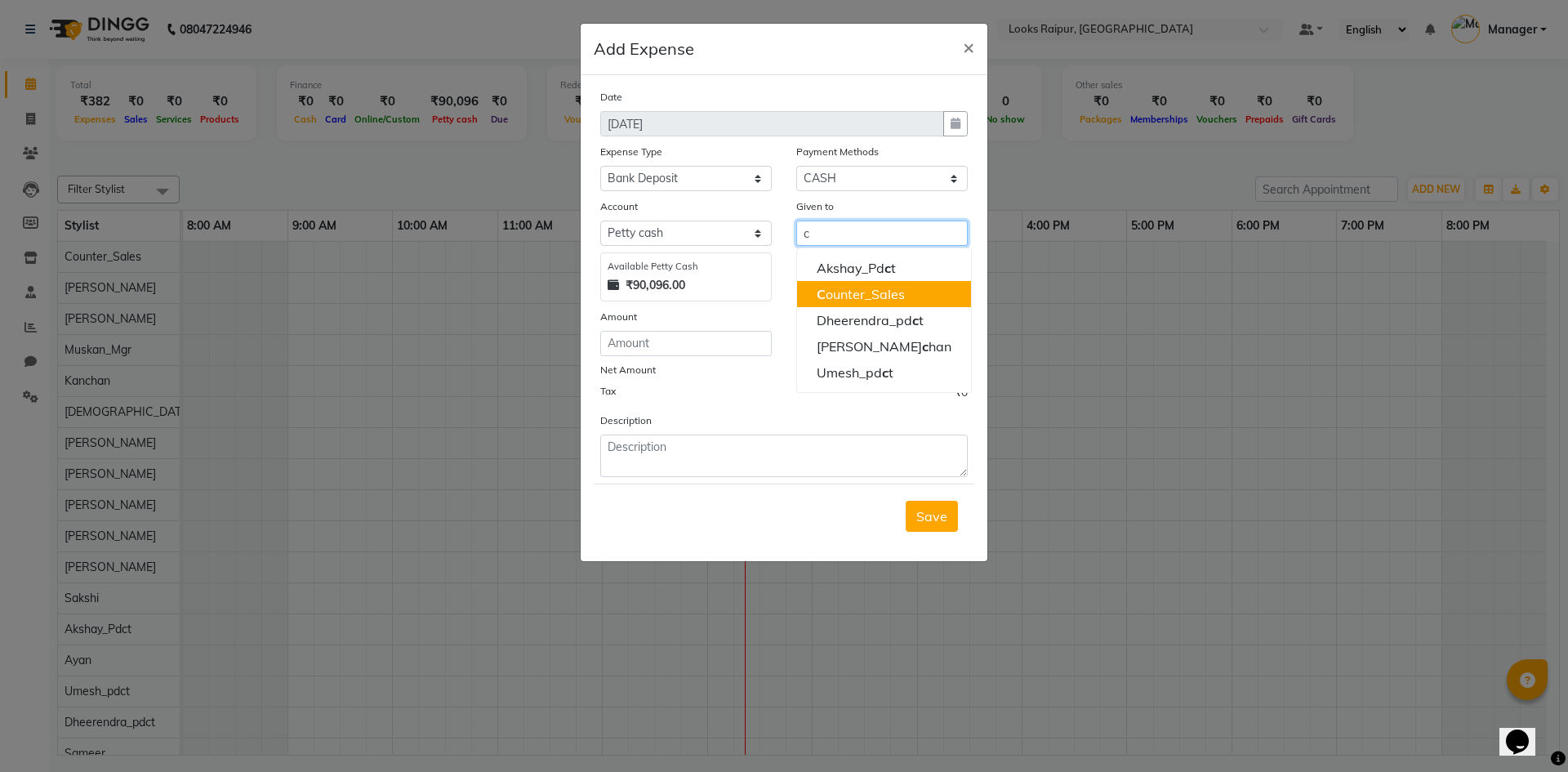
click at [859, 296] on ngb-highlight "C ounter_Sales" at bounding box center [861, 294] width 88 height 16
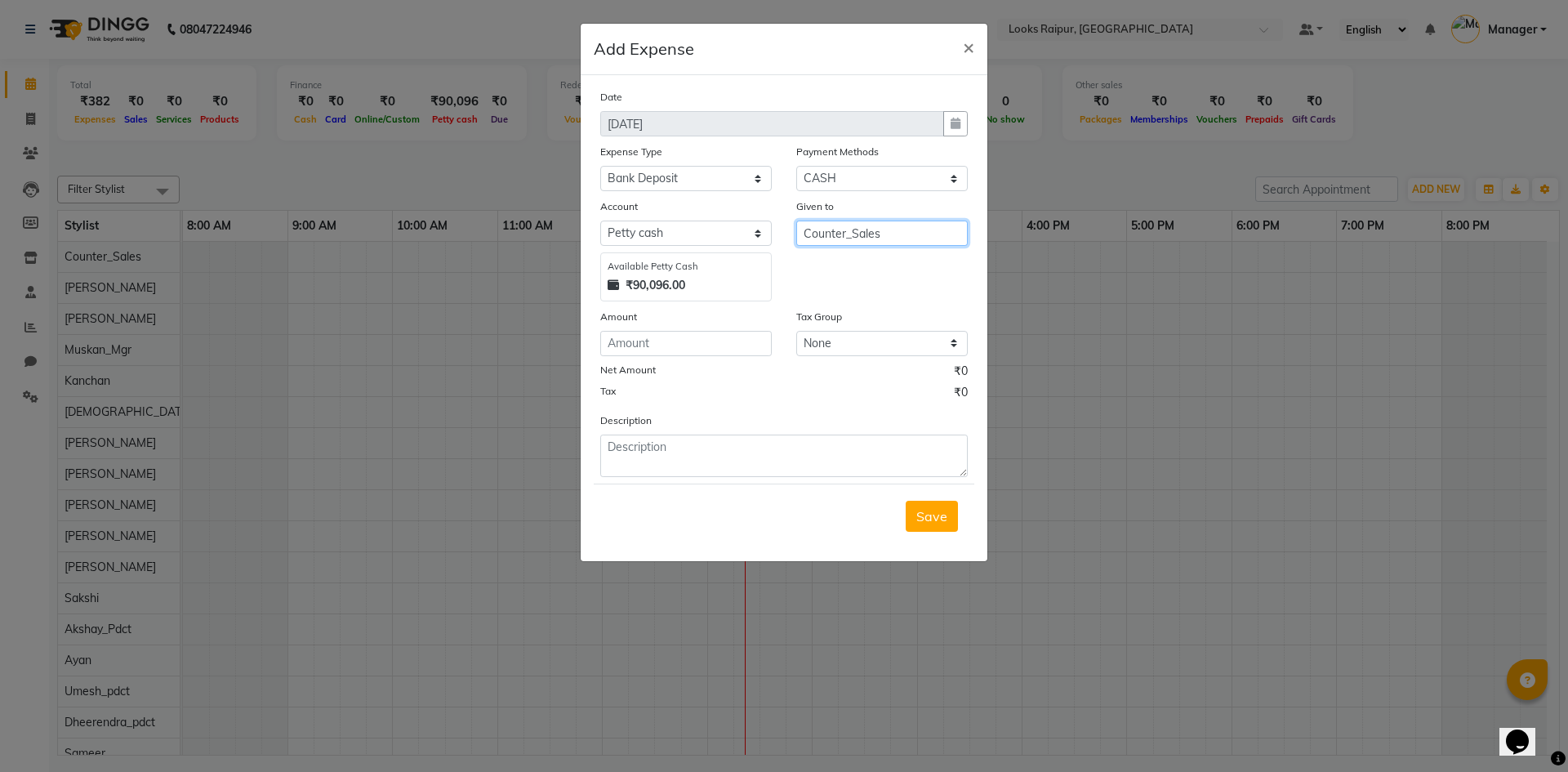
type input "Counter_Sales"
click at [715, 340] on input "number" at bounding box center [686, 344] width 172 height 26
type input "40000"
click at [736, 463] on textarea at bounding box center [783, 456] width 367 height 42
type textarea "b"
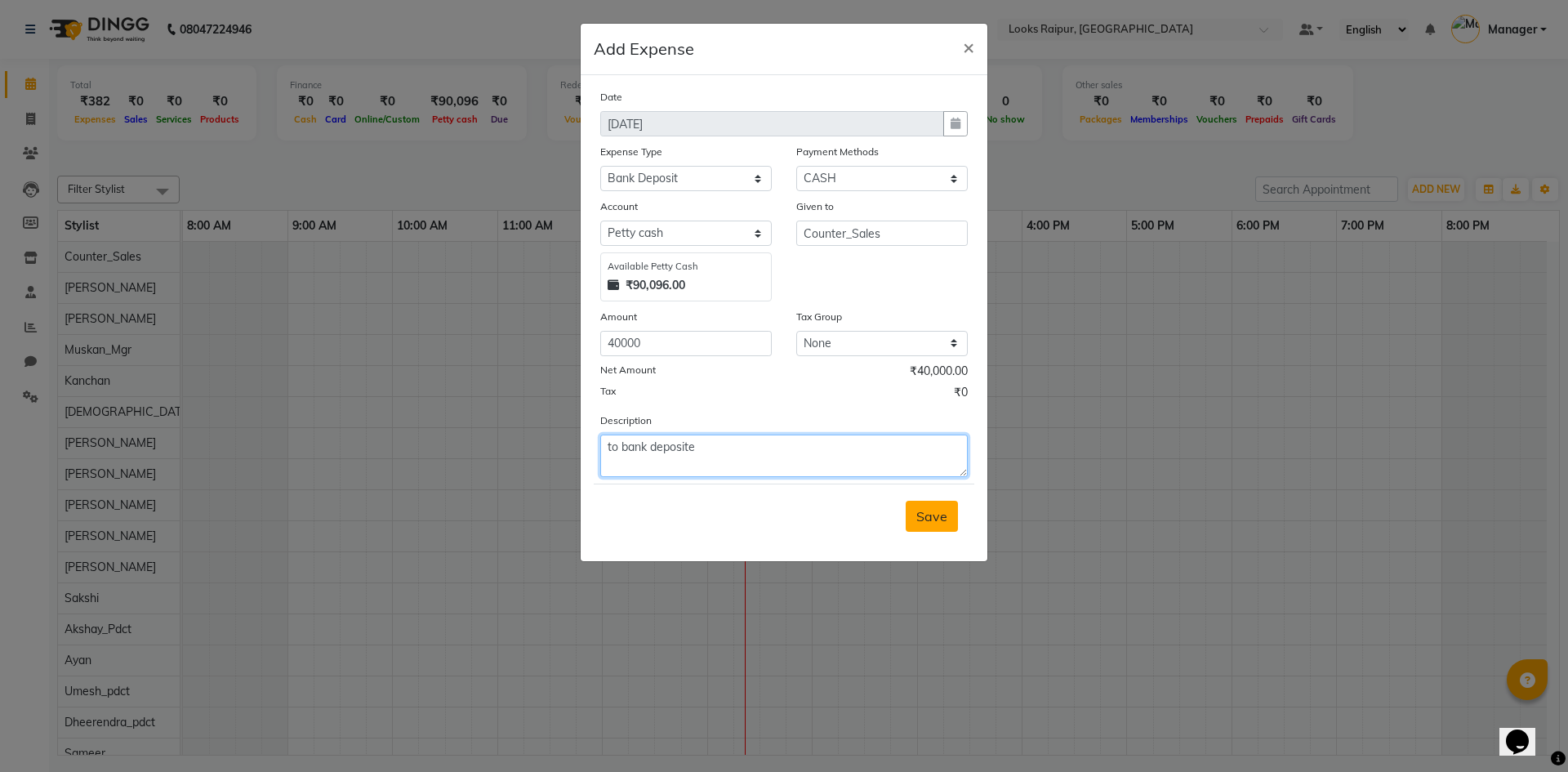
type textarea "to bank deposite"
click at [923, 522] on span "Save" at bounding box center [931, 516] width 31 height 16
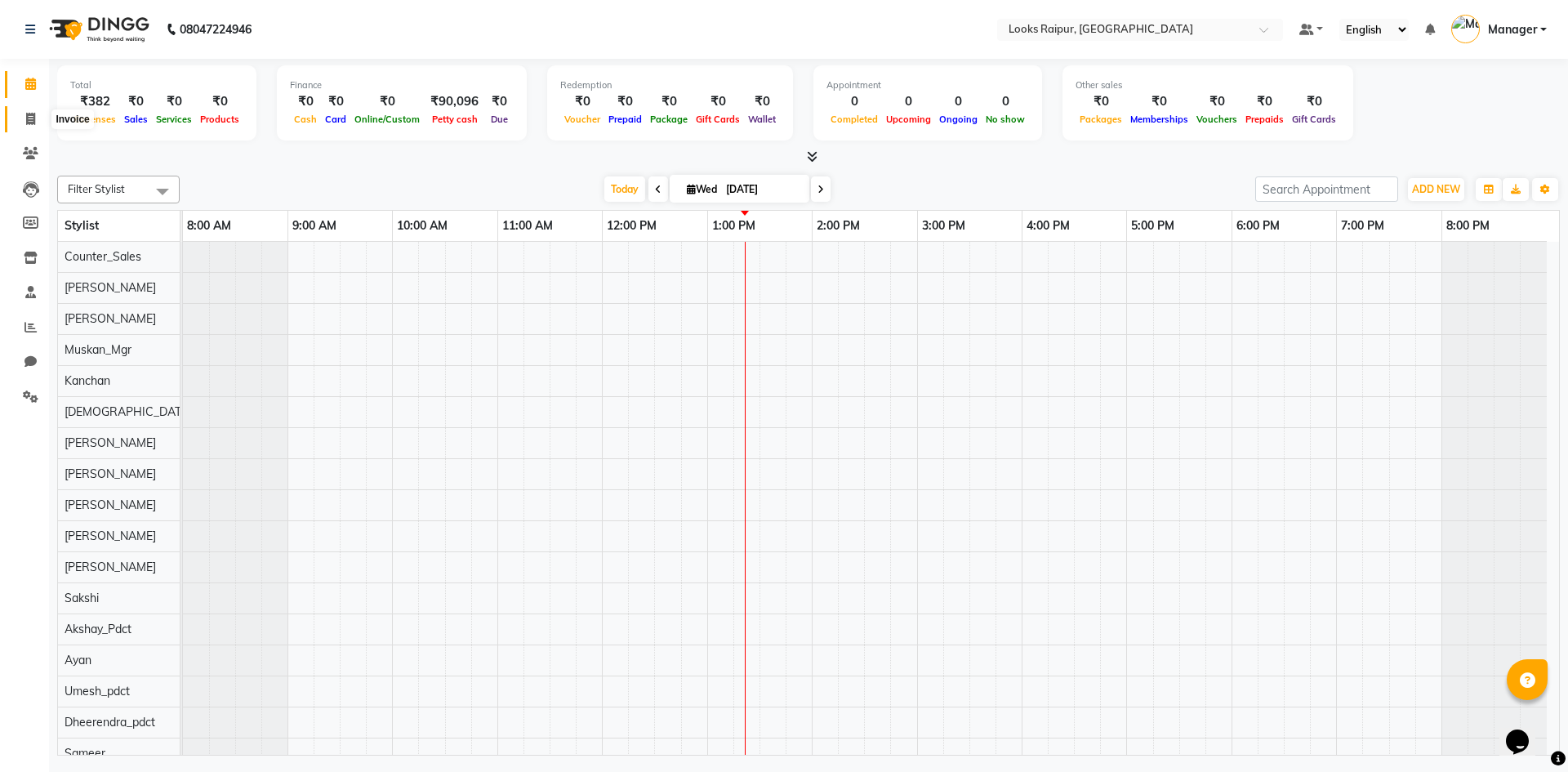
click at [23, 112] on span at bounding box center [30, 120] width 28 height 19
select select "service"
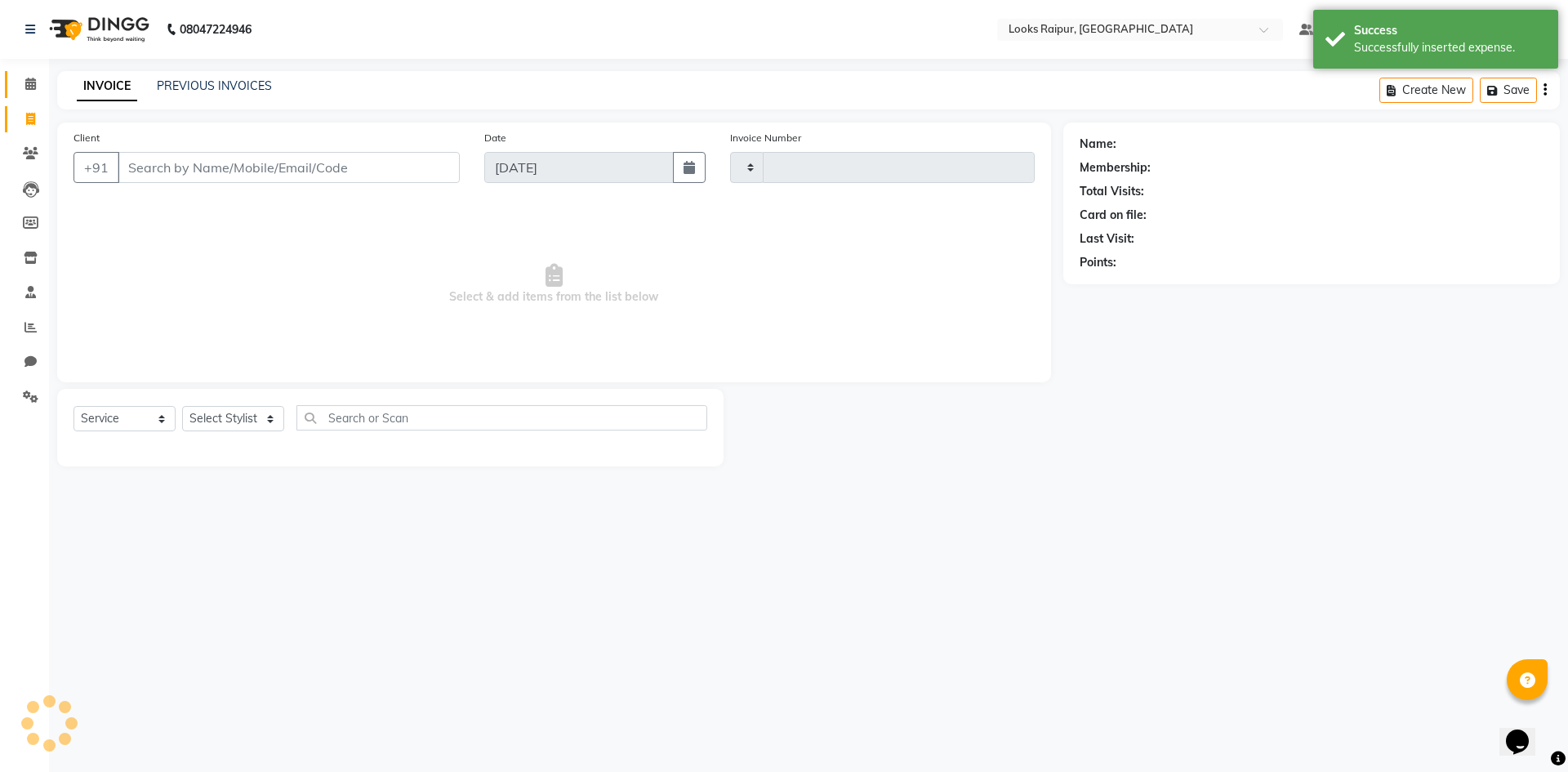
type input "0341"
select select "8606"
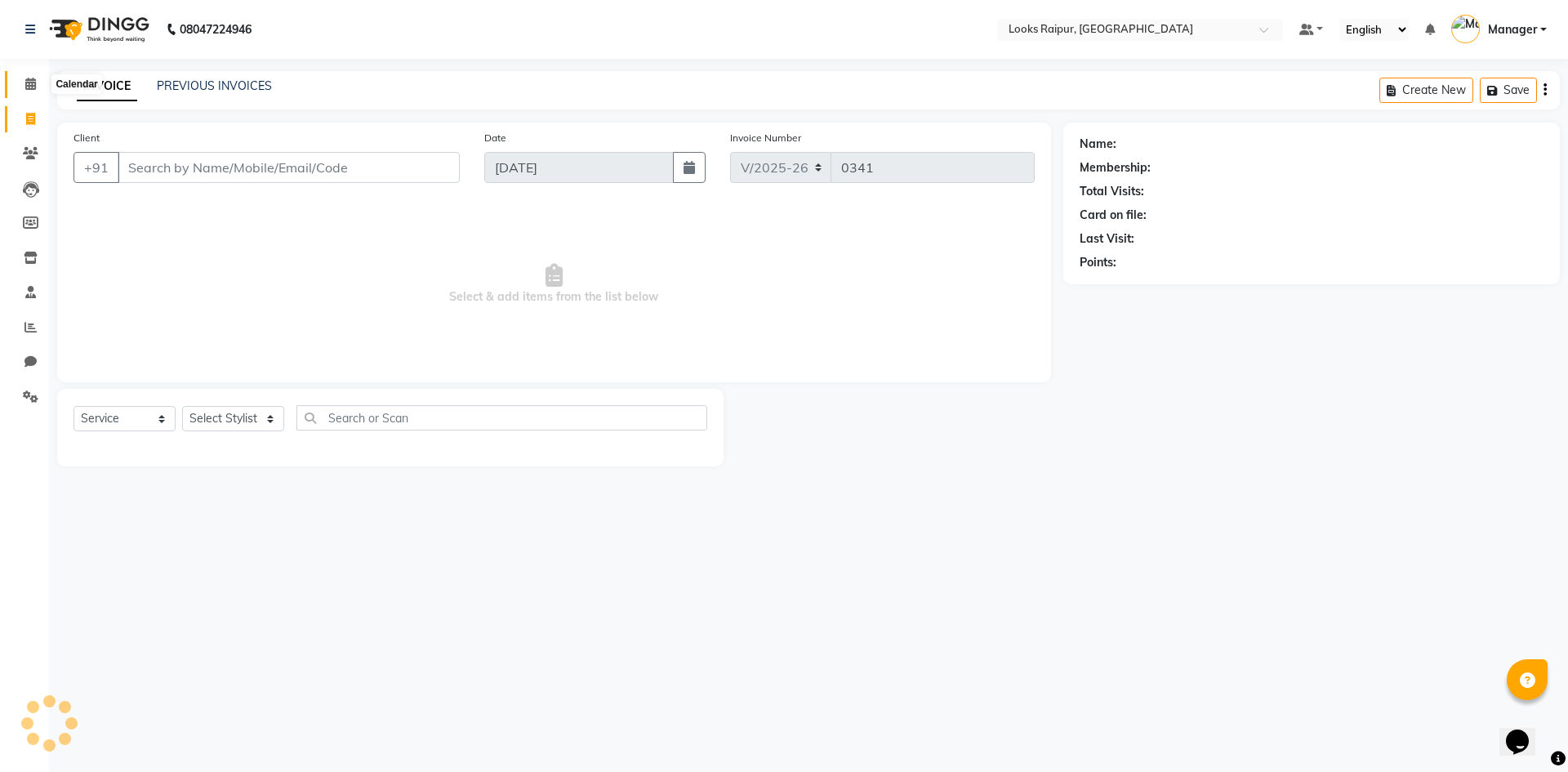
click at [27, 82] on icon at bounding box center [31, 84] width 11 height 12
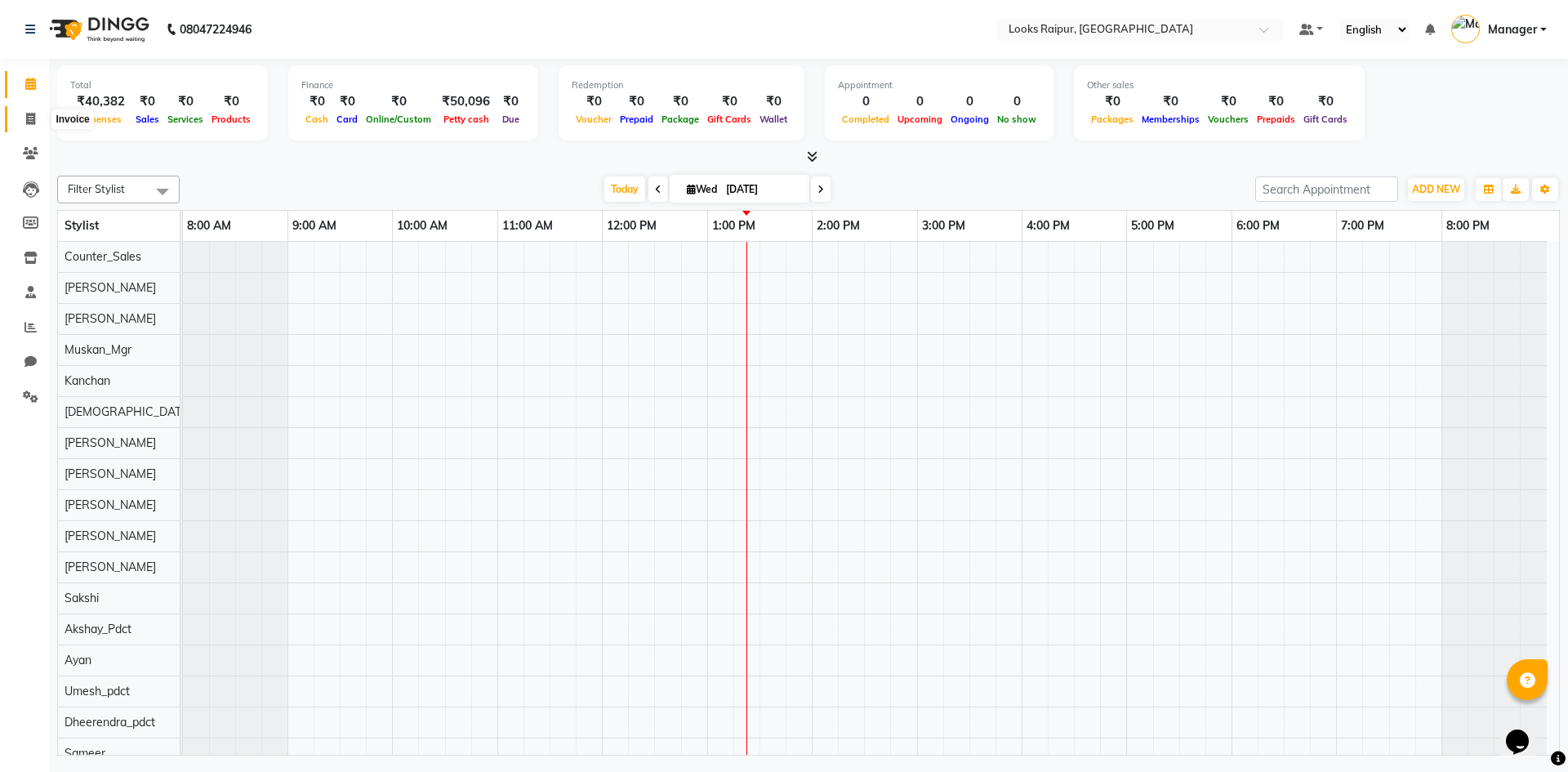
click at [23, 126] on span at bounding box center [30, 120] width 28 height 19
select select "service"
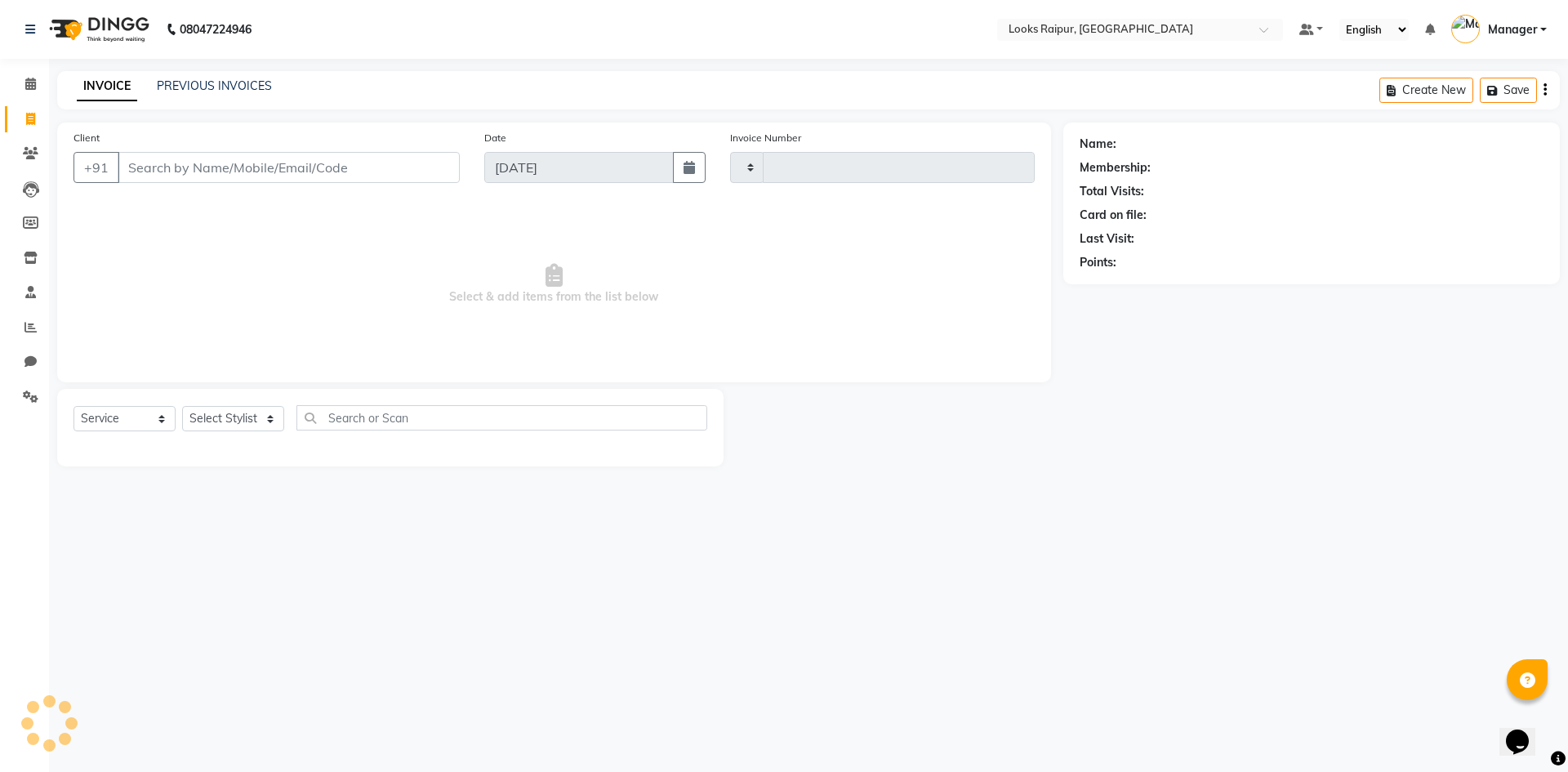
type input "0341"
select select "8606"
click at [133, 174] on input "Client" at bounding box center [288, 167] width 342 height 31
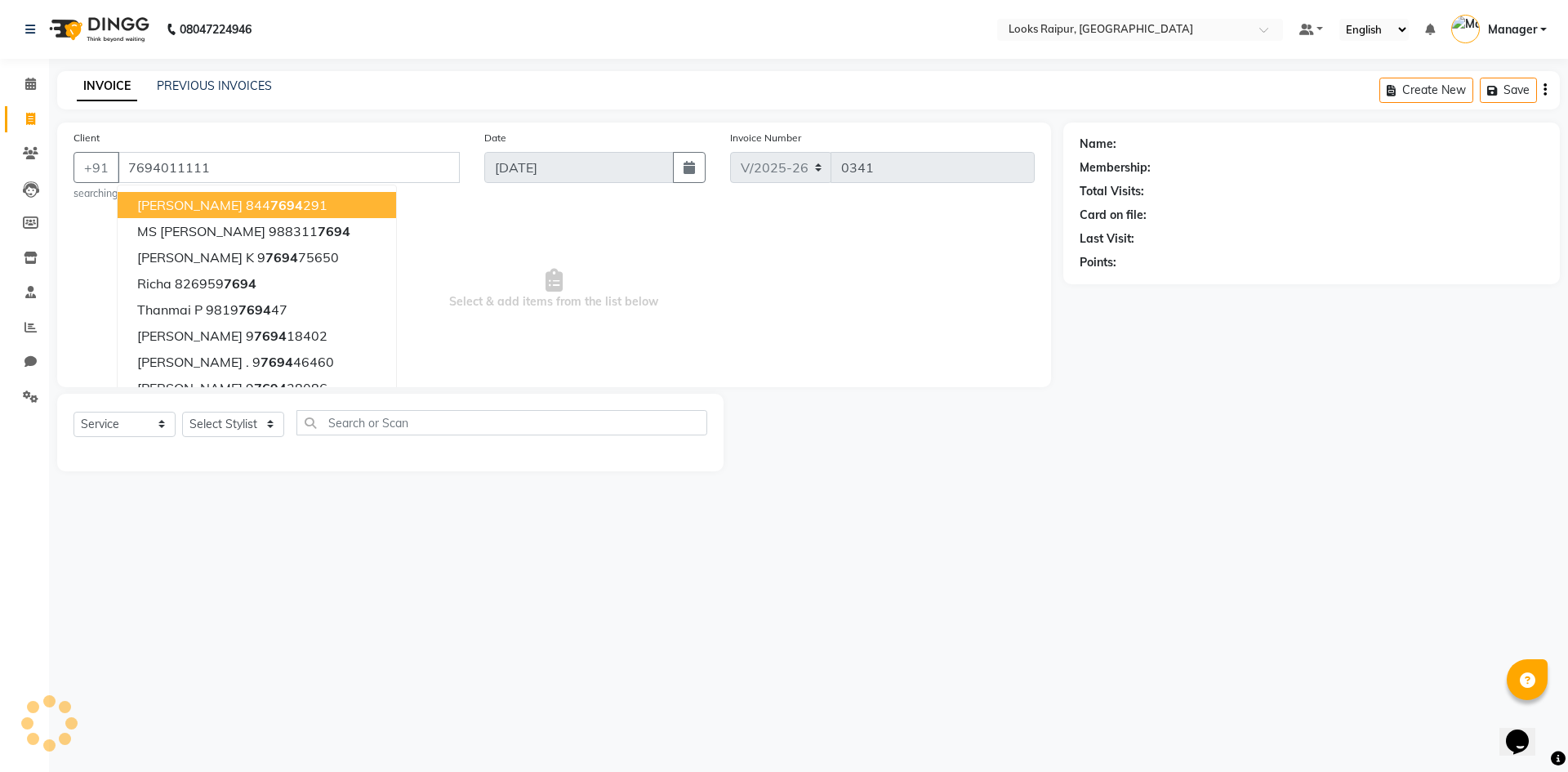
type input "7694011111"
select select "1: Object"
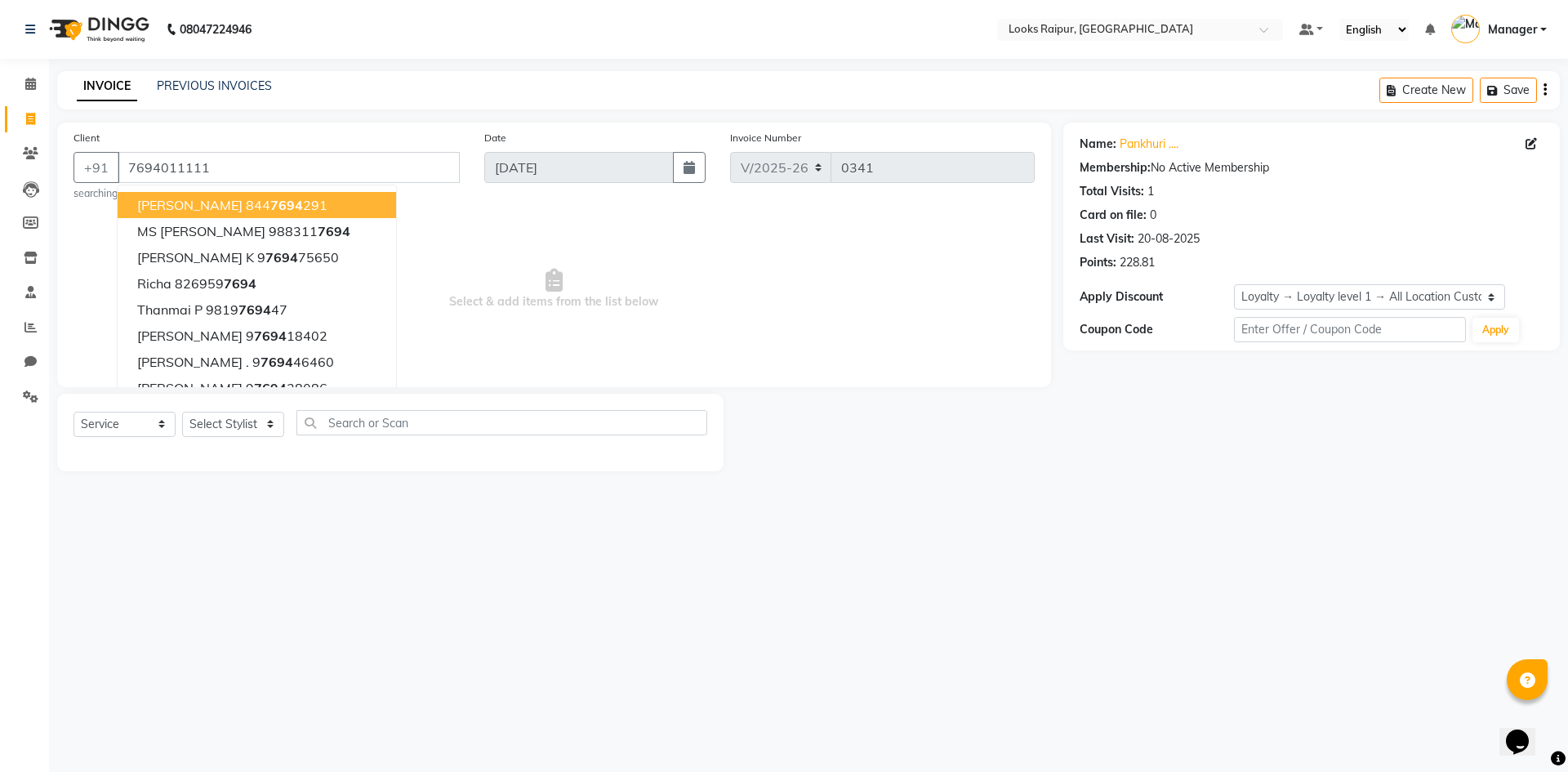
click at [613, 245] on span "Select & add items from the list below" at bounding box center [554, 289] width 961 height 164
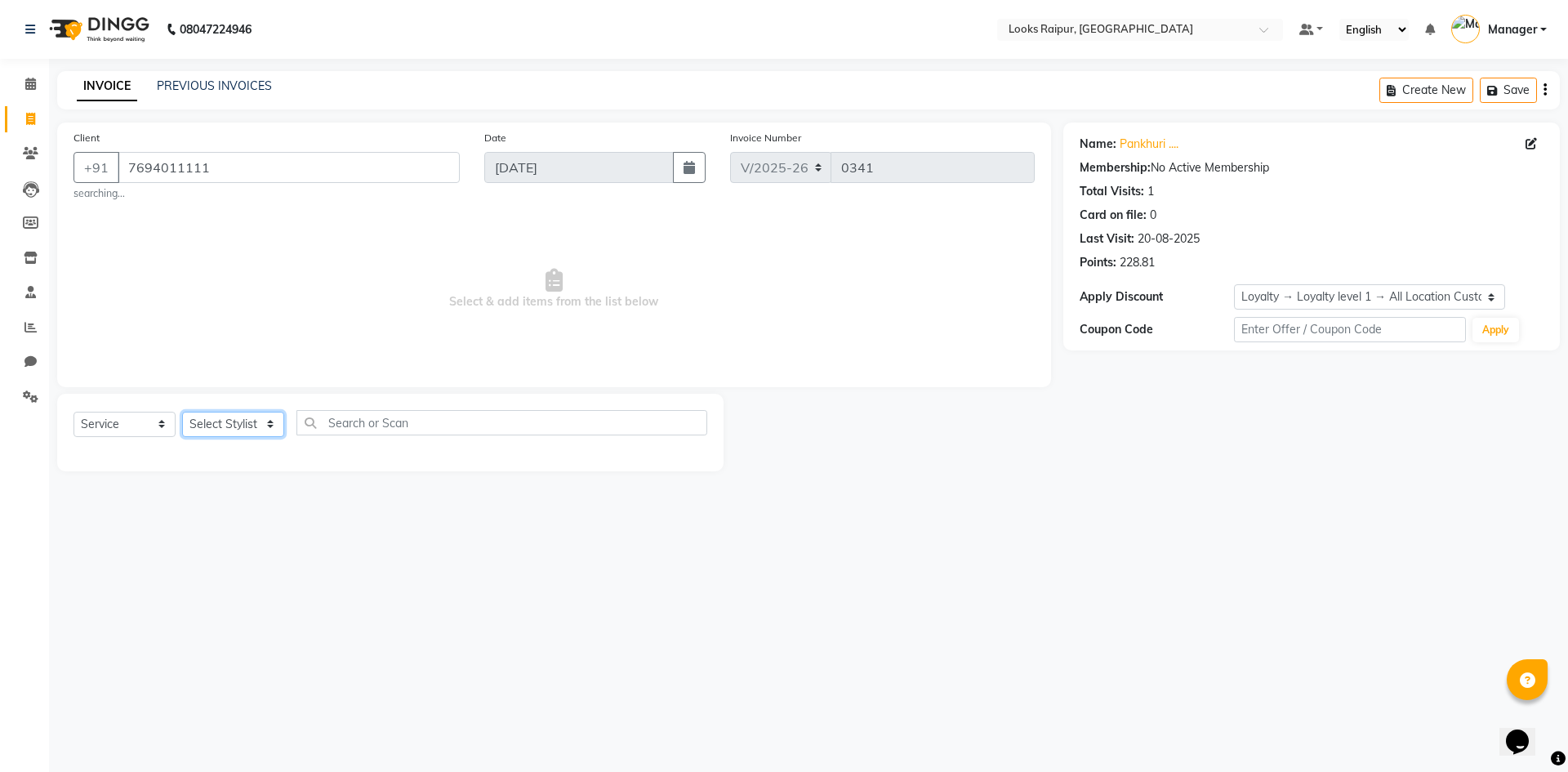
click at [270, 427] on select "Select Stylist Akshay_Pdct Arif Ayan Ayushi Counter_Sales Dheerendra_pdct Dhira…" at bounding box center [233, 424] width 102 height 26
select select "85891"
click at [182, 412] on select "Select Stylist Akshay_Pdct Arif Ayan Ayushi Counter_Sales Dheerendra_pdct Dhira…" at bounding box center [233, 424] width 102 height 26
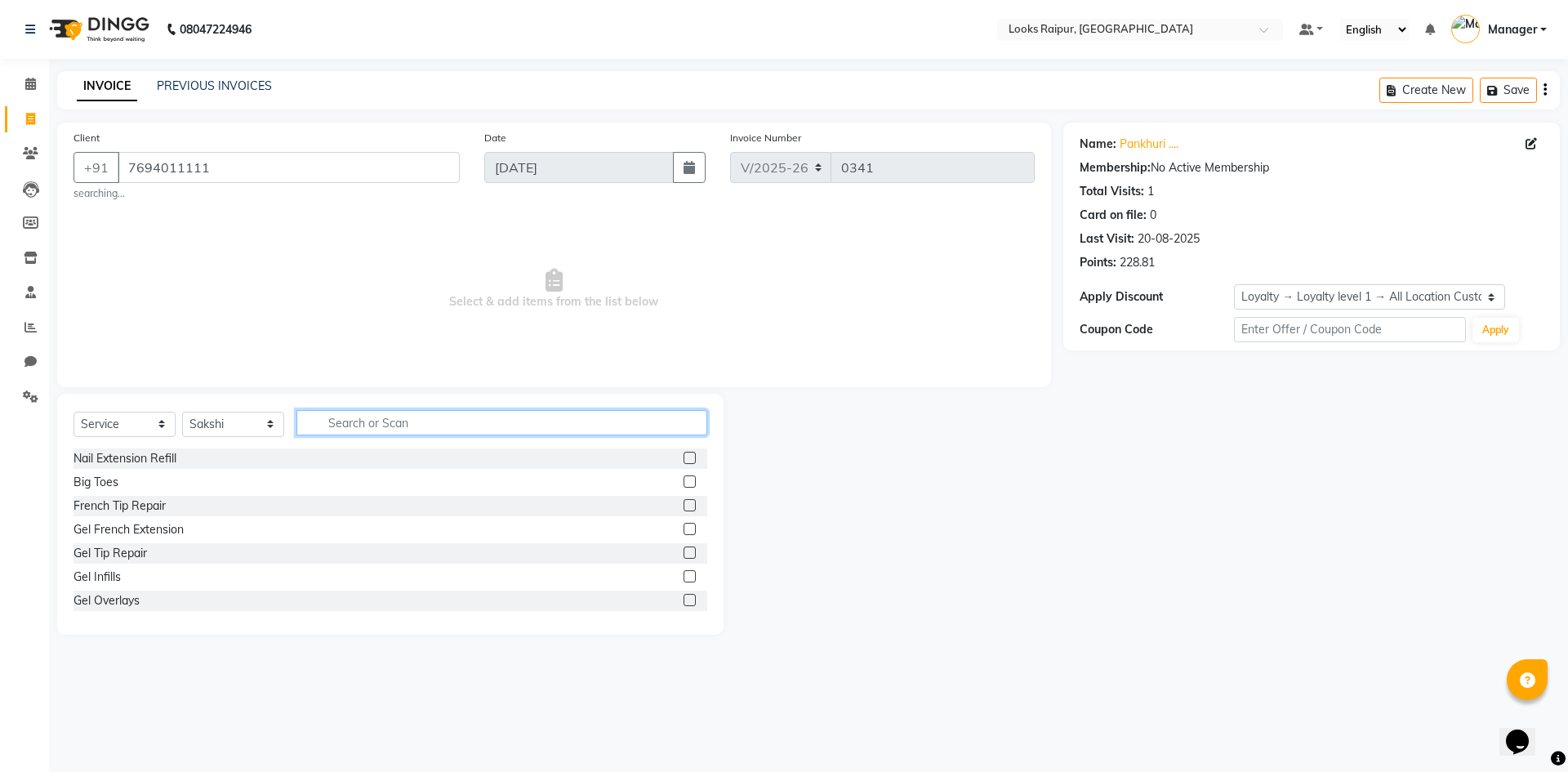
click at [321, 436] on input "text" at bounding box center [502, 422] width 411 height 26
type input "thre"
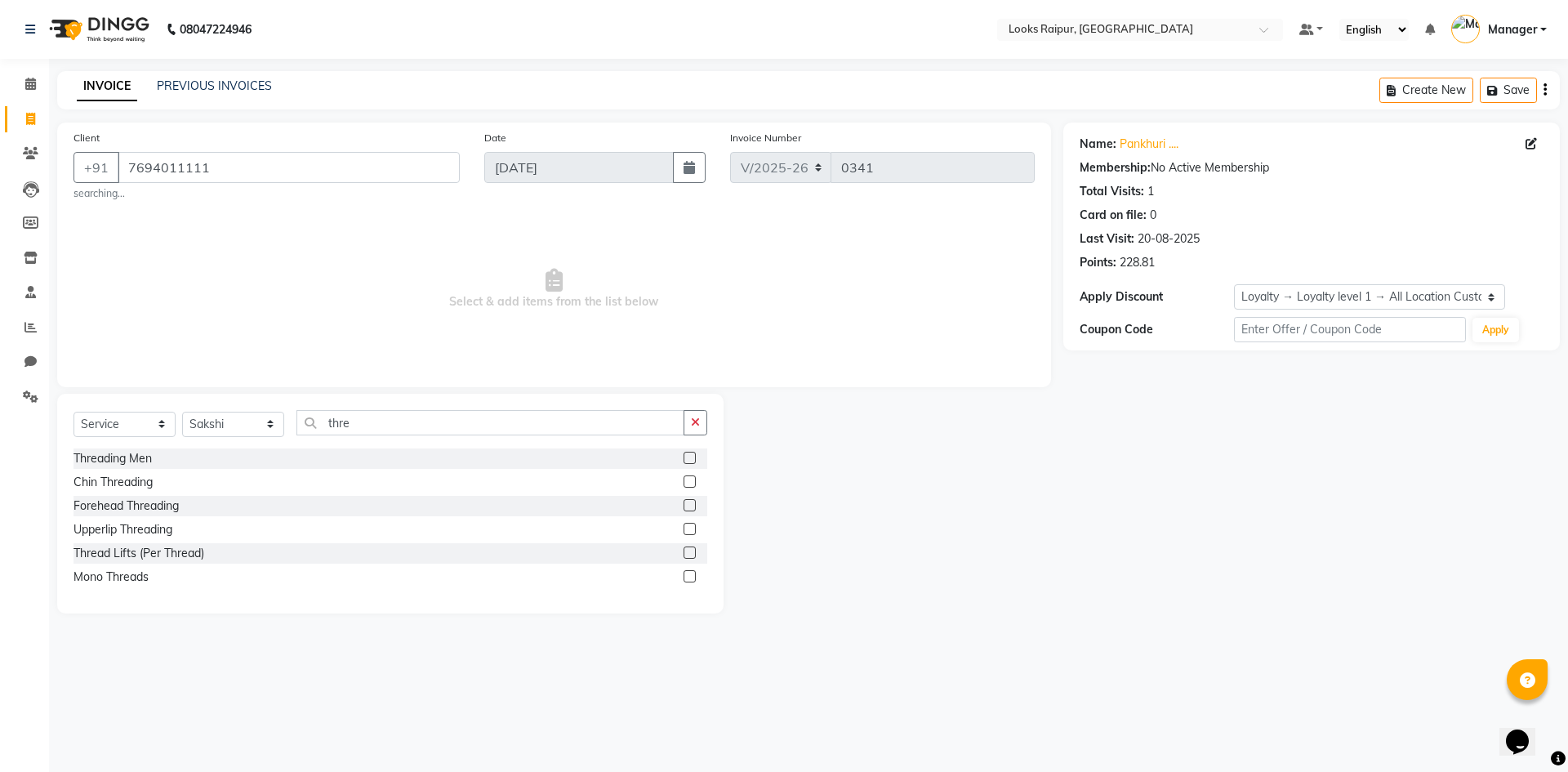
click at [688, 457] on label at bounding box center [689, 458] width 12 height 12
click at [688, 457] on input "checkbox" at bounding box center [688, 459] width 11 height 11
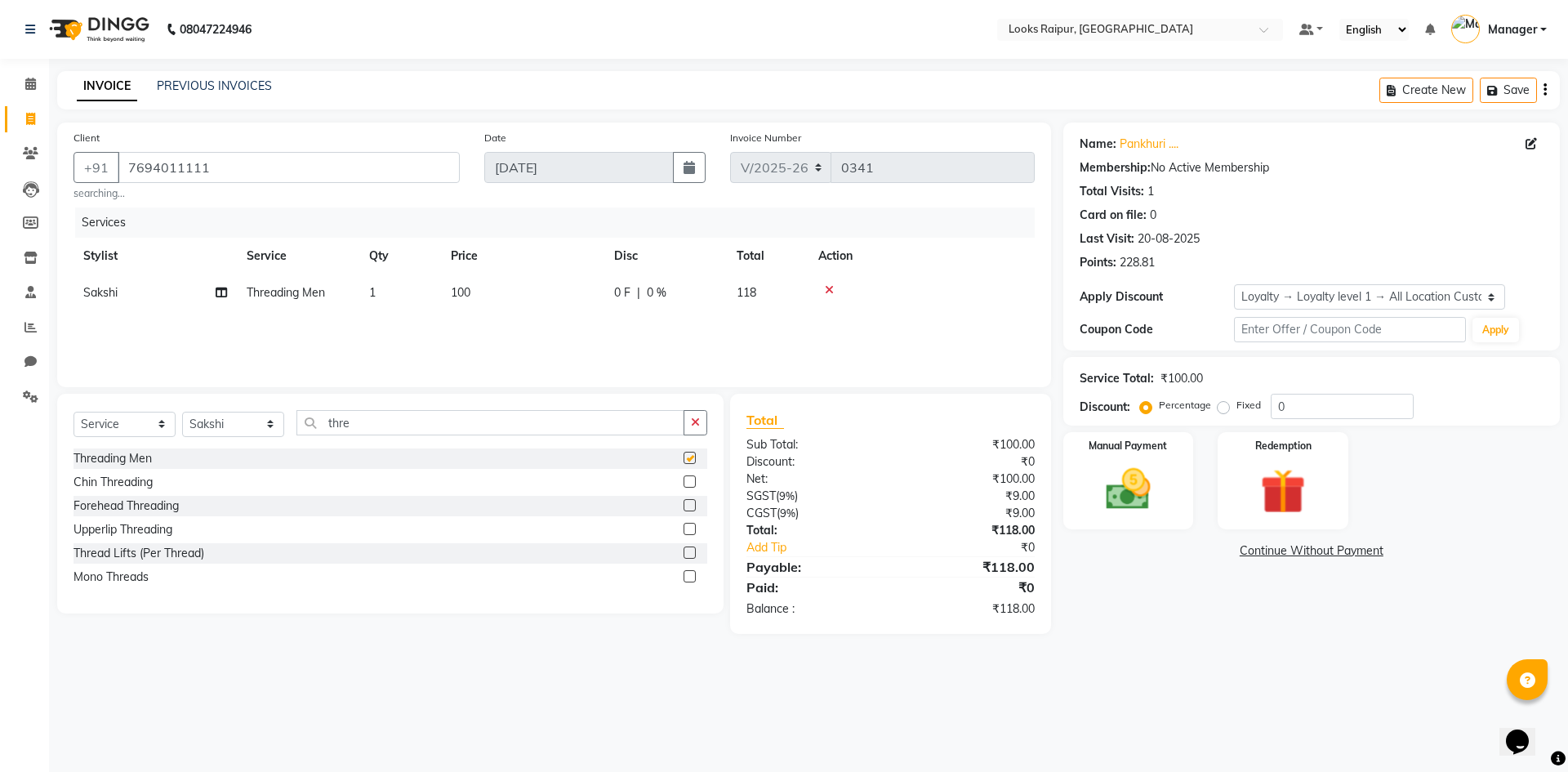
checkbox input "false"
click at [691, 504] on label at bounding box center [689, 506] width 12 height 12
click at [691, 504] on input "checkbox" at bounding box center [688, 506] width 11 height 11
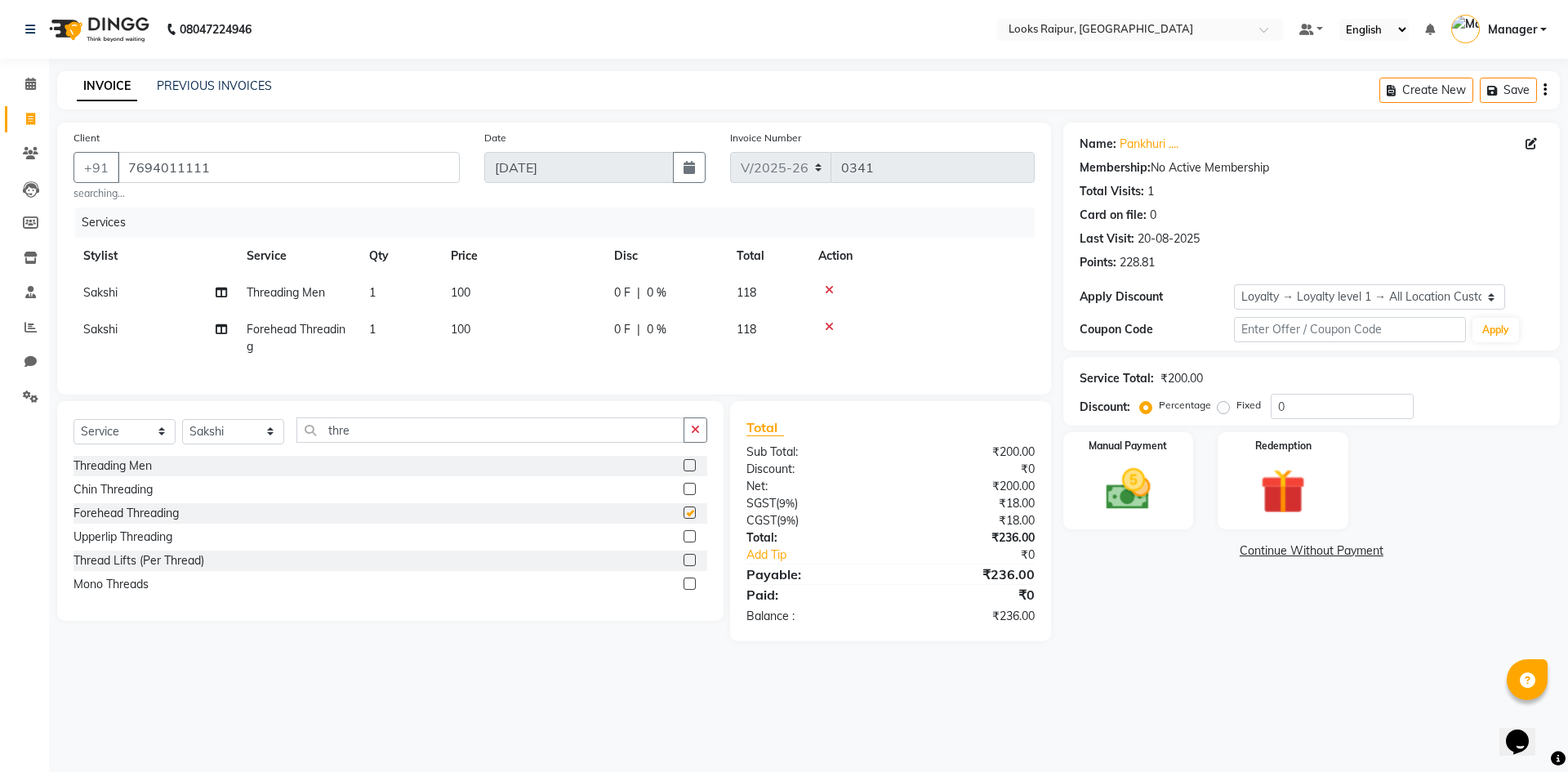
checkbox input "false"
click at [1133, 502] on img at bounding box center [1128, 489] width 76 height 54
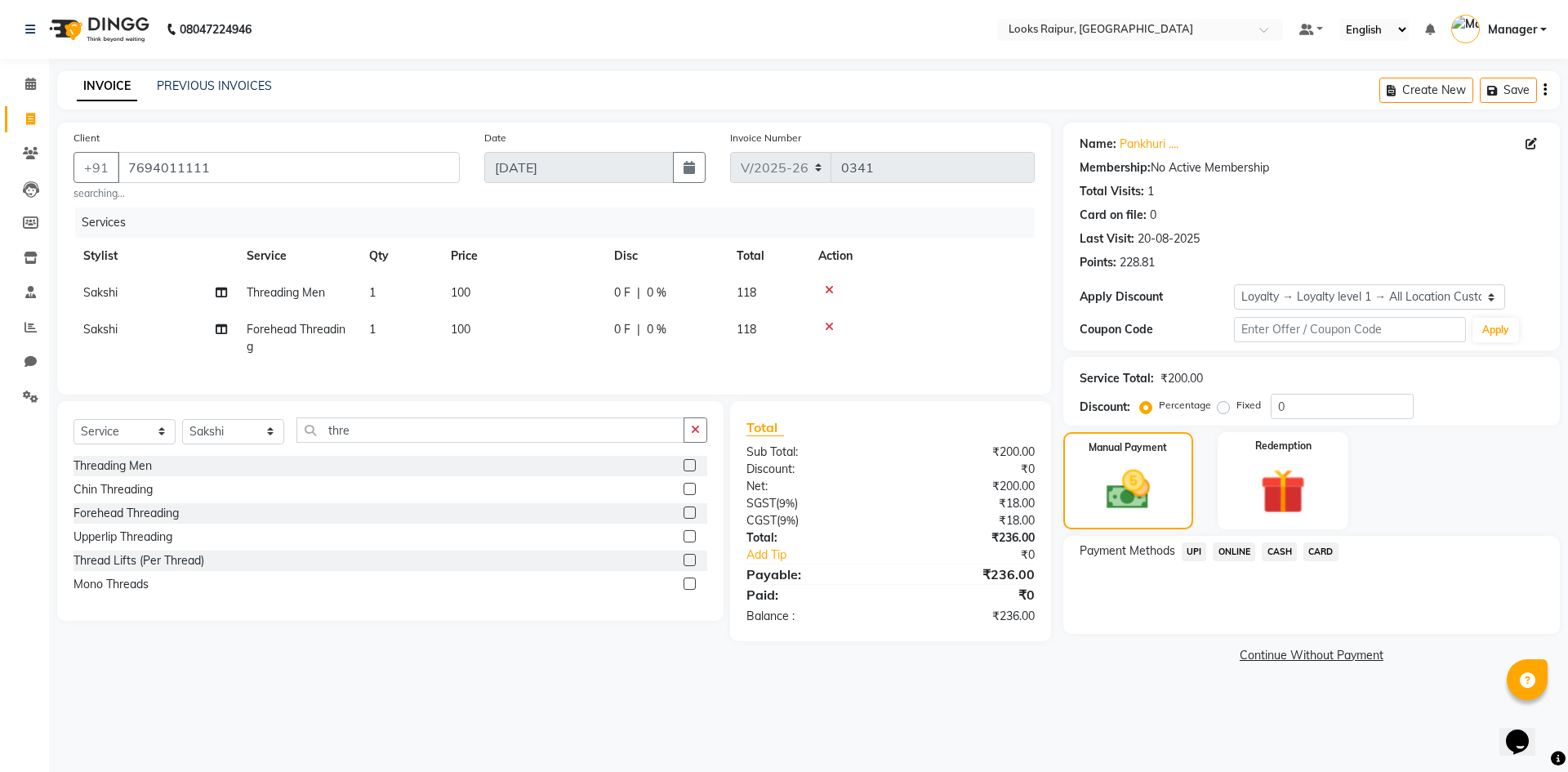
click at [1278, 550] on span "CASH" at bounding box center [1280, 552] width 35 height 19
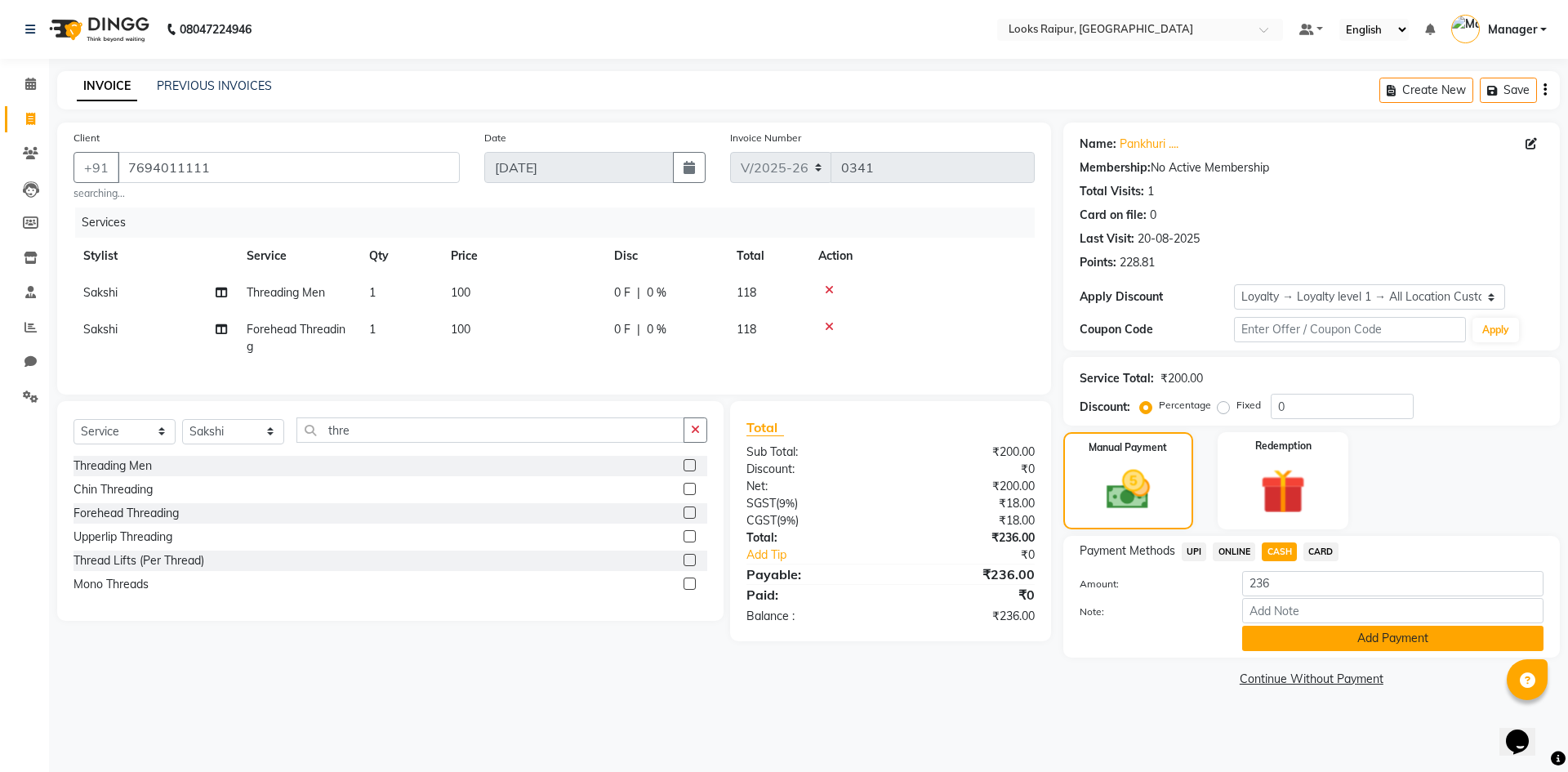
click at [1281, 649] on button "Add Payment" at bounding box center [1393, 638] width 302 height 26
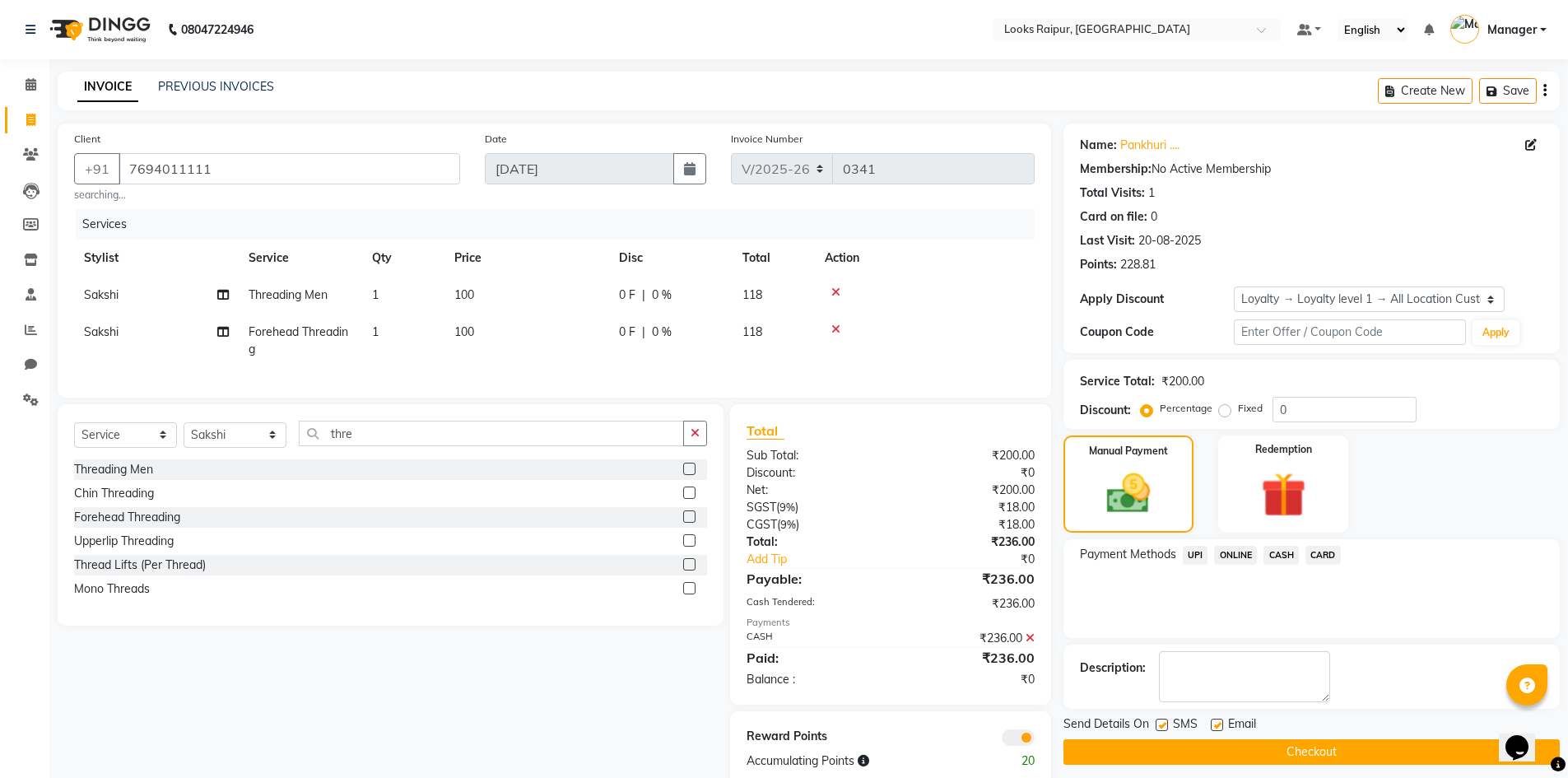
click at [1289, 754] on button "Checkout" at bounding box center [1311, 752] width 496 height 26
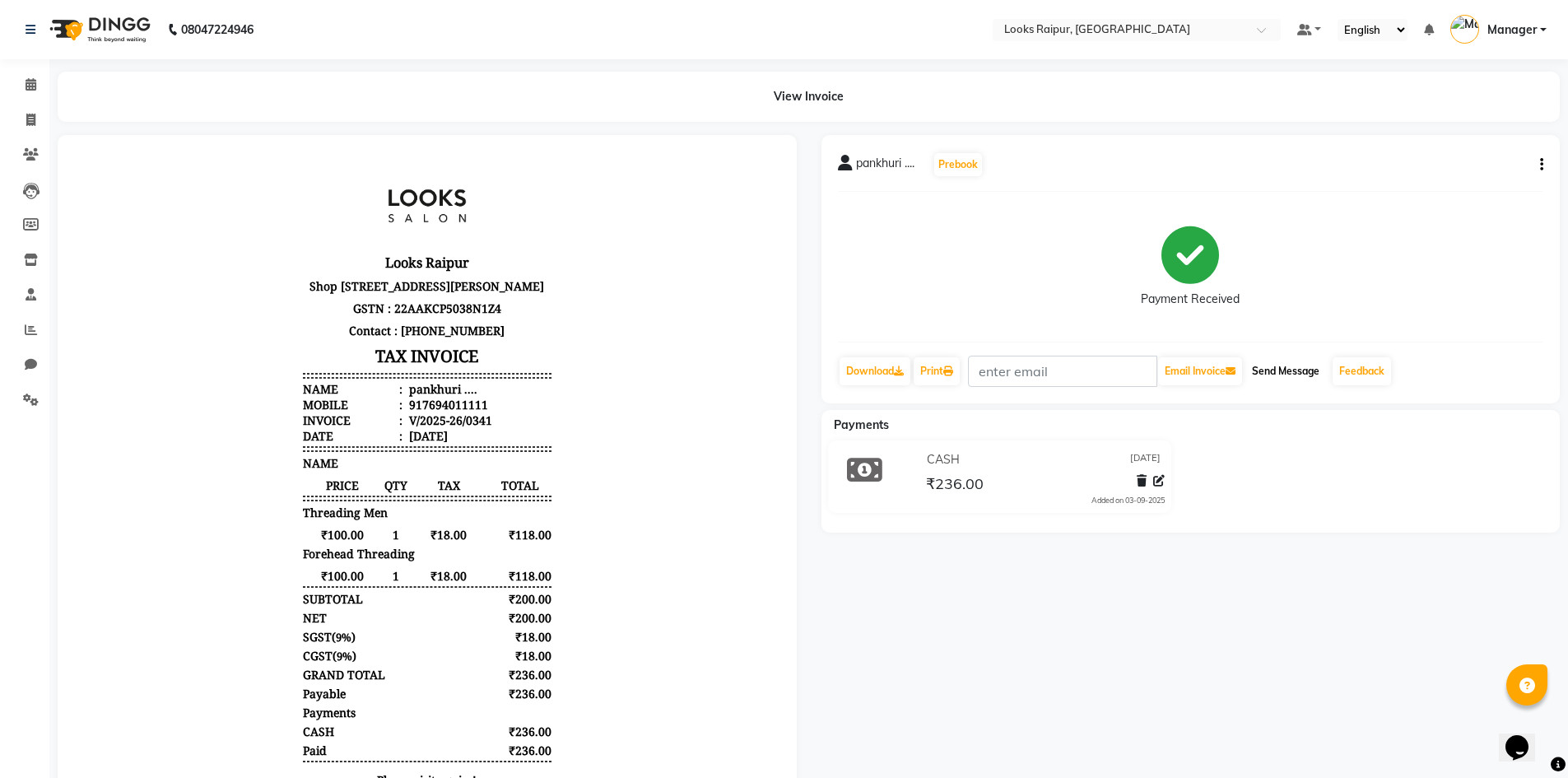
click at [1316, 369] on button "Send Message" at bounding box center [1285, 370] width 80 height 28
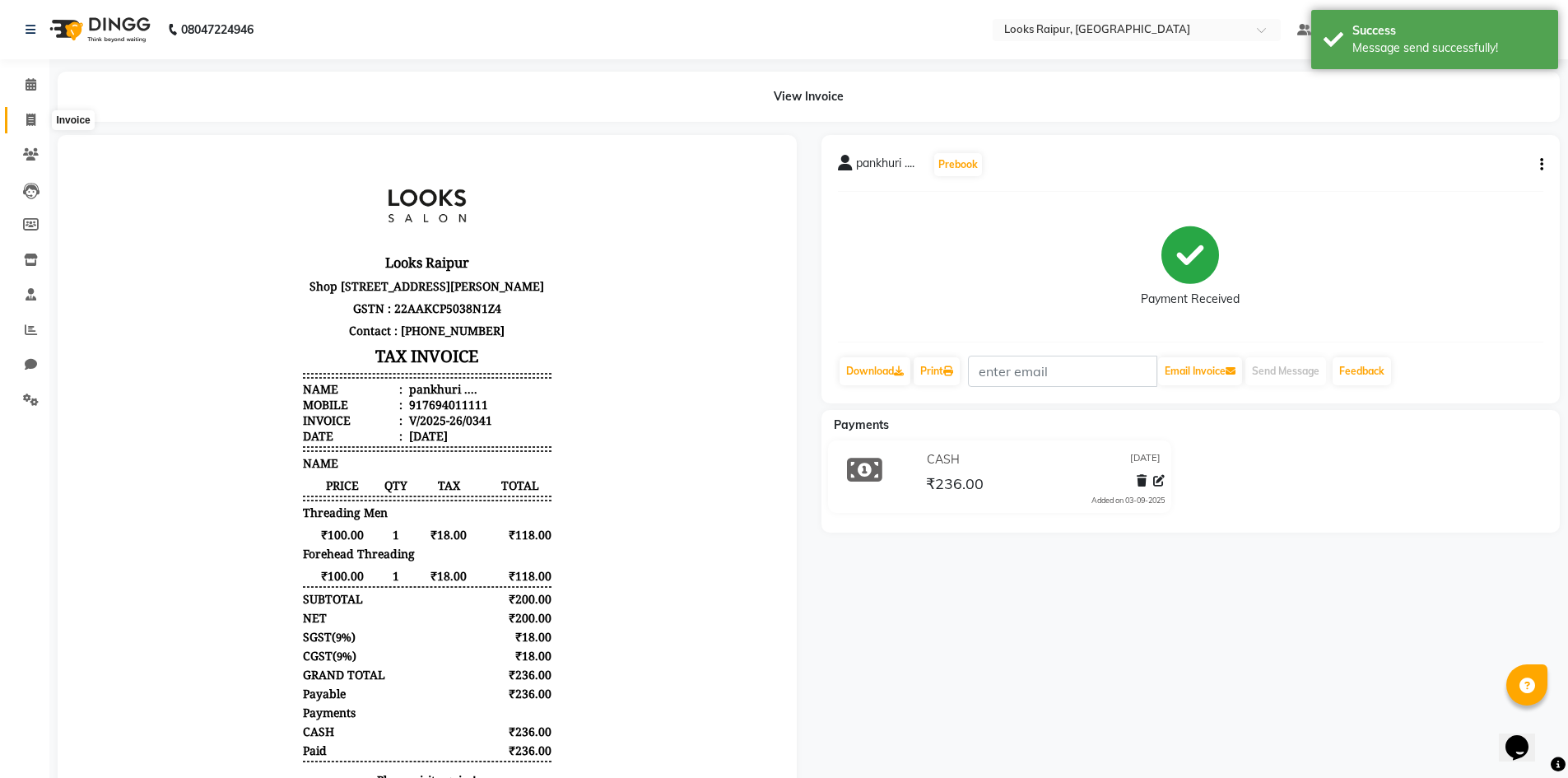
click at [21, 121] on span at bounding box center [30, 120] width 29 height 19
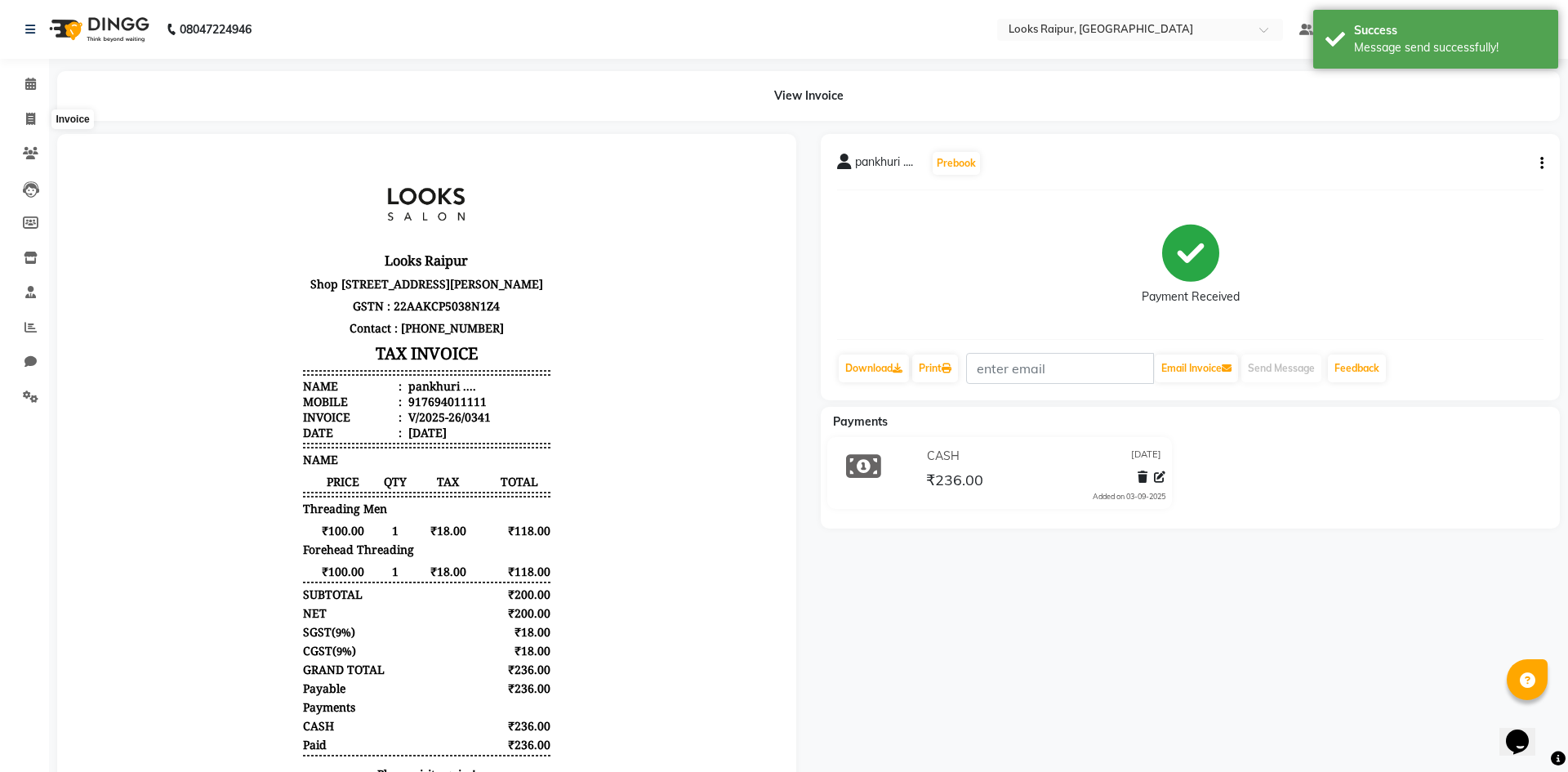
select select "8606"
select select "service"
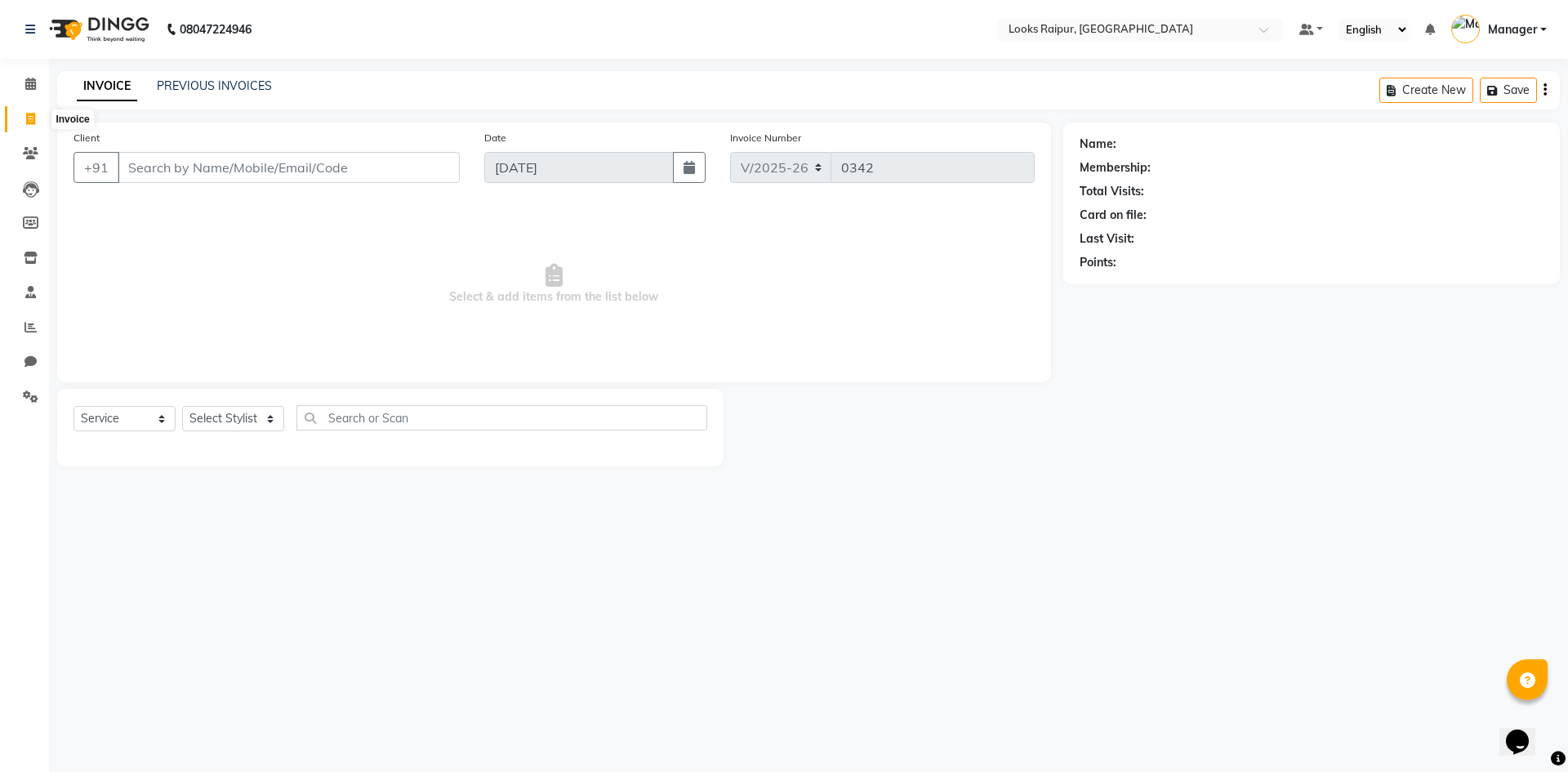
click at [28, 118] on icon at bounding box center [31, 119] width 9 height 12
select select "service"
type input "0342"
select select "8606"
click at [22, 326] on span at bounding box center [30, 328] width 28 height 19
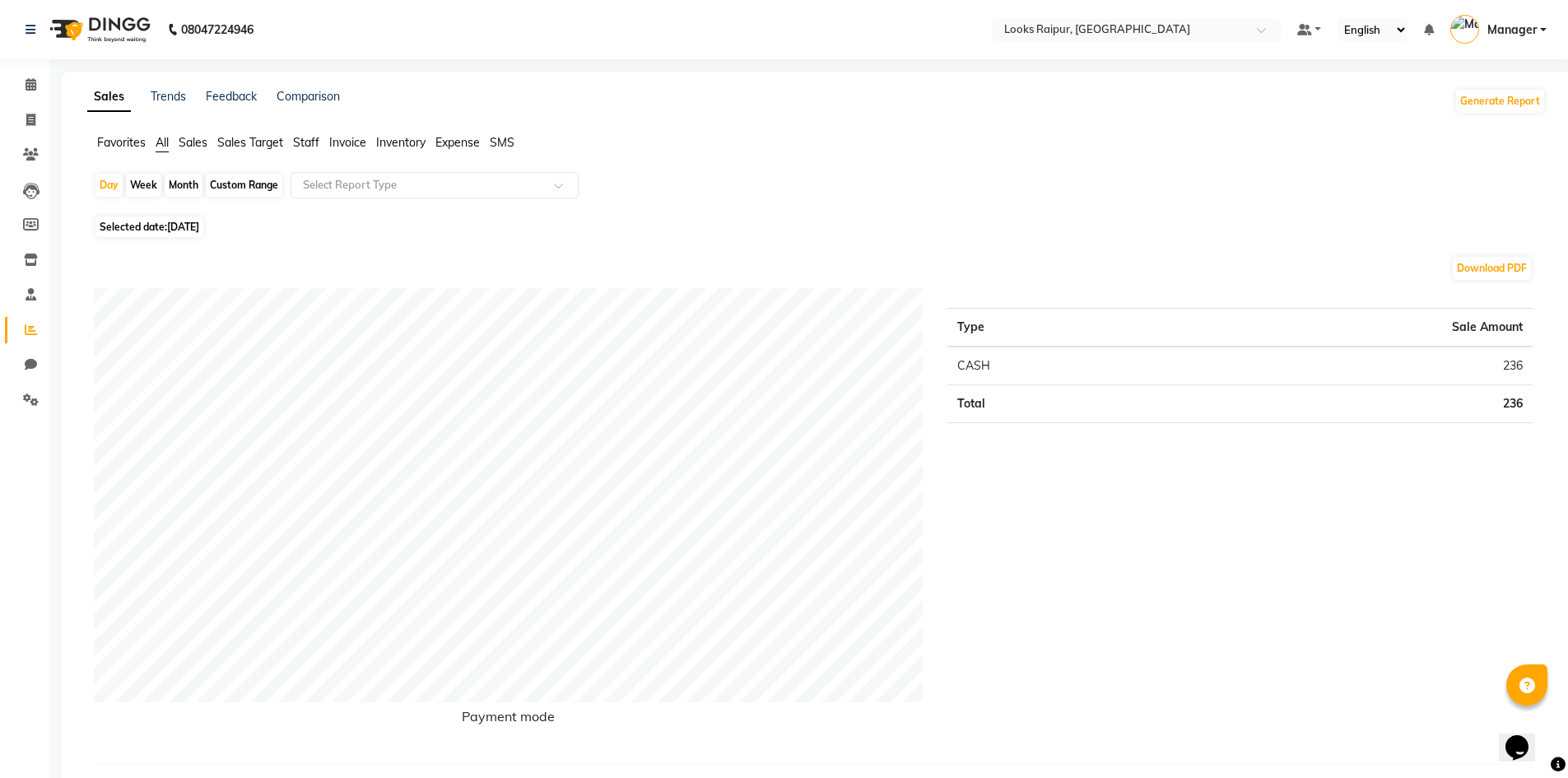
drag, startPoint x: 311, startPoint y: 142, endPoint x: 309, endPoint y: 152, distance: 10.2
click at [310, 148] on span "Staff" at bounding box center [307, 142] width 27 height 15
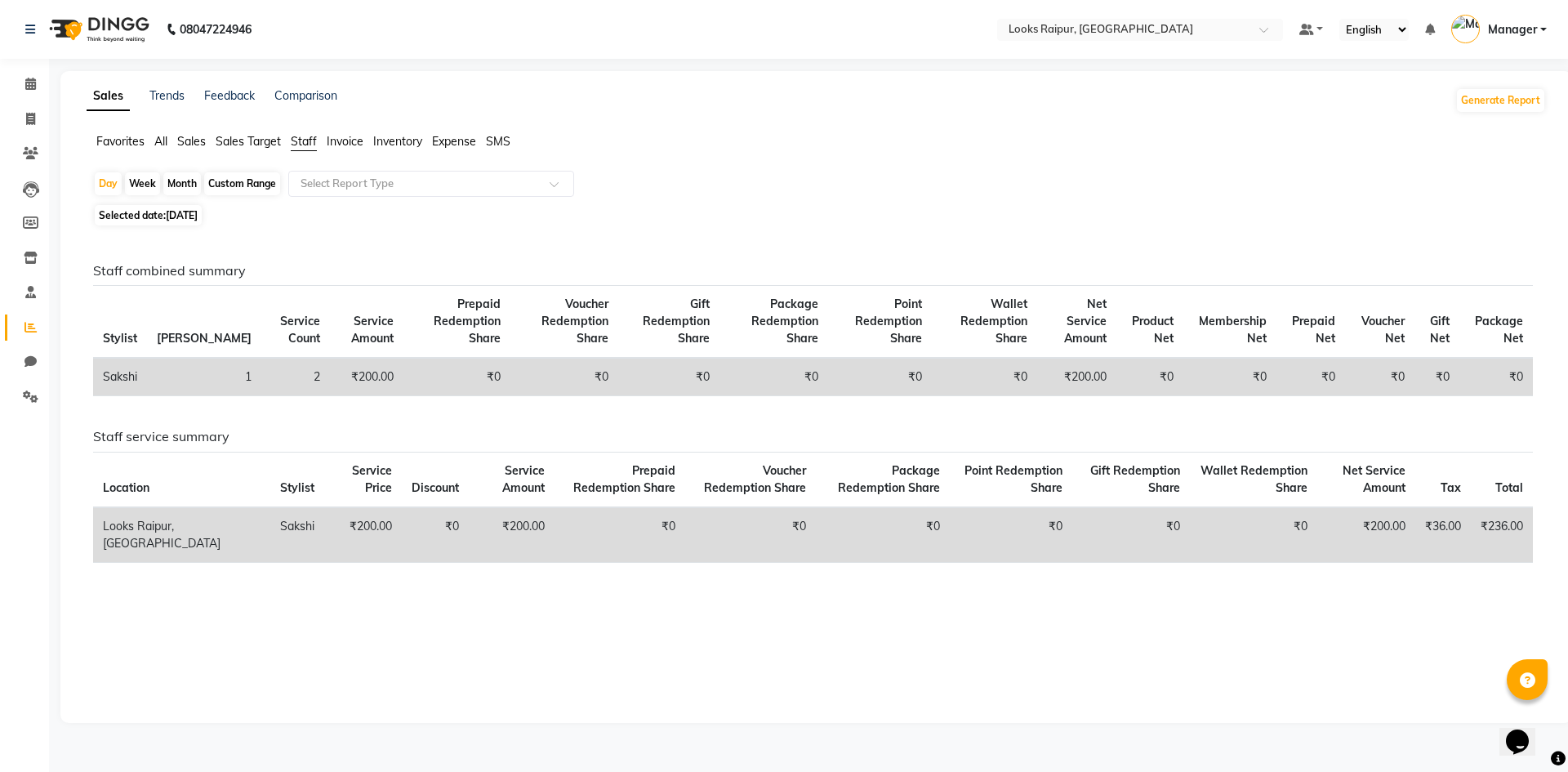
click at [177, 217] on span "[DATE]" at bounding box center [181, 215] width 32 height 12
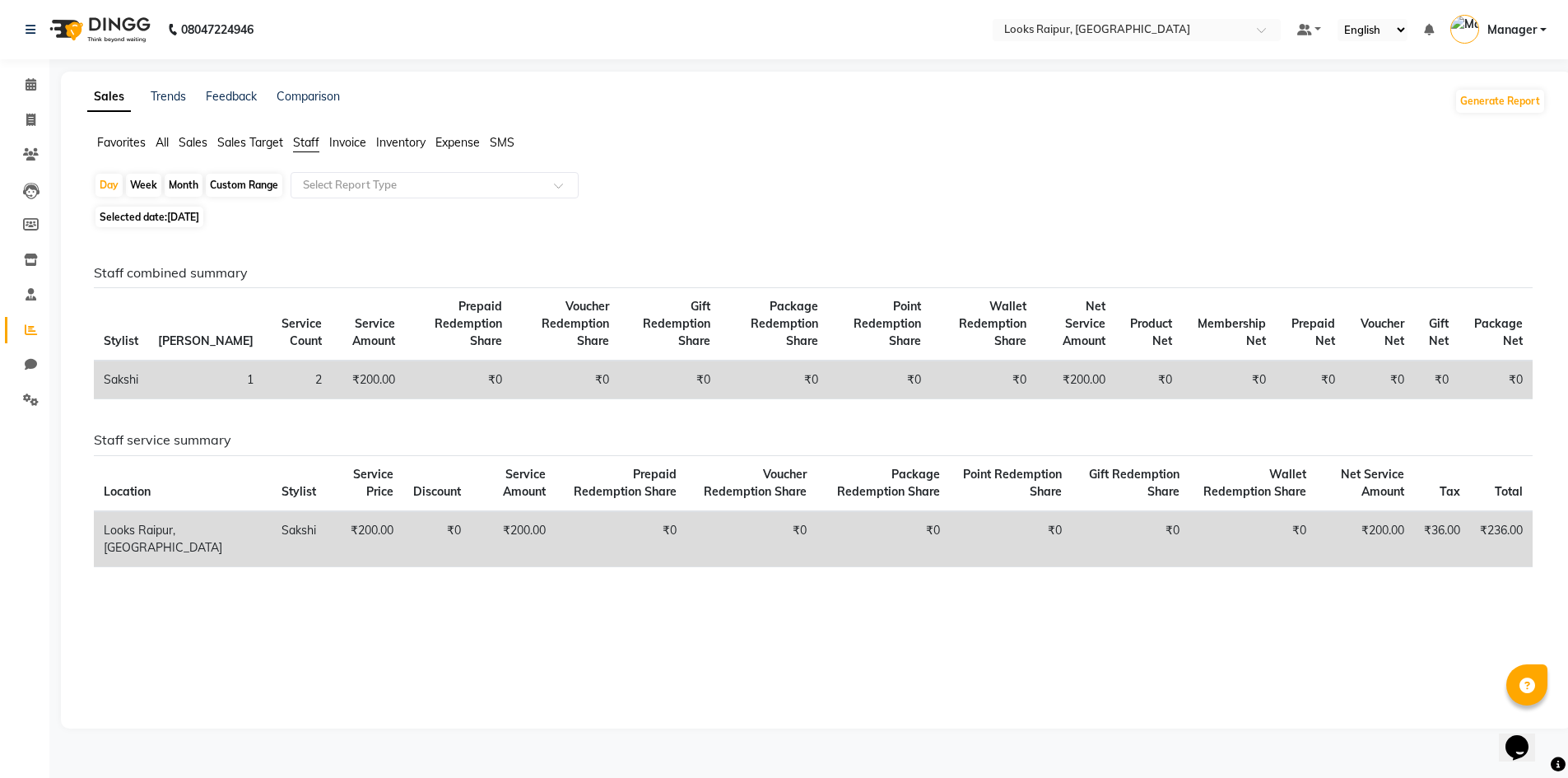
select select "9"
select select "2025"
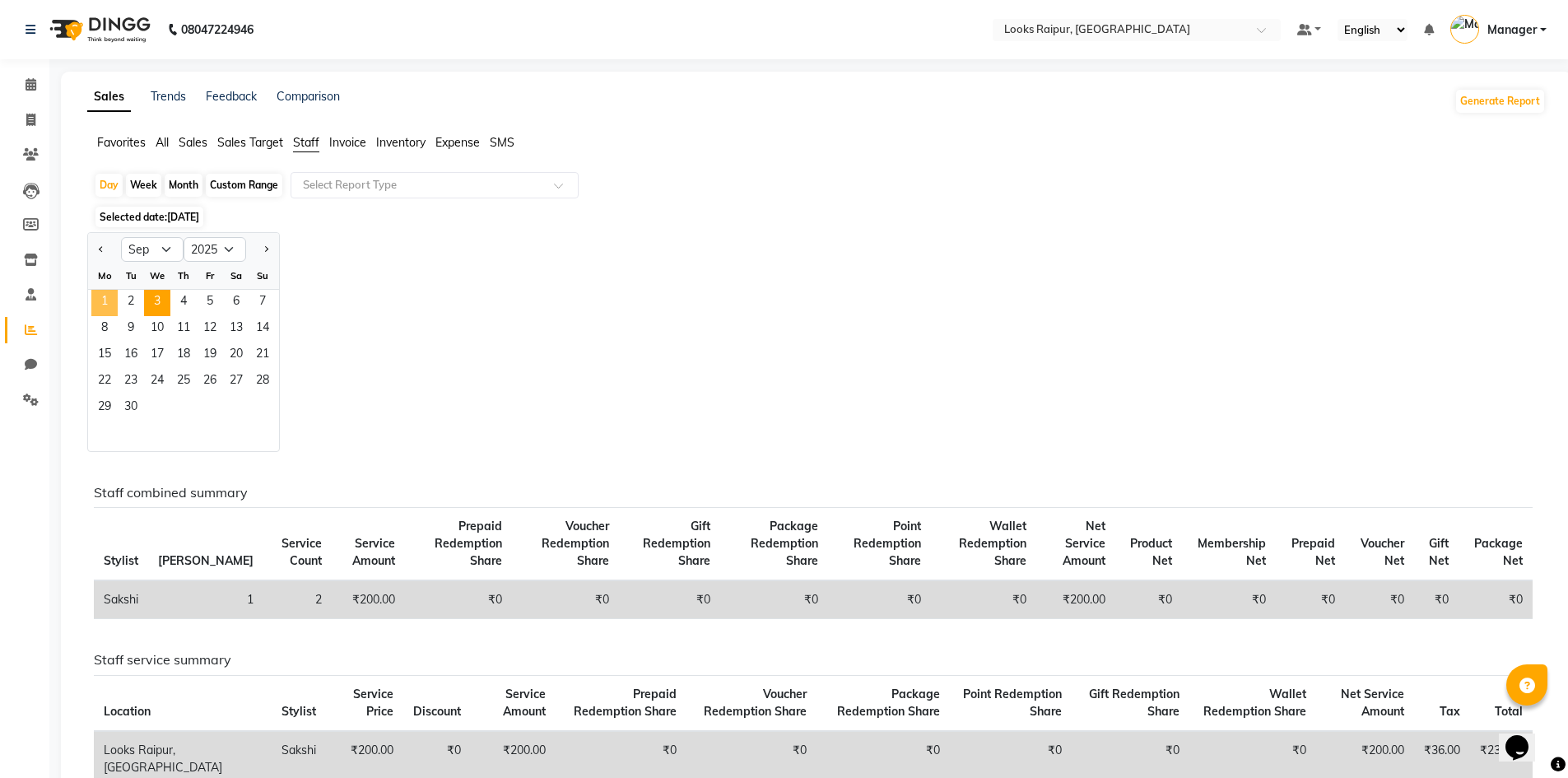
click at [111, 305] on span "1" at bounding box center [104, 303] width 27 height 27
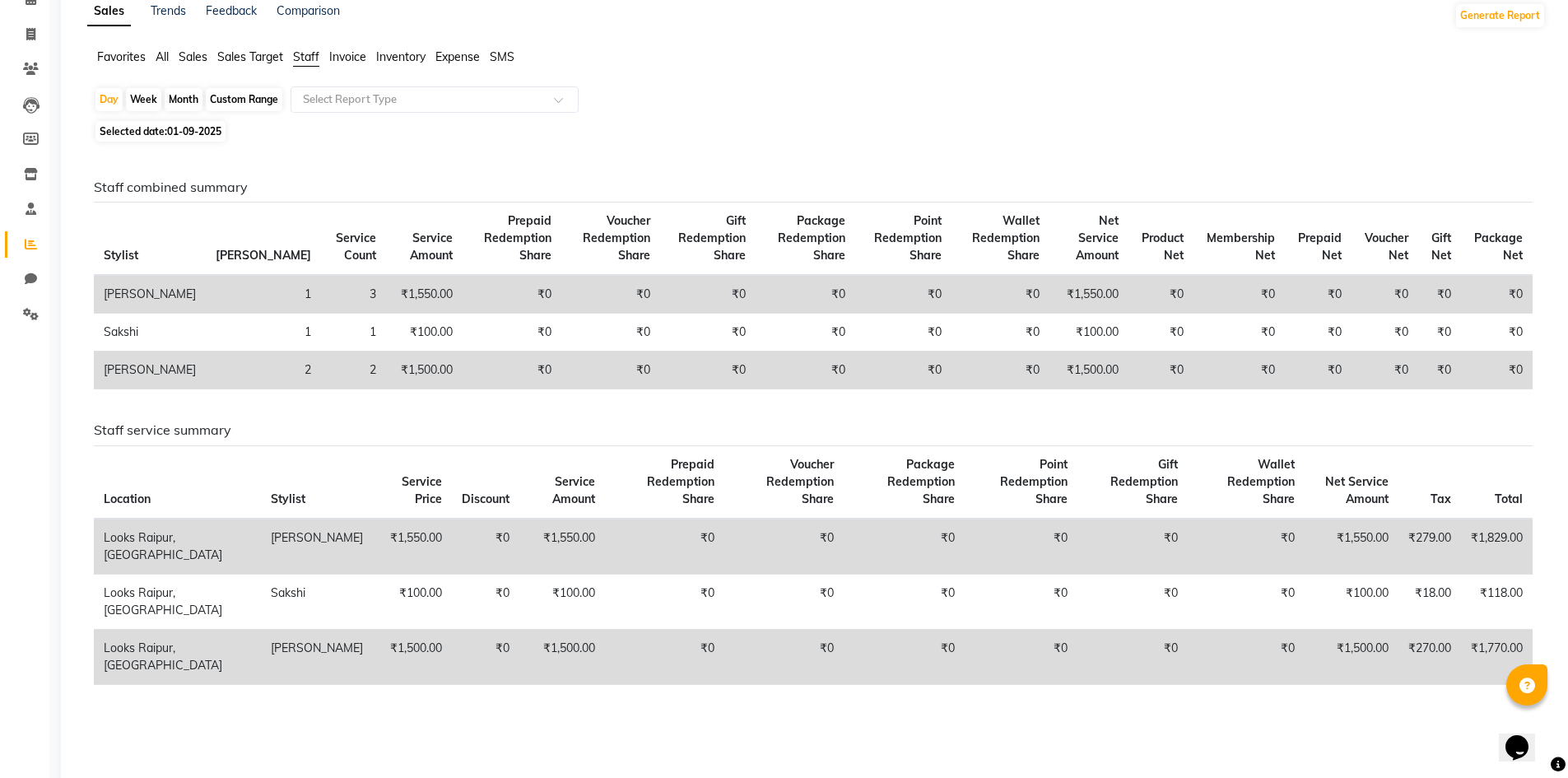
scroll to position [161, 0]
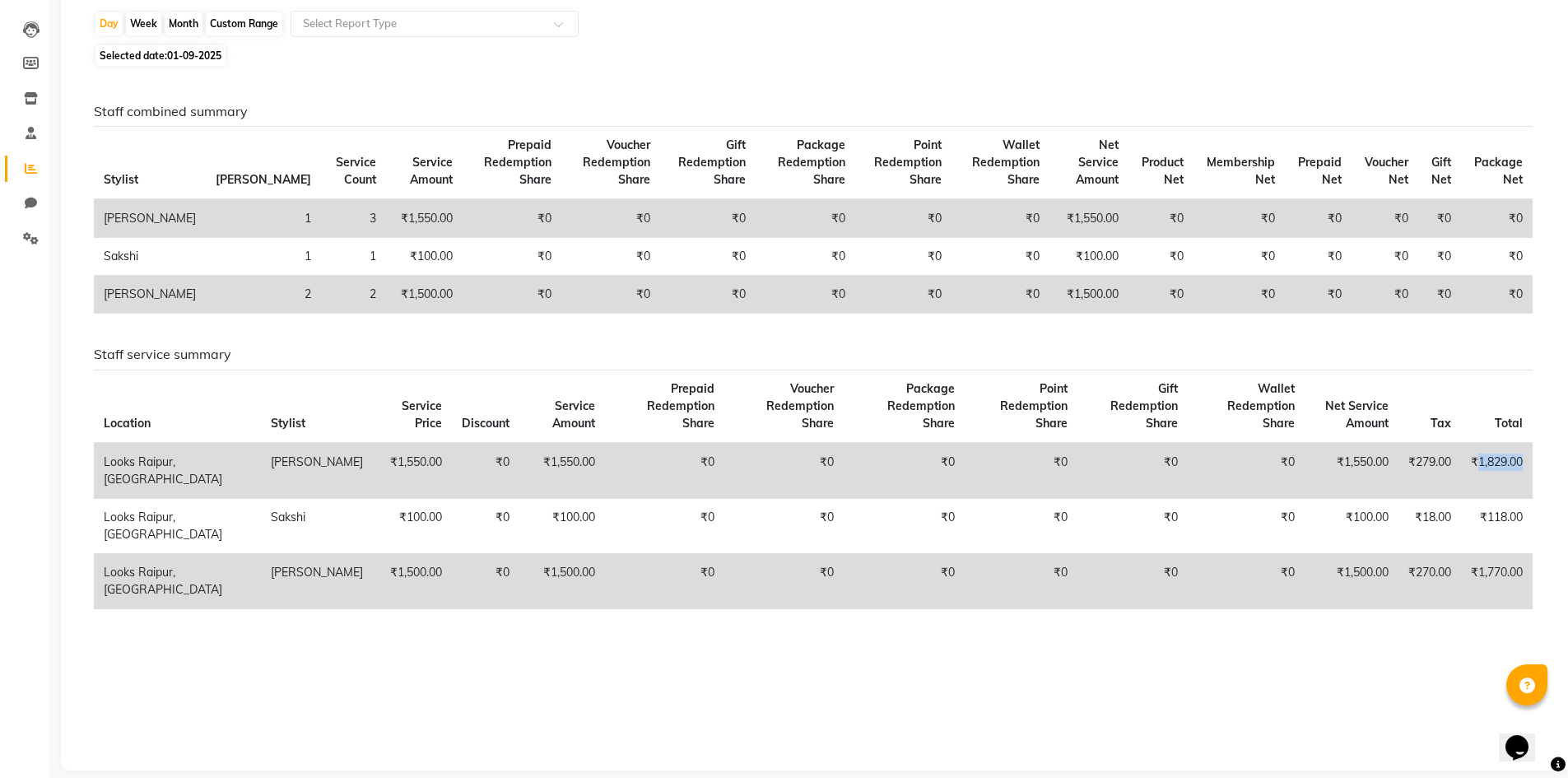
drag, startPoint x: 1475, startPoint y: 443, endPoint x: 1525, endPoint y: 434, distance: 50.8
click at [1525, 443] on td "₹1,829.00" at bounding box center [1497, 470] width 71 height 56
copy td "1,829.00"
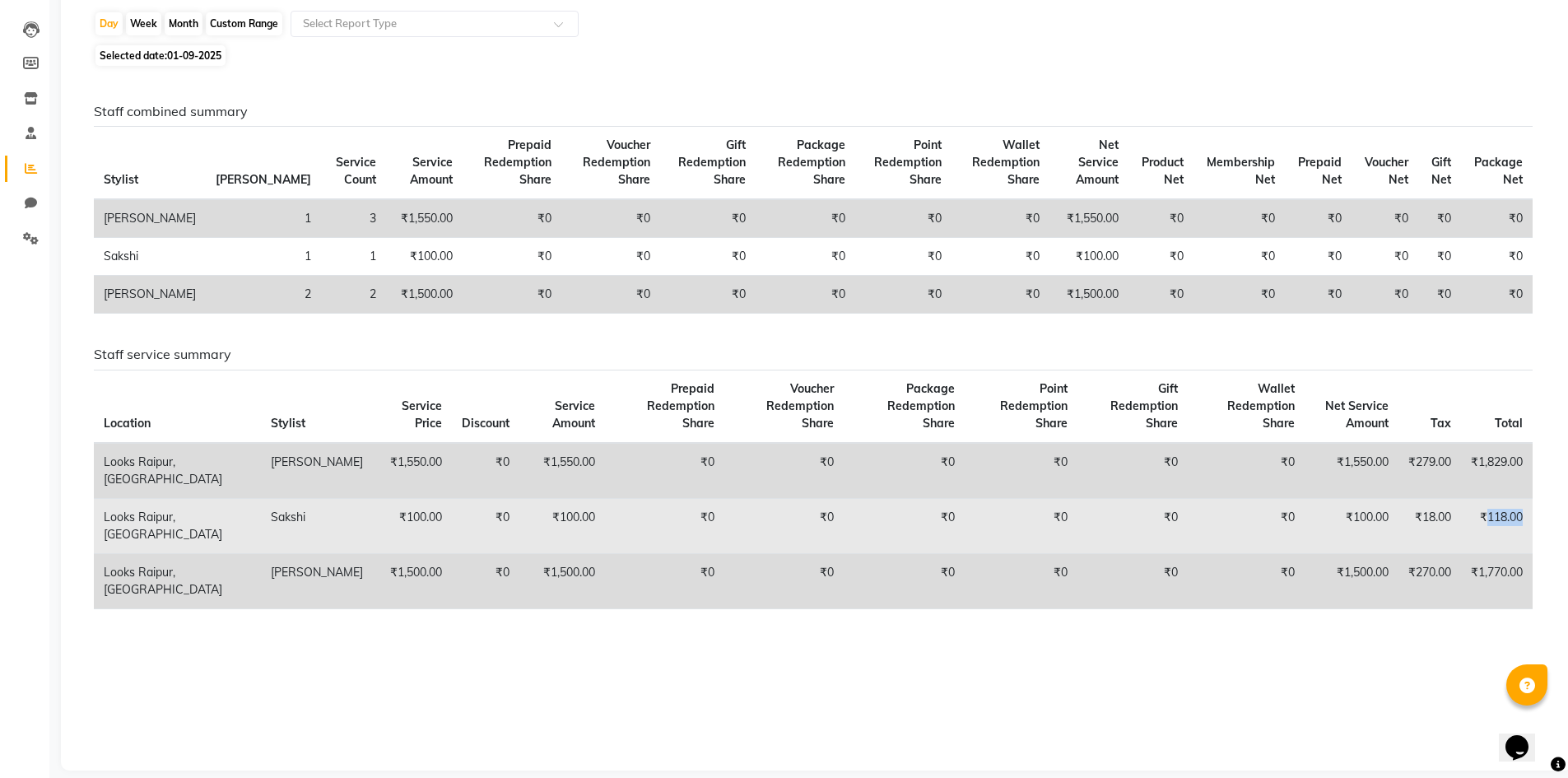
drag, startPoint x: 1486, startPoint y: 496, endPoint x: 1529, endPoint y: 494, distance: 43.0
click at [1529, 498] on td "₹118.00" at bounding box center [1497, 526] width 71 height 55
copy td "118.00"
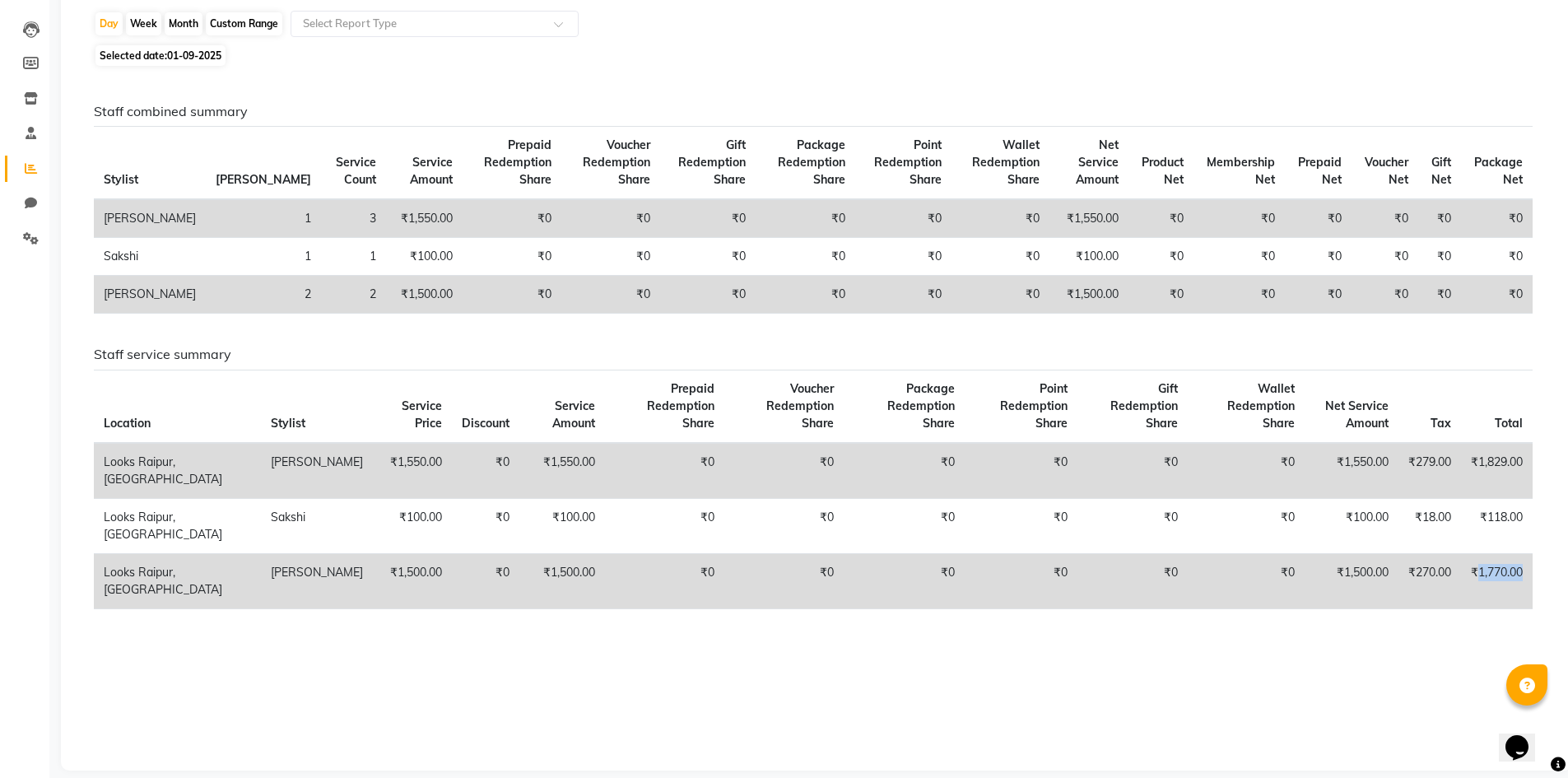
drag, startPoint x: 1477, startPoint y: 549, endPoint x: 1532, endPoint y: 558, distance: 55.7
click at [1532, 558] on div "Staff service summary Location Stylist Service Price Discount Service Amount Pr…" at bounding box center [813, 484] width 1464 height 275
copy td "1,770.00"
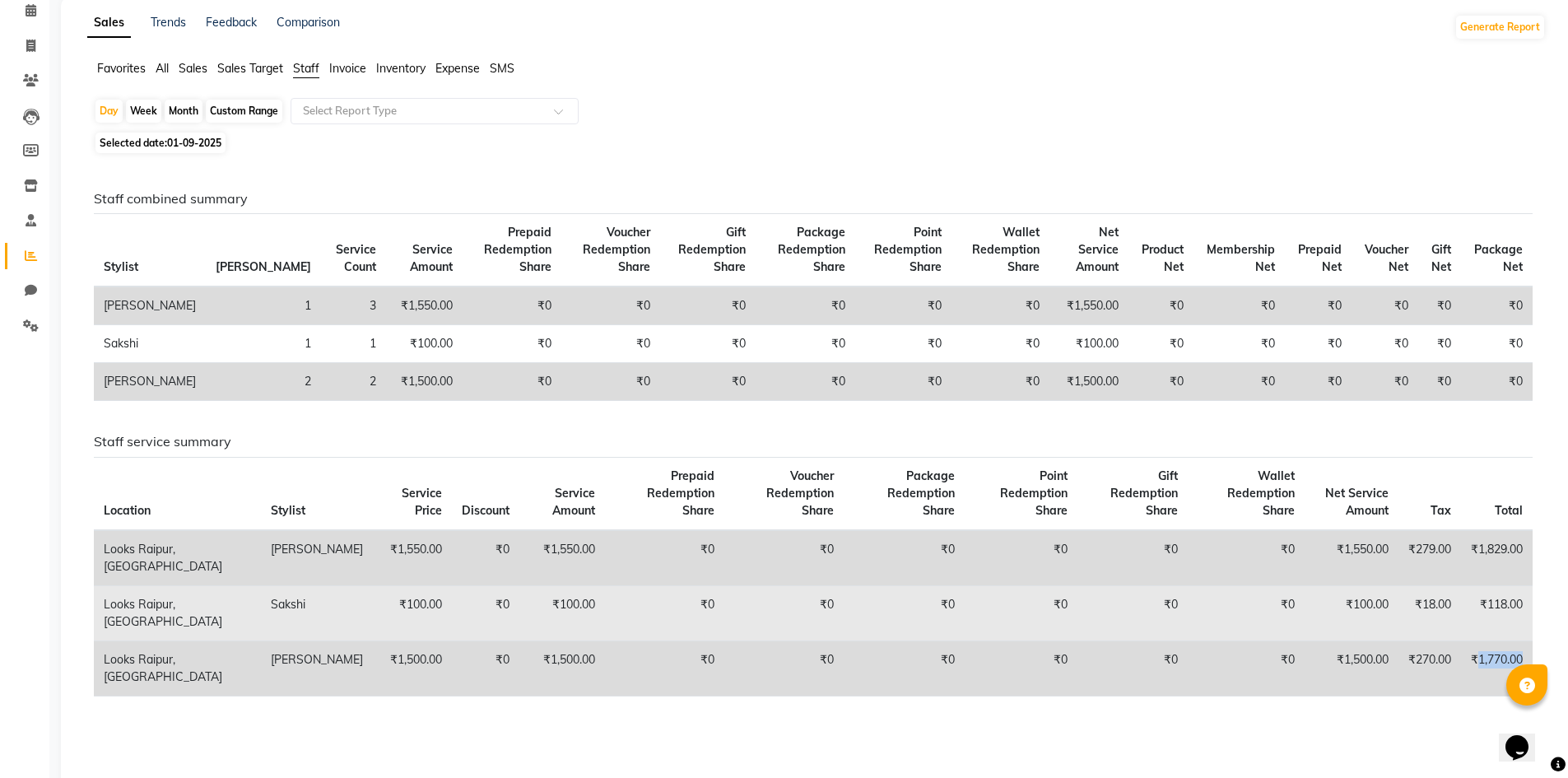
scroll to position [0, 0]
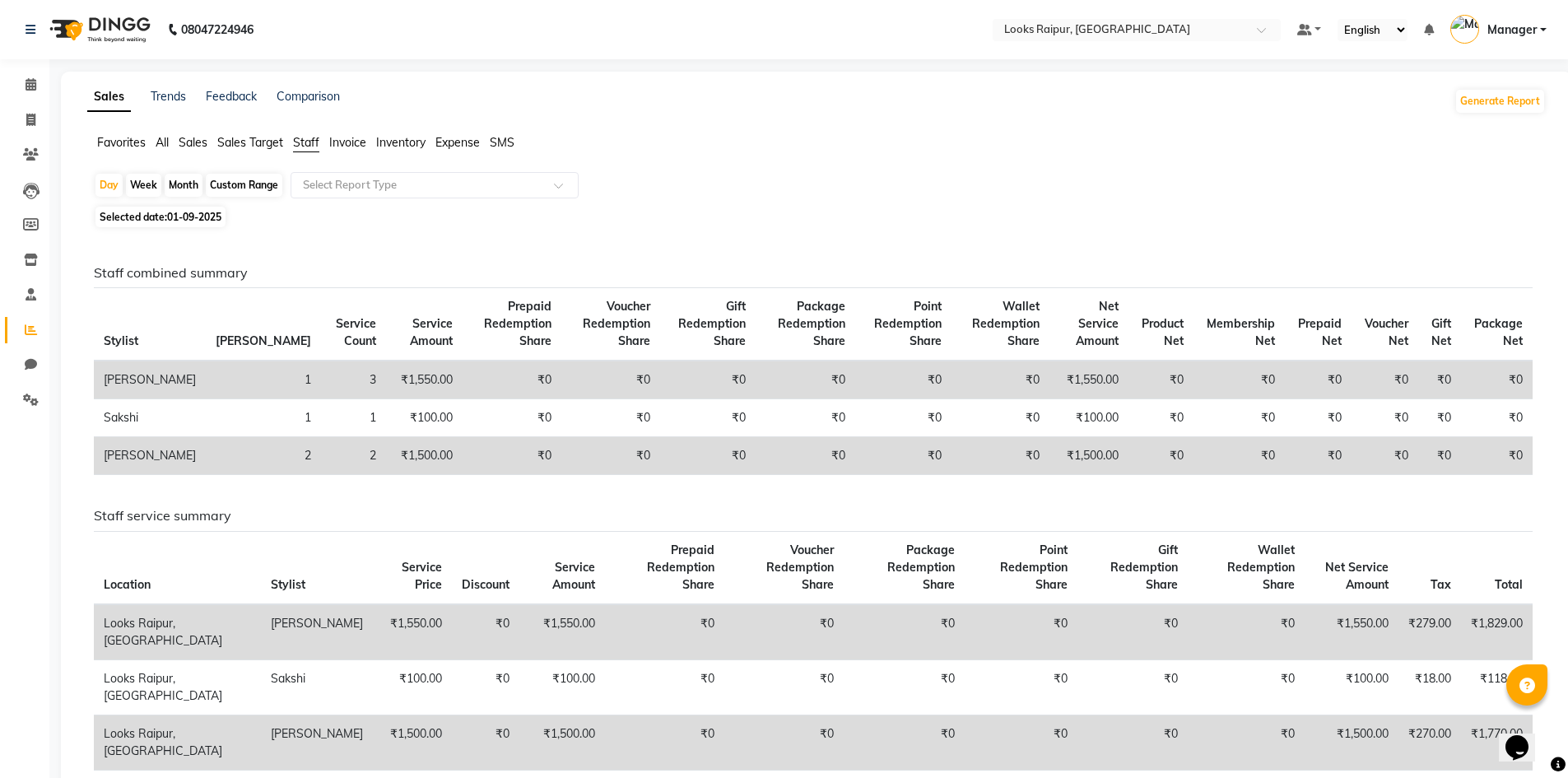
click at [170, 213] on span "01-09-2025" at bounding box center [194, 217] width 54 height 12
select select "9"
select select "2025"
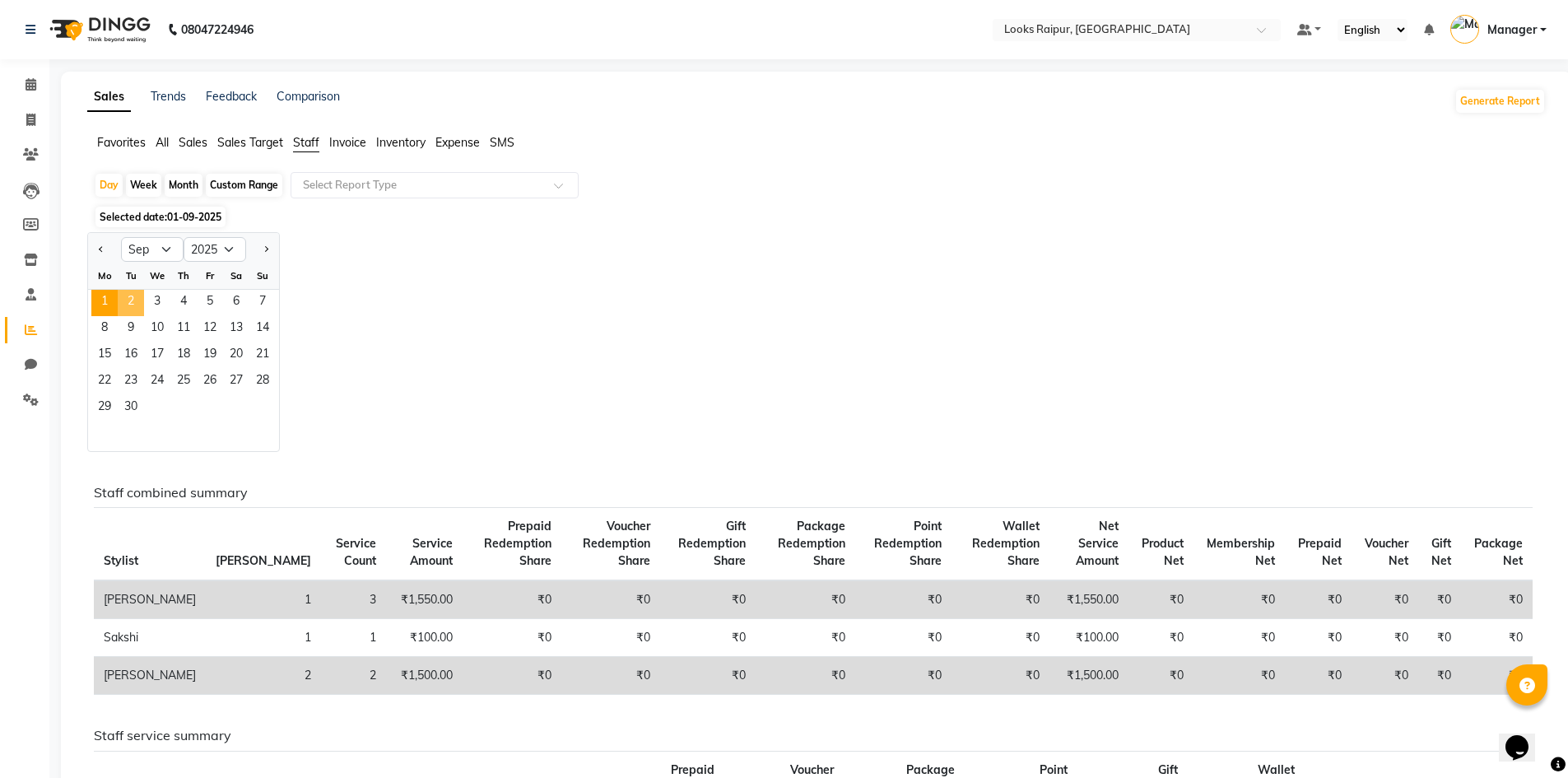
click at [136, 296] on span "2" at bounding box center [131, 303] width 27 height 27
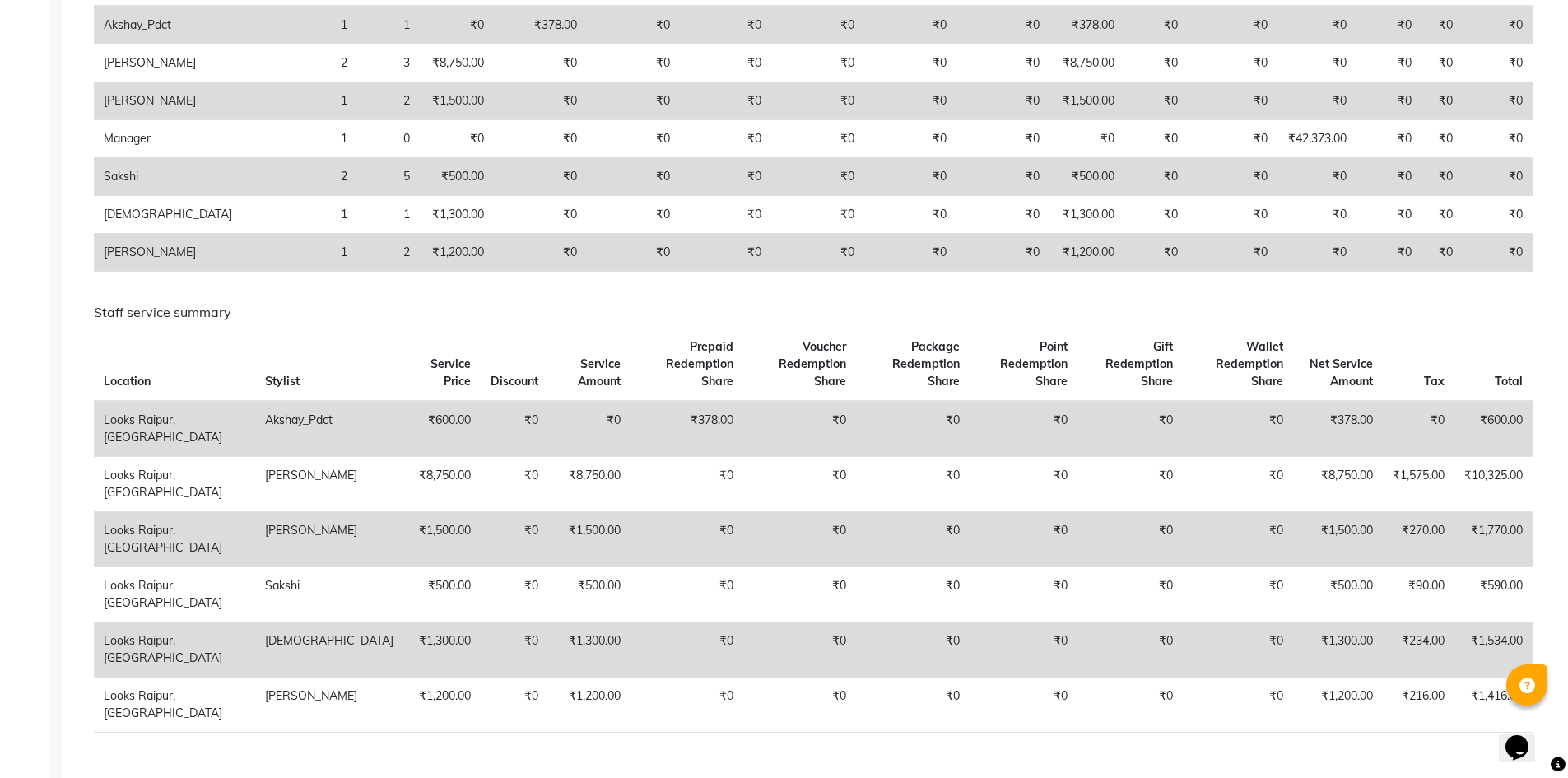
scroll to position [576, 0]
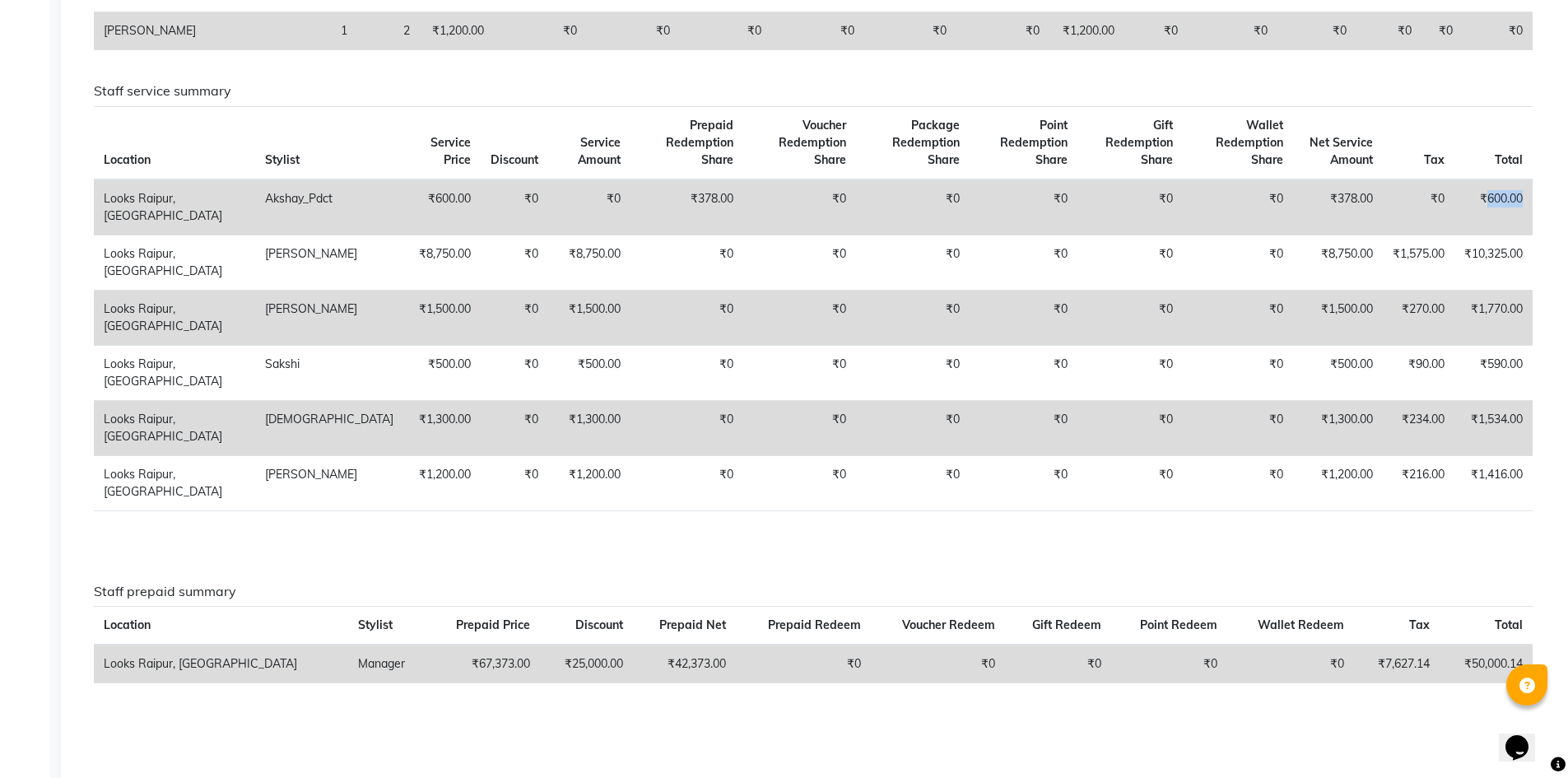
drag, startPoint x: 1486, startPoint y: 176, endPoint x: 1526, endPoint y: 176, distance: 40.0
click at [1526, 179] on td "₹600.00" at bounding box center [1494, 207] width 78 height 56
copy td "600.00"
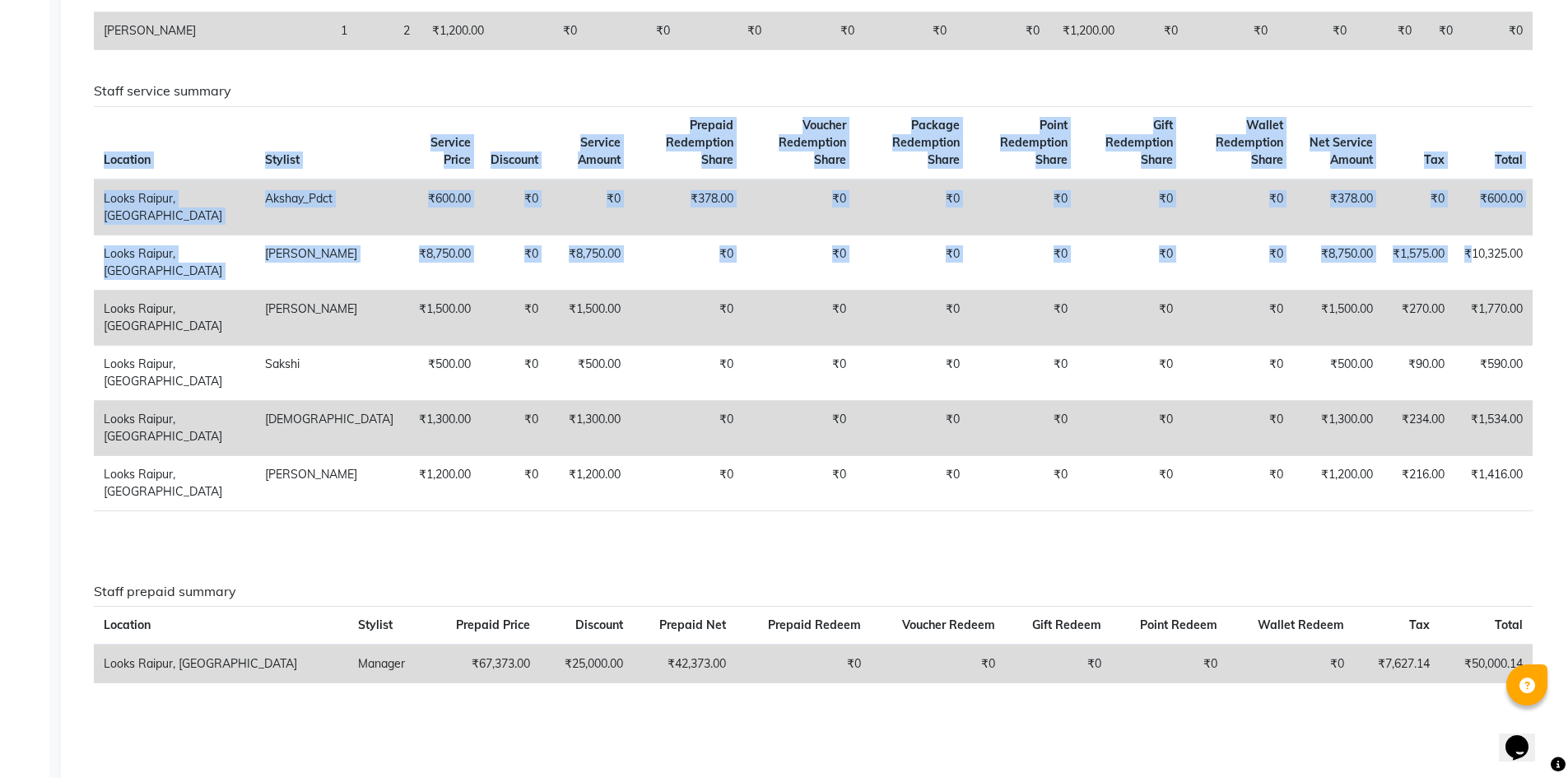
drag, startPoint x: 1470, startPoint y: 233, endPoint x: 1534, endPoint y: 233, distance: 64.0
click at [1534, 233] on div "Staff service summary Location Stylist Service Price Discount Service Amount Pr…" at bounding box center [813, 303] width 1464 height 441
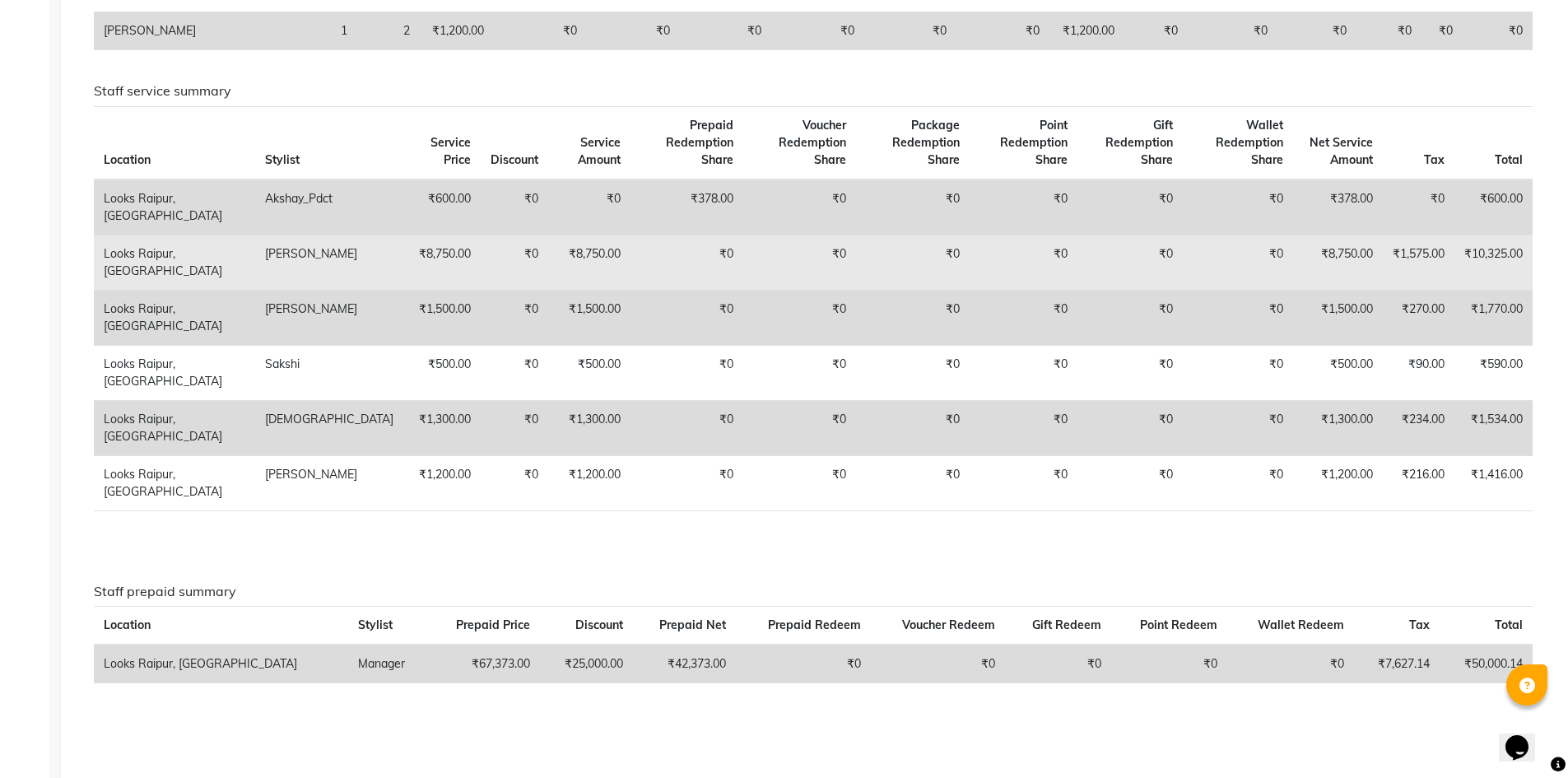
click at [1441, 264] on td "₹1,575.00" at bounding box center [1418, 262] width 71 height 55
drag, startPoint x: 1471, startPoint y: 236, endPoint x: 1523, endPoint y: 235, distance: 52.0
click at [1523, 235] on td "₹10,325.00" at bounding box center [1494, 262] width 78 height 55
copy td "10,325.00"
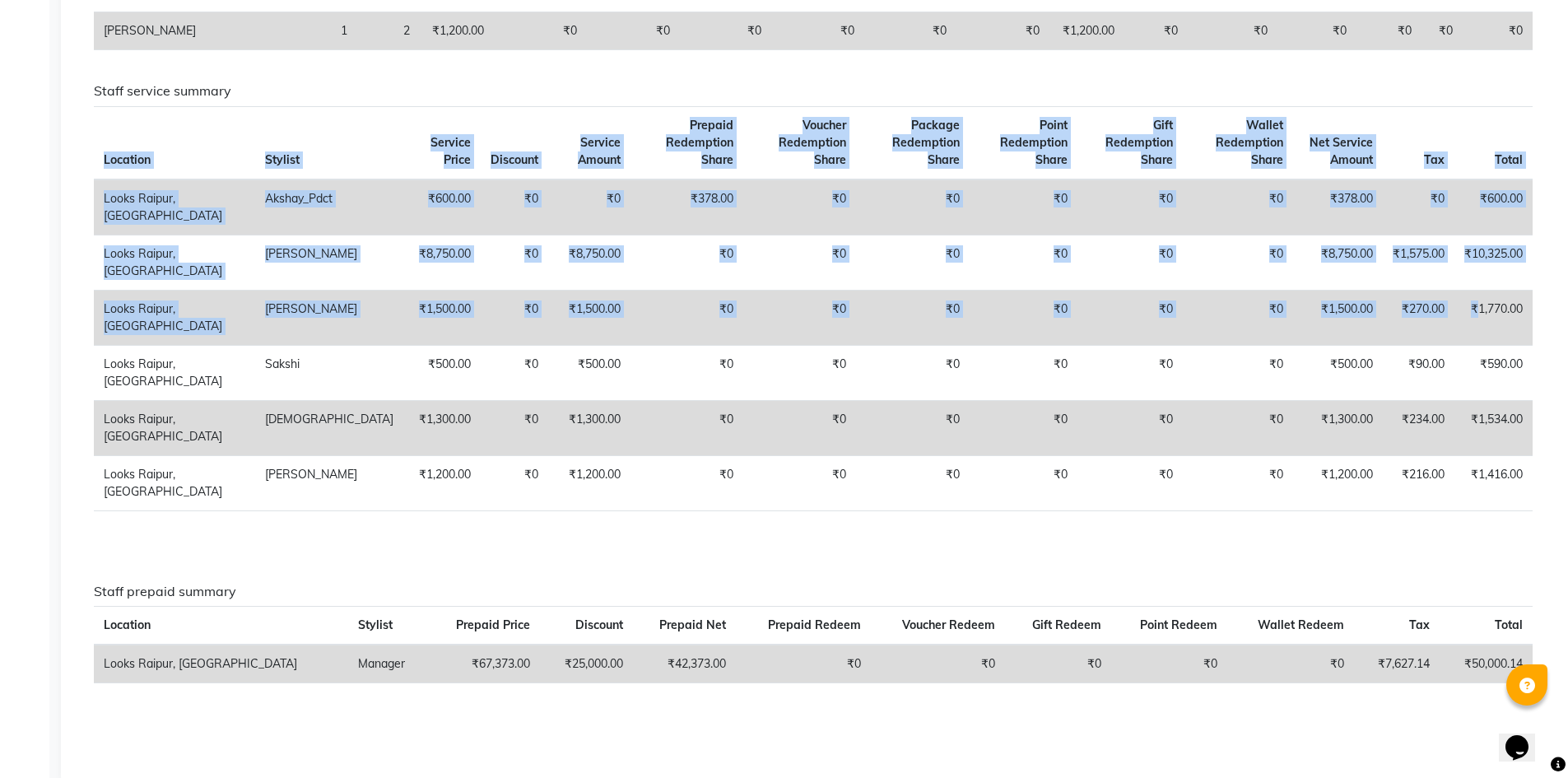
drag, startPoint x: 1477, startPoint y: 290, endPoint x: 1470, endPoint y: 307, distance: 18.4
click at [1546, 304] on app-reports "Favorites All Sales Sales Target Staff Invoice Inventory Expense SMS Day Week M…" at bounding box center [816, 162] width 1478 height 1211
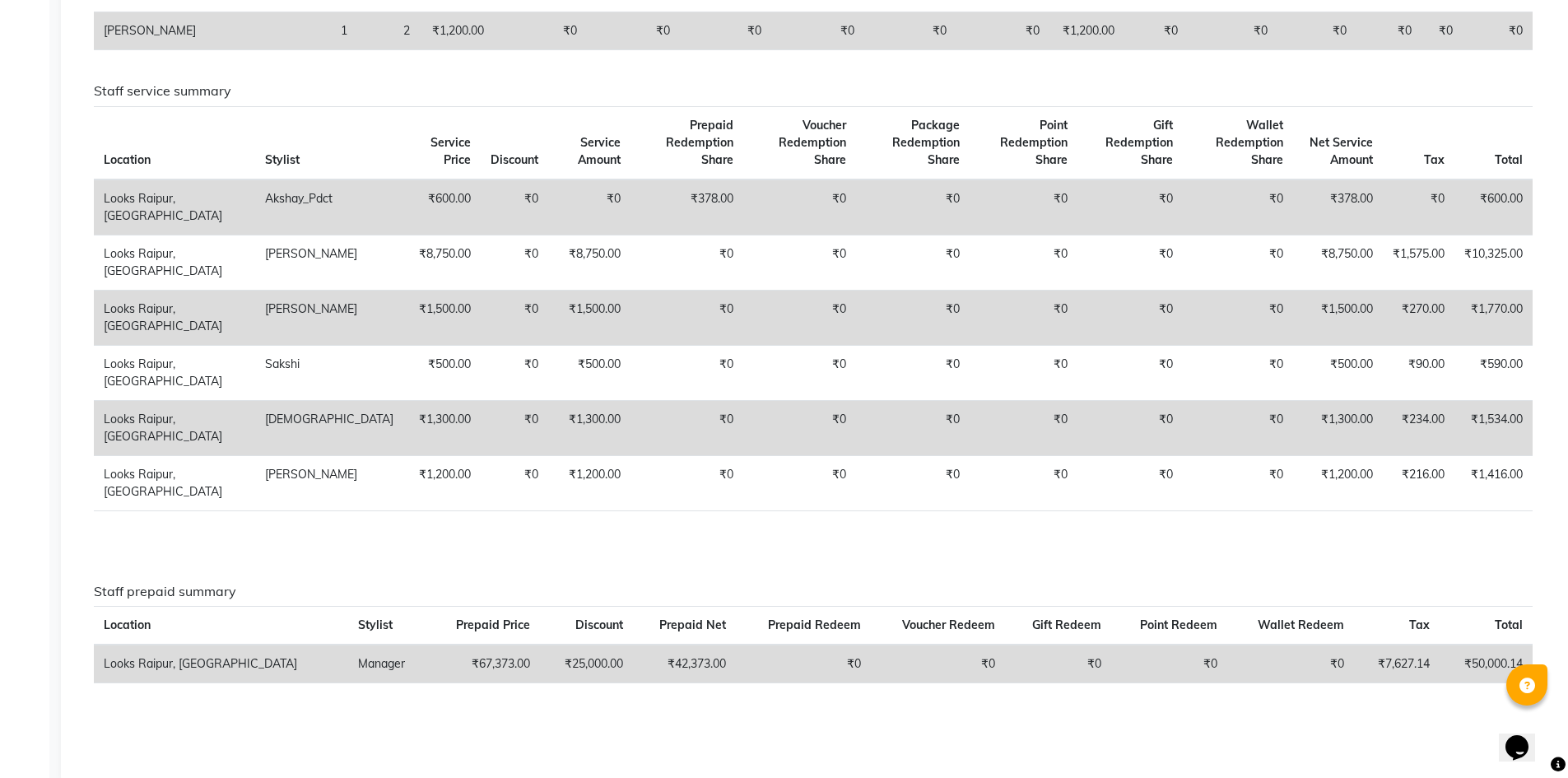
drag, startPoint x: 1468, startPoint y: 307, endPoint x: 1478, endPoint y: 301, distance: 11.7
click at [1473, 304] on td "₹1,770.00" at bounding box center [1494, 318] width 78 height 55
click at [1487, 307] on td "₹1,770.00" at bounding box center [1494, 318] width 78 height 55
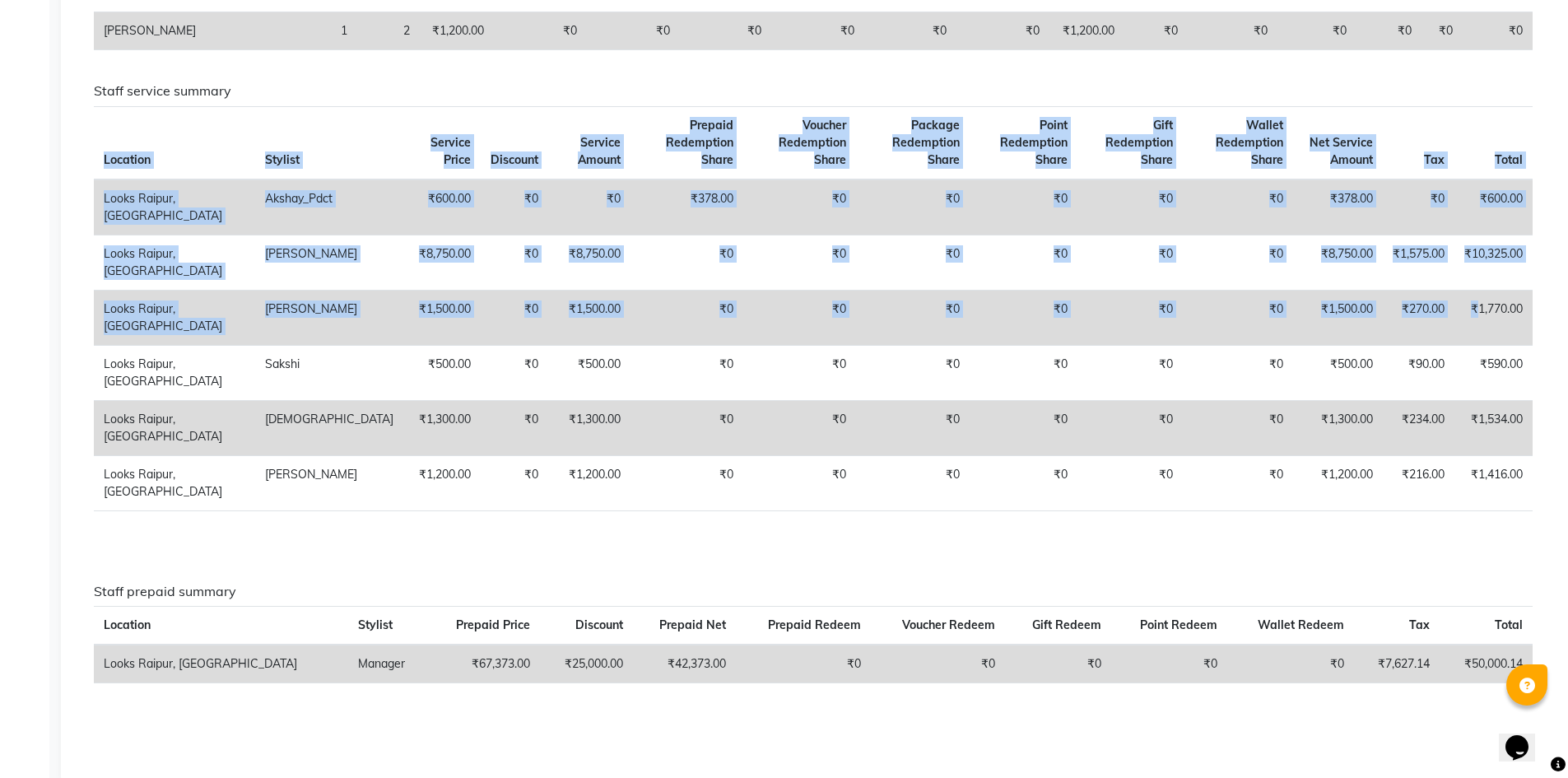
drag, startPoint x: 1476, startPoint y: 293, endPoint x: 1545, endPoint y: 294, distance: 69.0
click at [1545, 294] on div "Staff combined summary Stylist Bill Count Service Count Service Amount Prepaid …" at bounding box center [813, 212] width 1465 height 1113
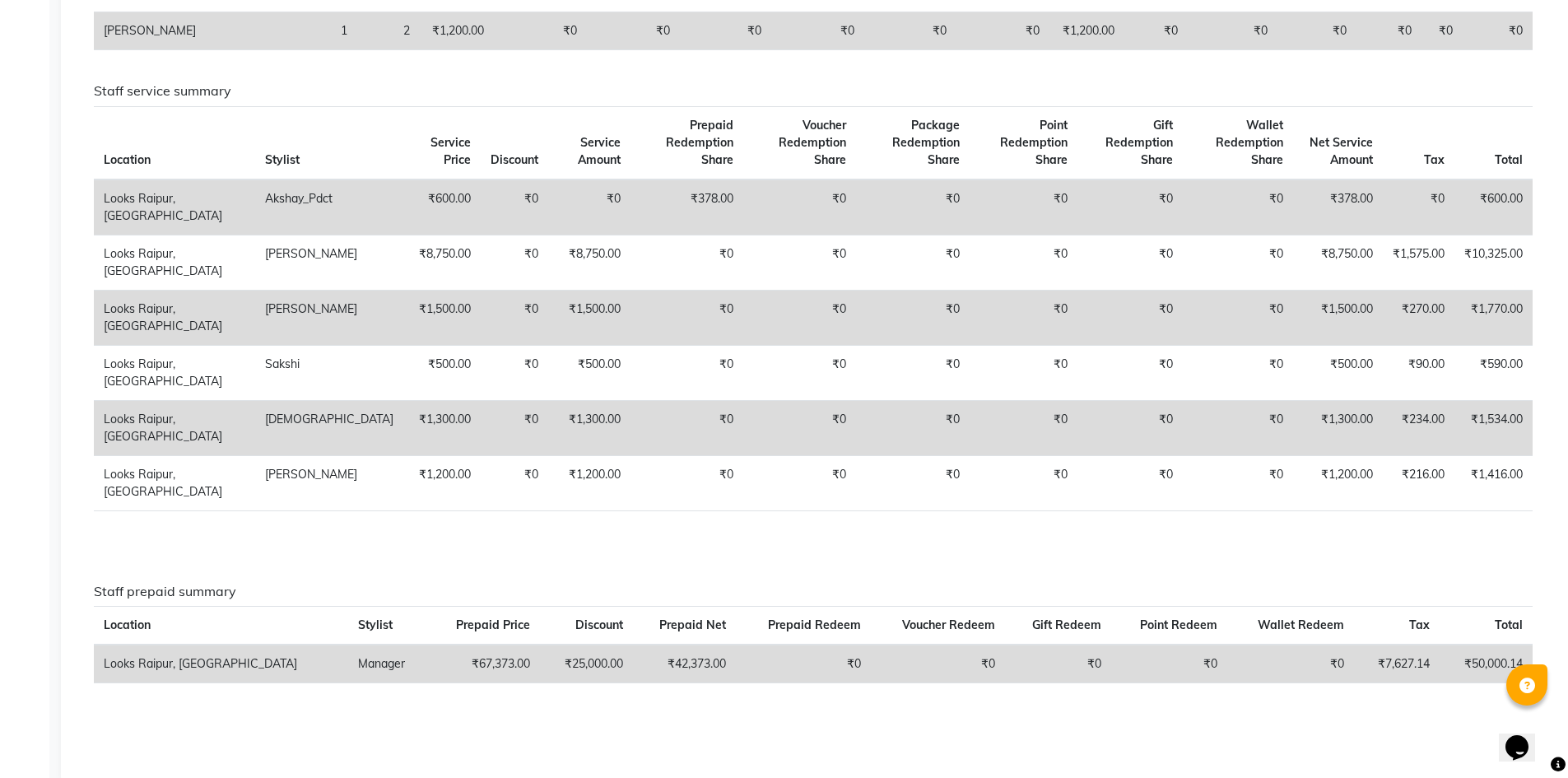
click at [1462, 327] on td "₹1,770.00" at bounding box center [1494, 318] width 78 height 55
drag, startPoint x: 1477, startPoint y: 293, endPoint x: 1494, endPoint y: 325, distance: 36.2
click at [1523, 297] on td "₹1,770.00" at bounding box center [1494, 318] width 78 height 55
copy td "1,770.00"
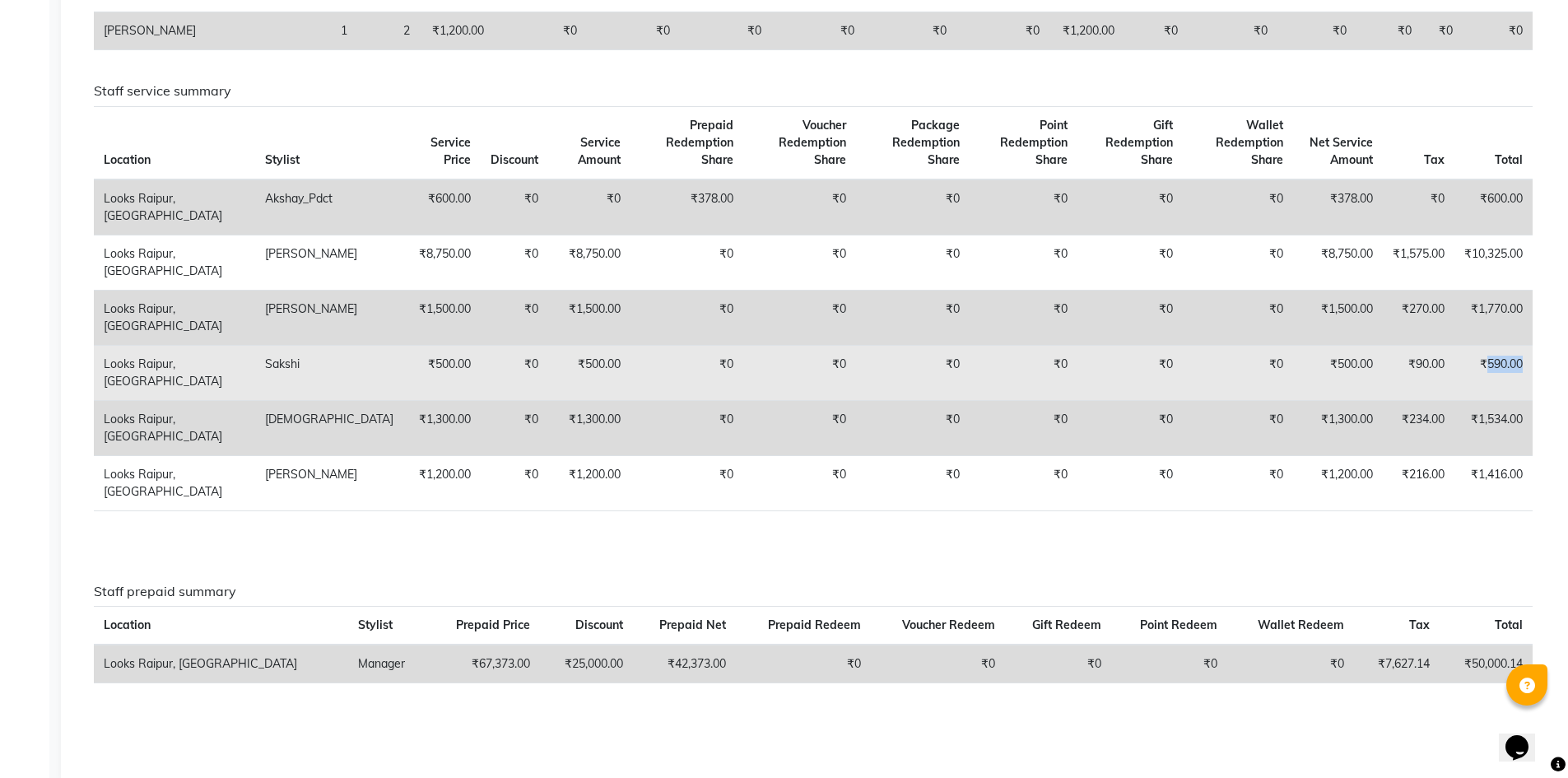
drag, startPoint x: 1487, startPoint y: 344, endPoint x: 1526, endPoint y: 344, distance: 39.0
click at [1526, 345] on td "₹590.00" at bounding box center [1494, 373] width 78 height 55
copy td "590.00"
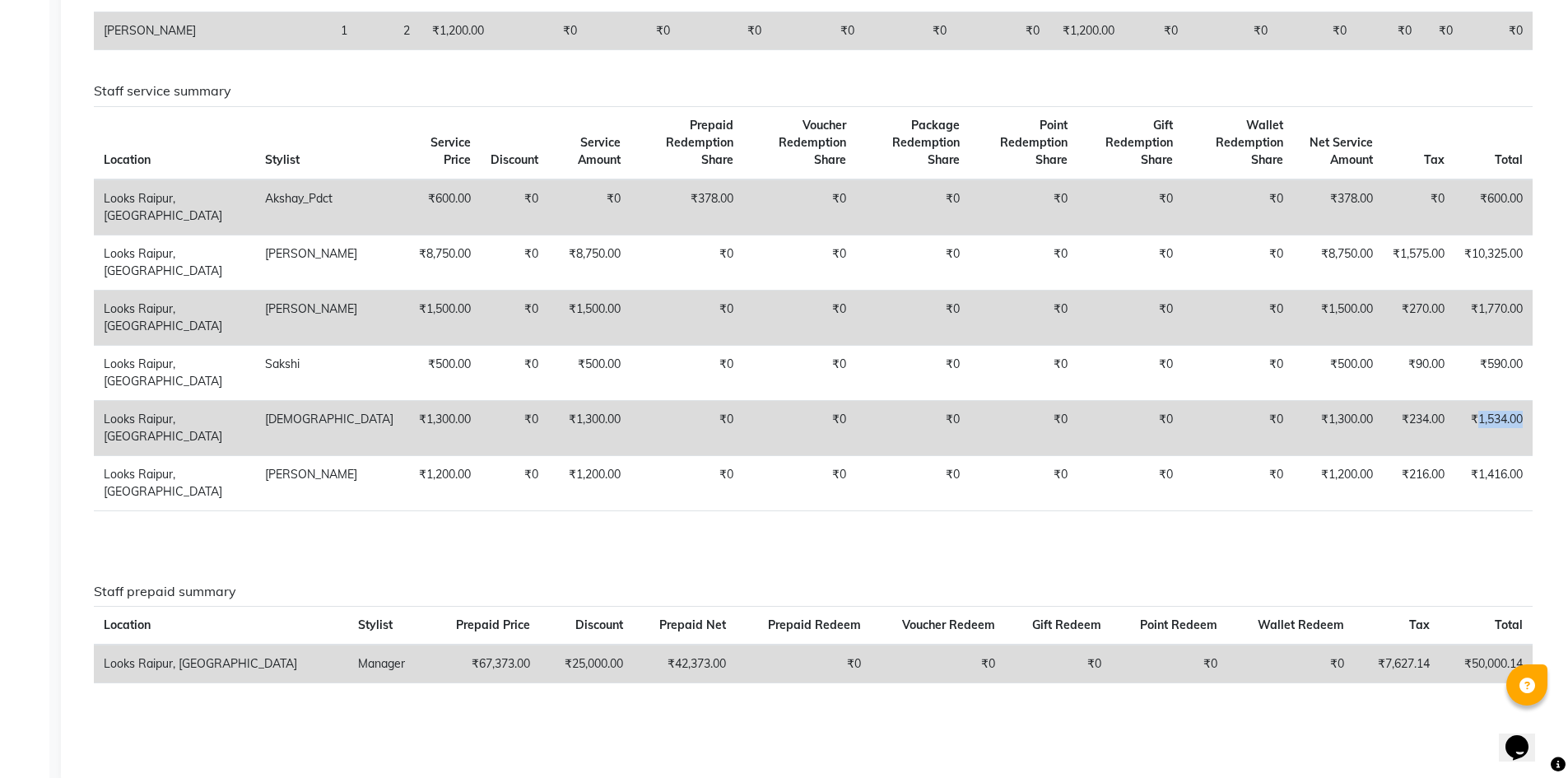
drag, startPoint x: 1476, startPoint y: 397, endPoint x: 1528, endPoint y: 395, distance: 52.0
click at [1528, 400] on td "₹1,534.00" at bounding box center [1494, 427] width 78 height 55
copy td "1,534.00"
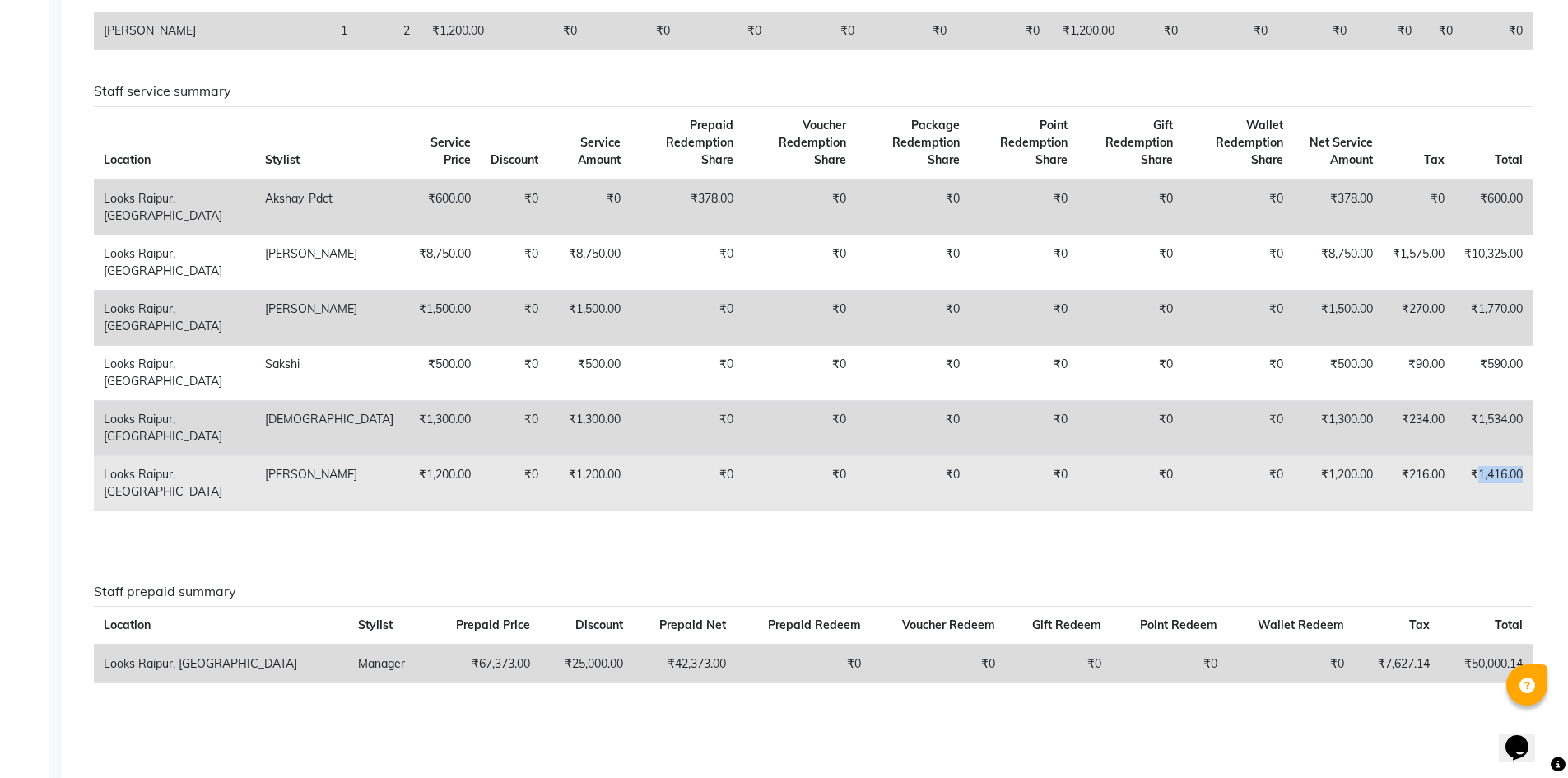
drag, startPoint x: 1477, startPoint y: 455, endPoint x: 1524, endPoint y: 449, distance: 47.4
click at [1524, 455] on td "₹1,416.00" at bounding box center [1494, 483] width 78 height 55
copy td "1,416.00"
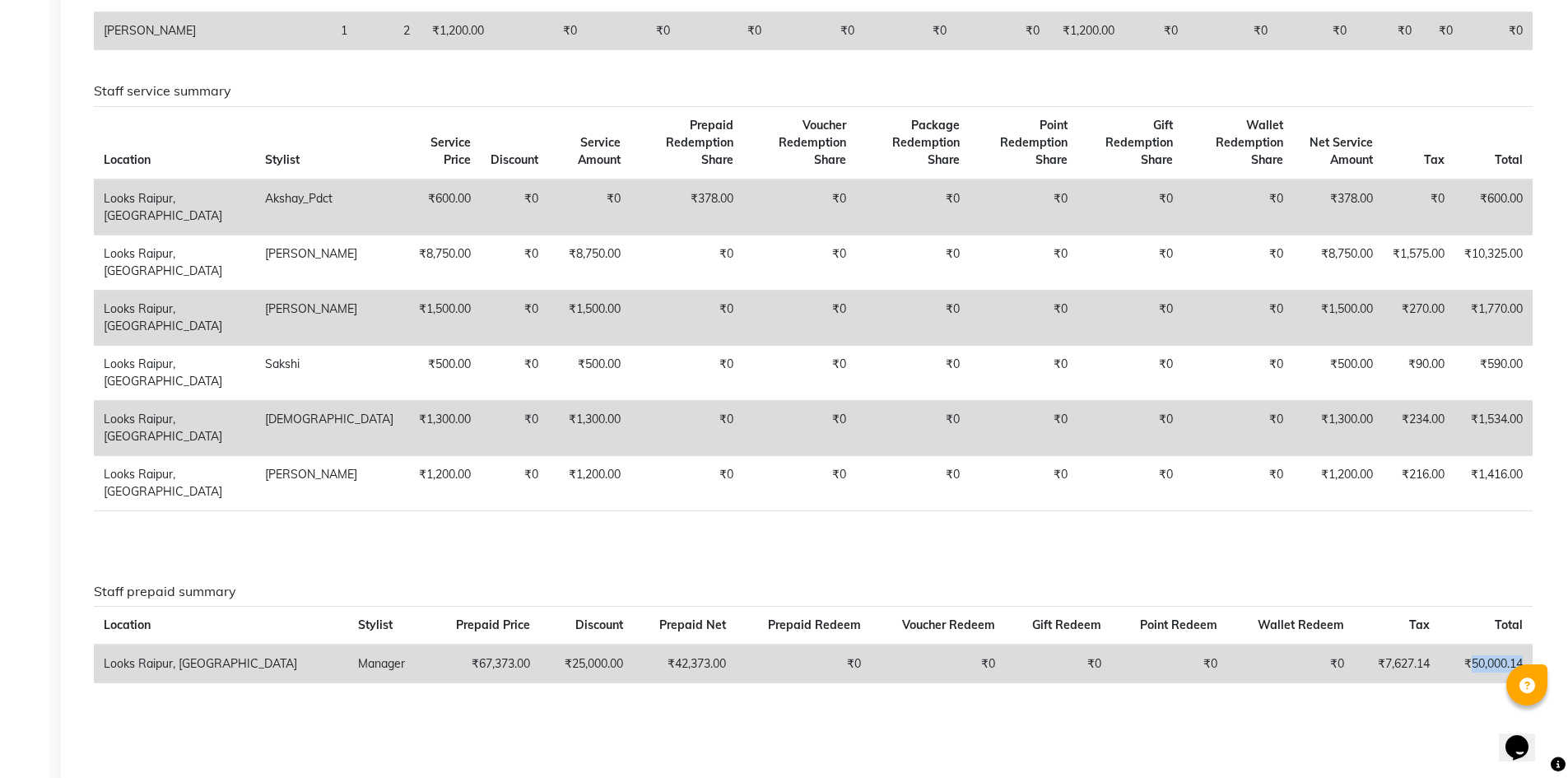
drag, startPoint x: 1471, startPoint y: 641, endPoint x: 1531, endPoint y: 640, distance: 60.0
click at [1531, 645] on td "₹50,000.14" at bounding box center [1486, 664] width 93 height 38
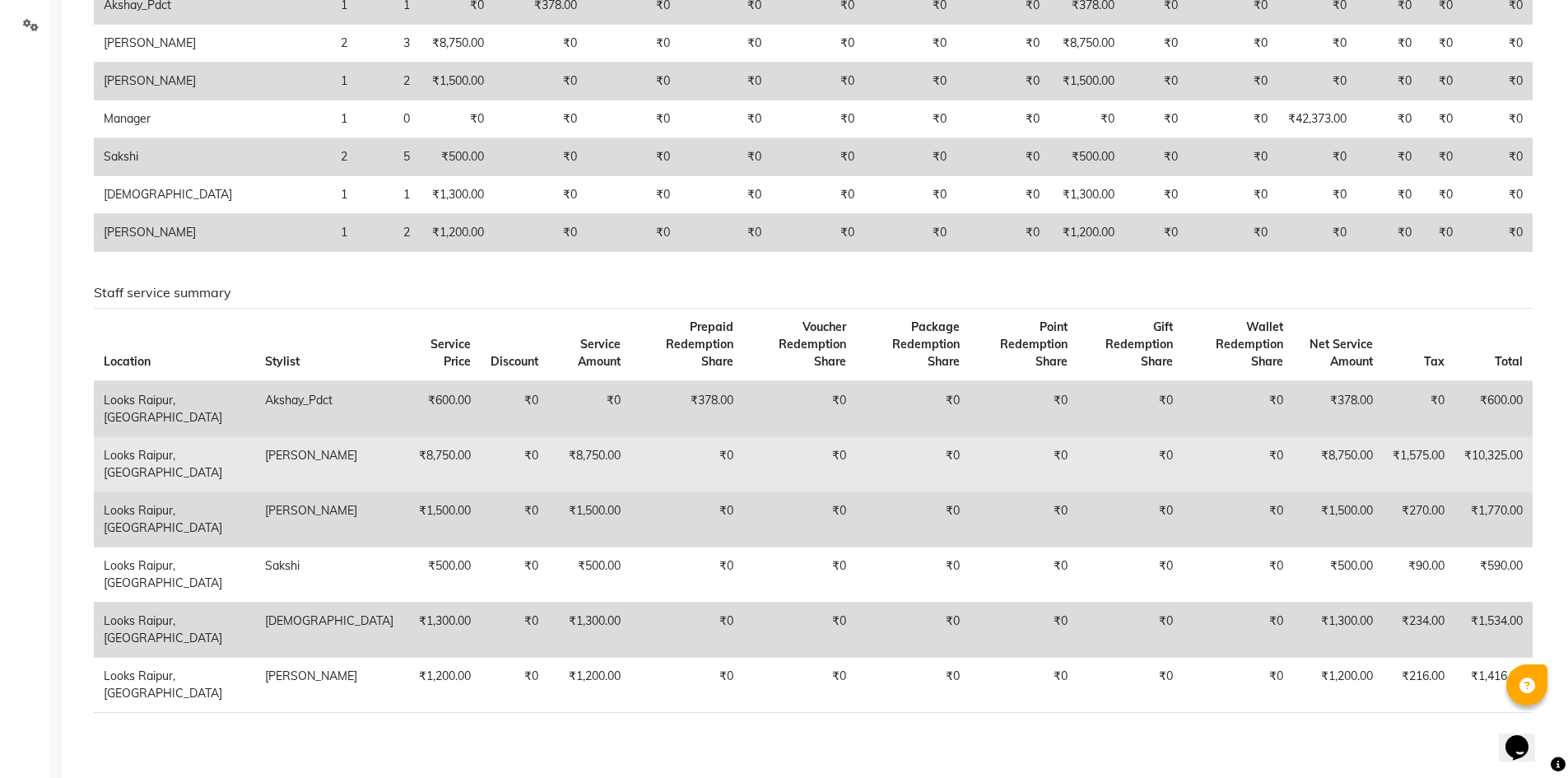
scroll to position [165, 0]
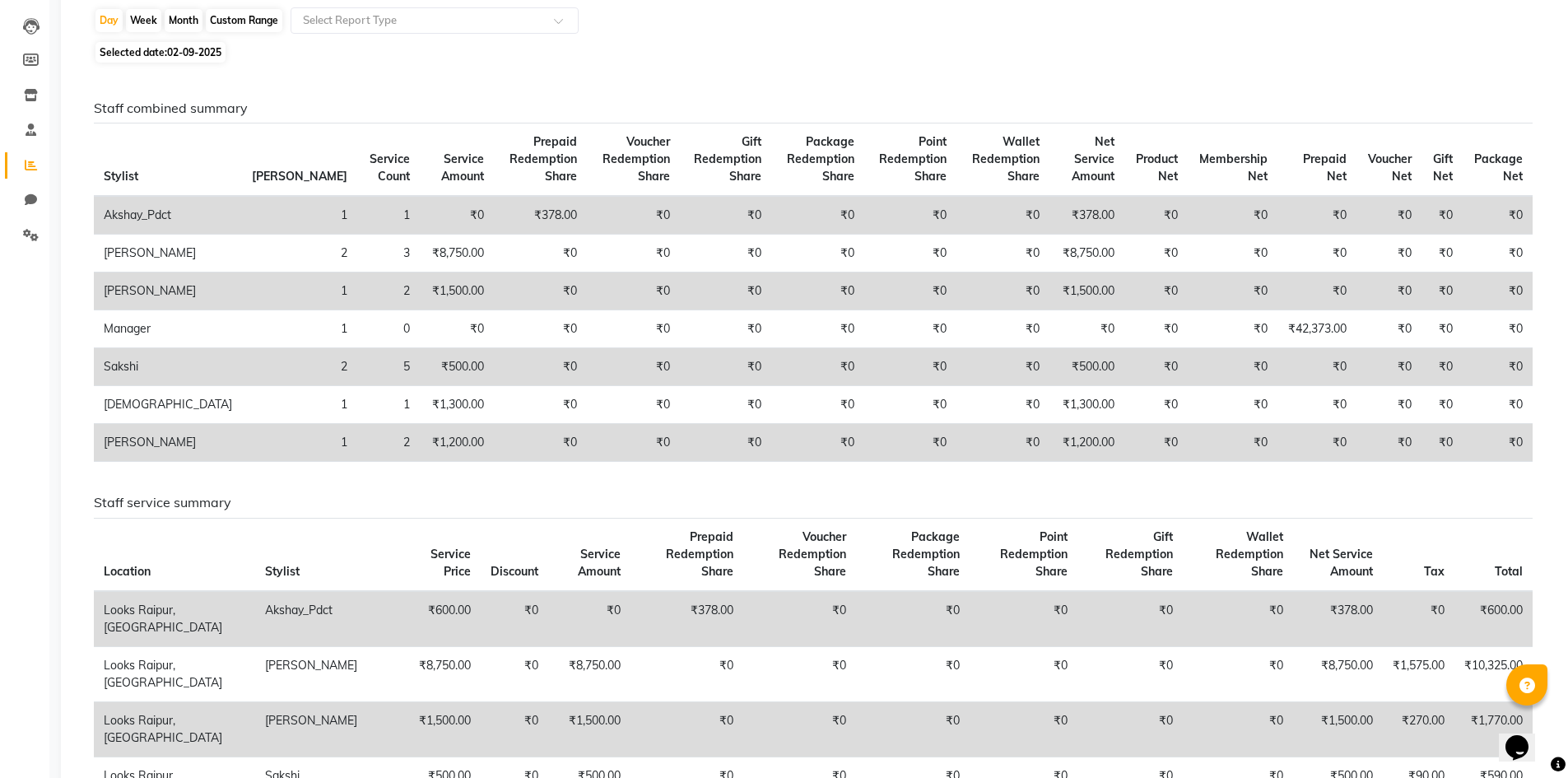
click at [176, 60] on span "Selected date: 02-09-2025" at bounding box center [161, 52] width 130 height 21
select select "9"
select select "2025"
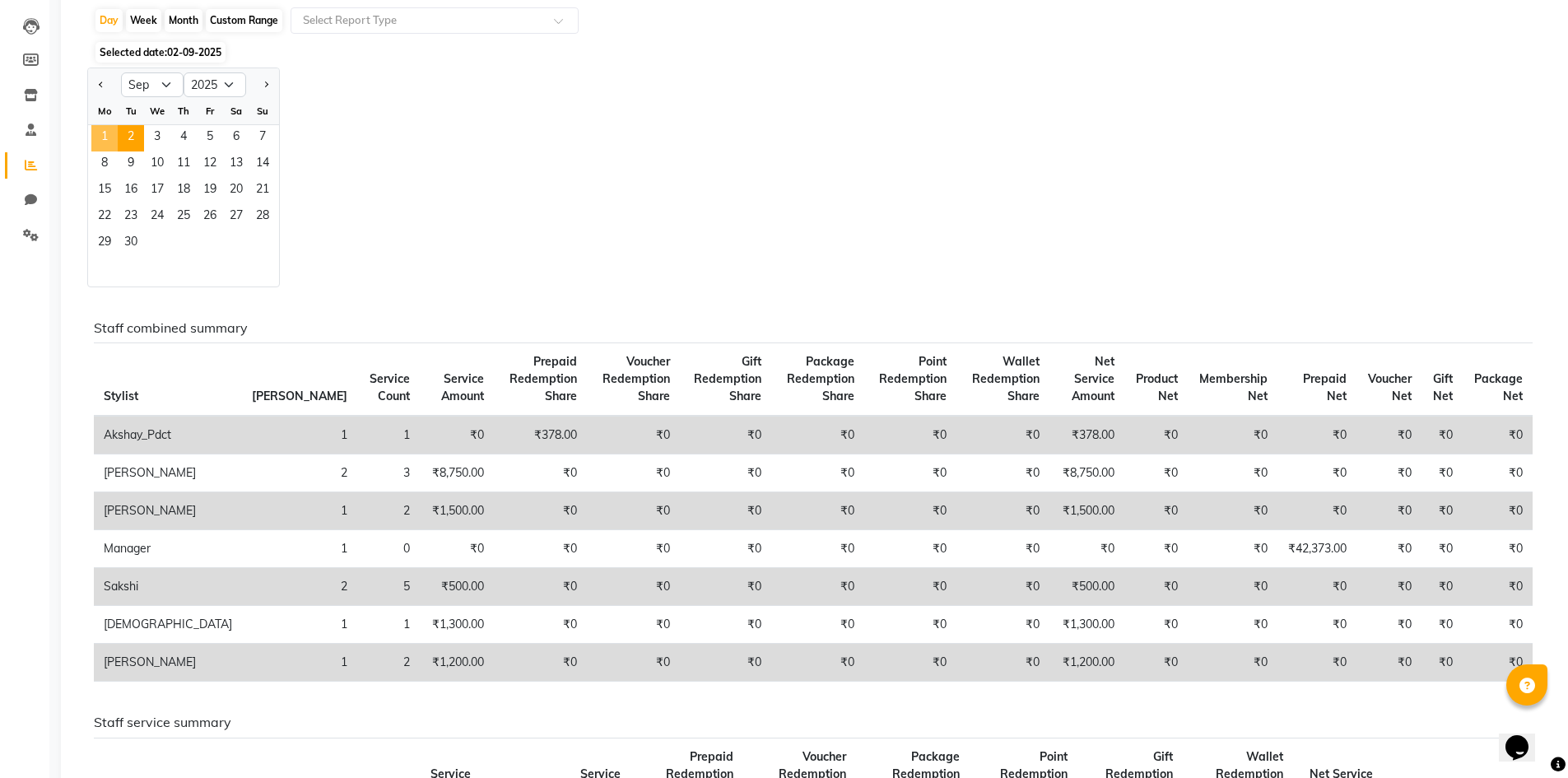
click at [106, 134] on span "1" at bounding box center [104, 138] width 27 height 27
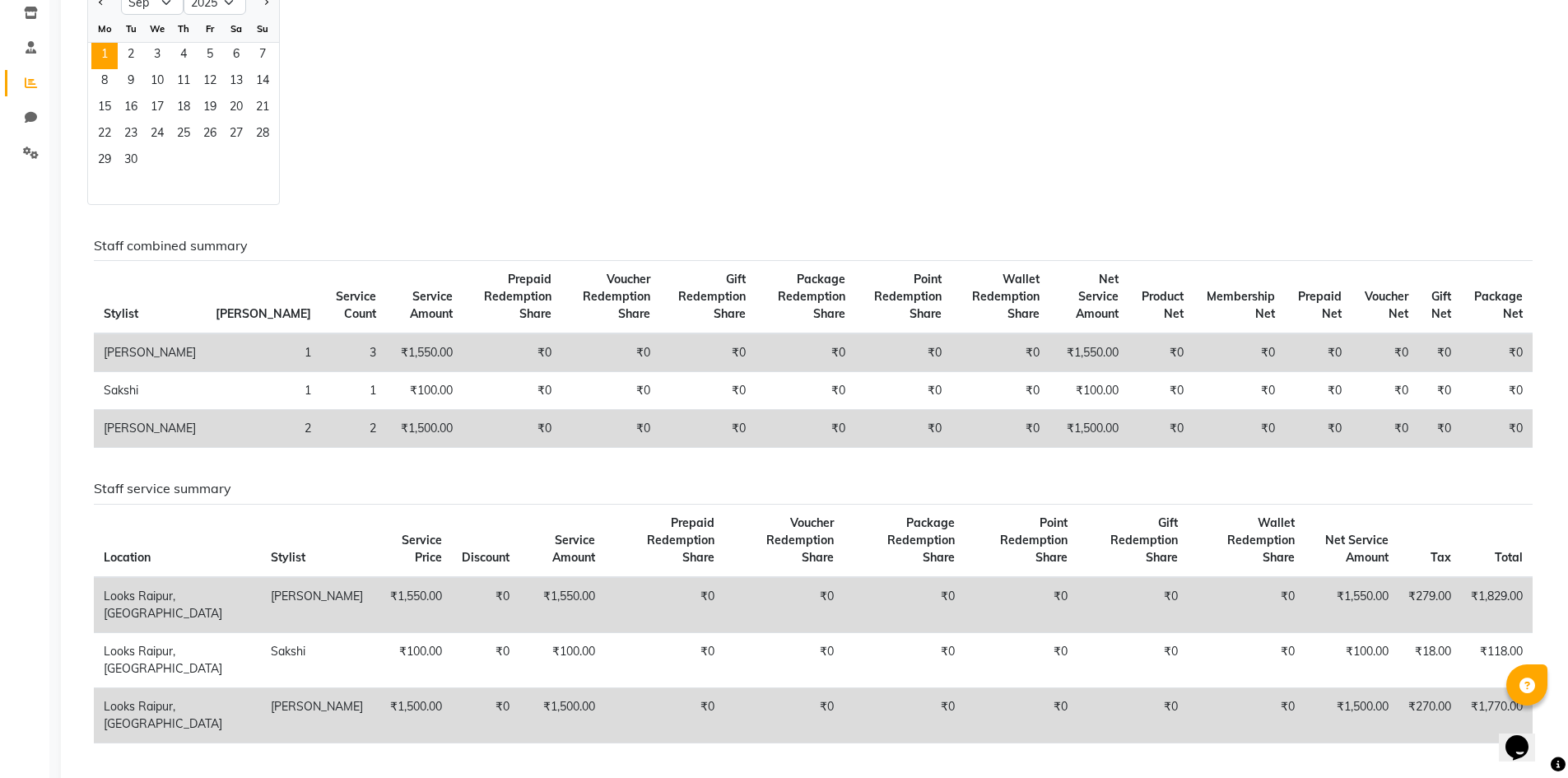
scroll to position [161, 0]
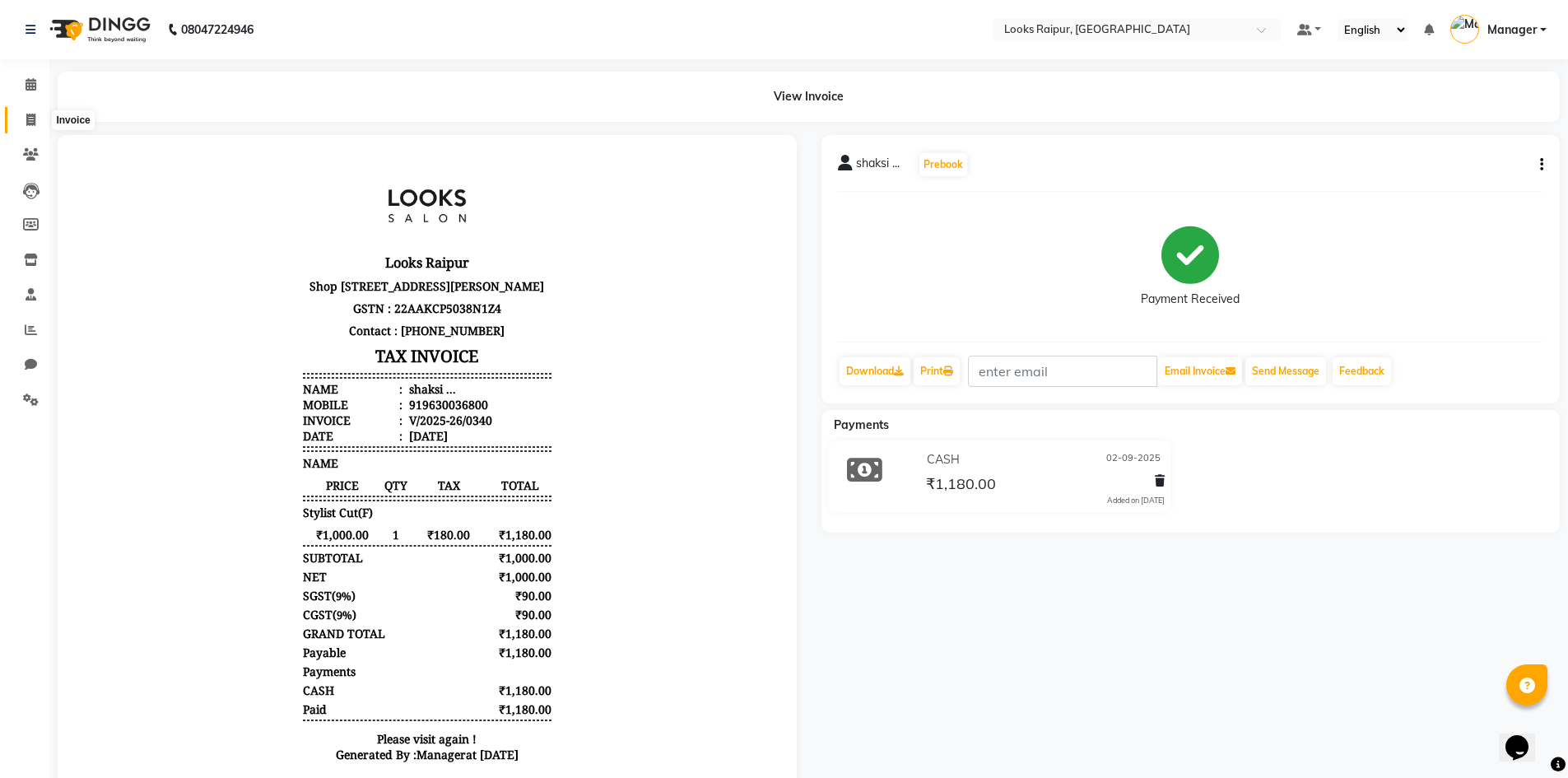
click at [27, 122] on icon at bounding box center [31, 120] width 9 height 12
select select "service"
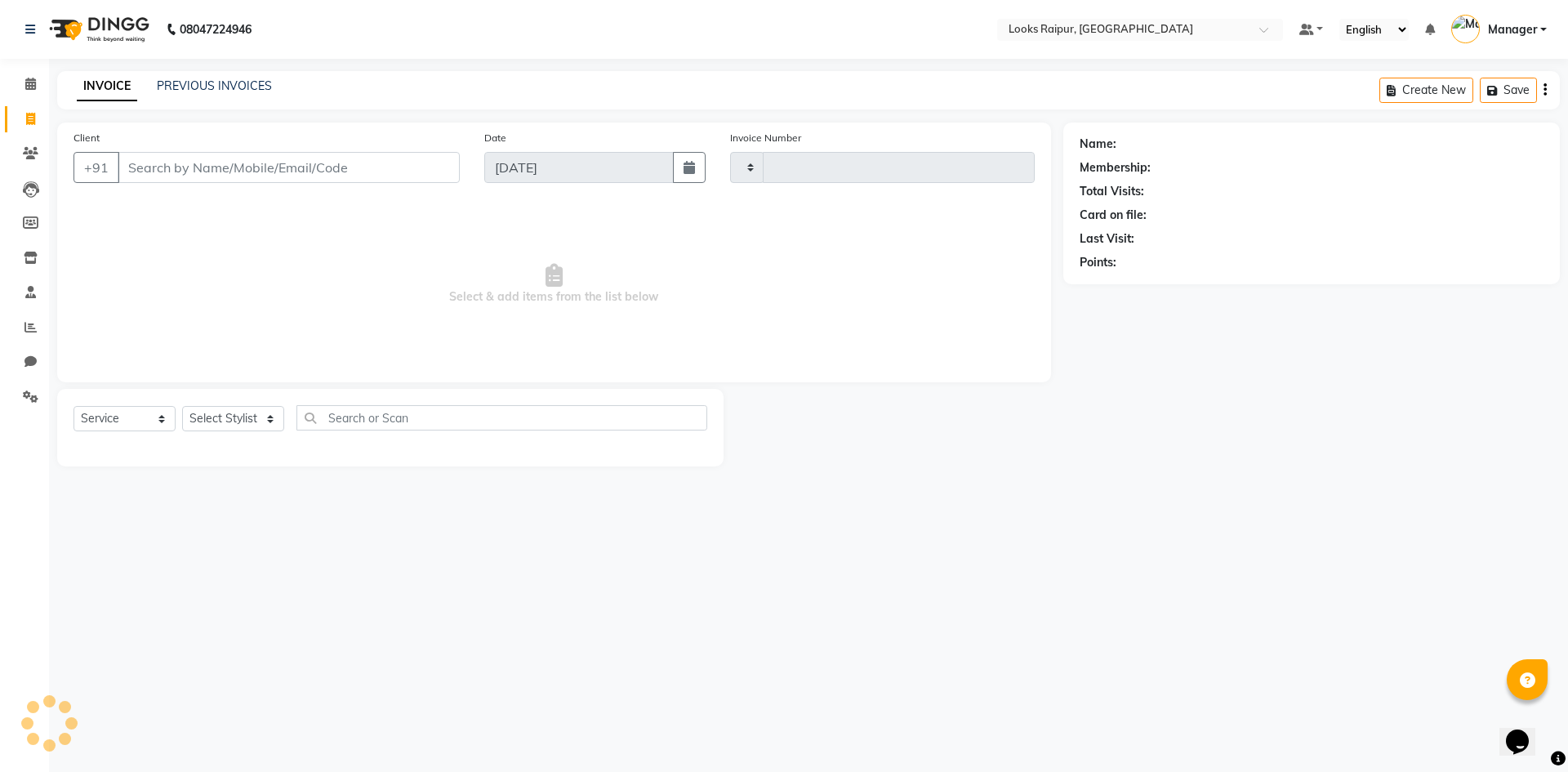
type input "0341"
select select "8606"
click at [217, 77] on div "INVOICE PREVIOUS INVOICES Create New Save" at bounding box center [809, 89] width 1503 height 38
click at [215, 83] on link "PREVIOUS INVOICES" at bounding box center [214, 86] width 115 height 15
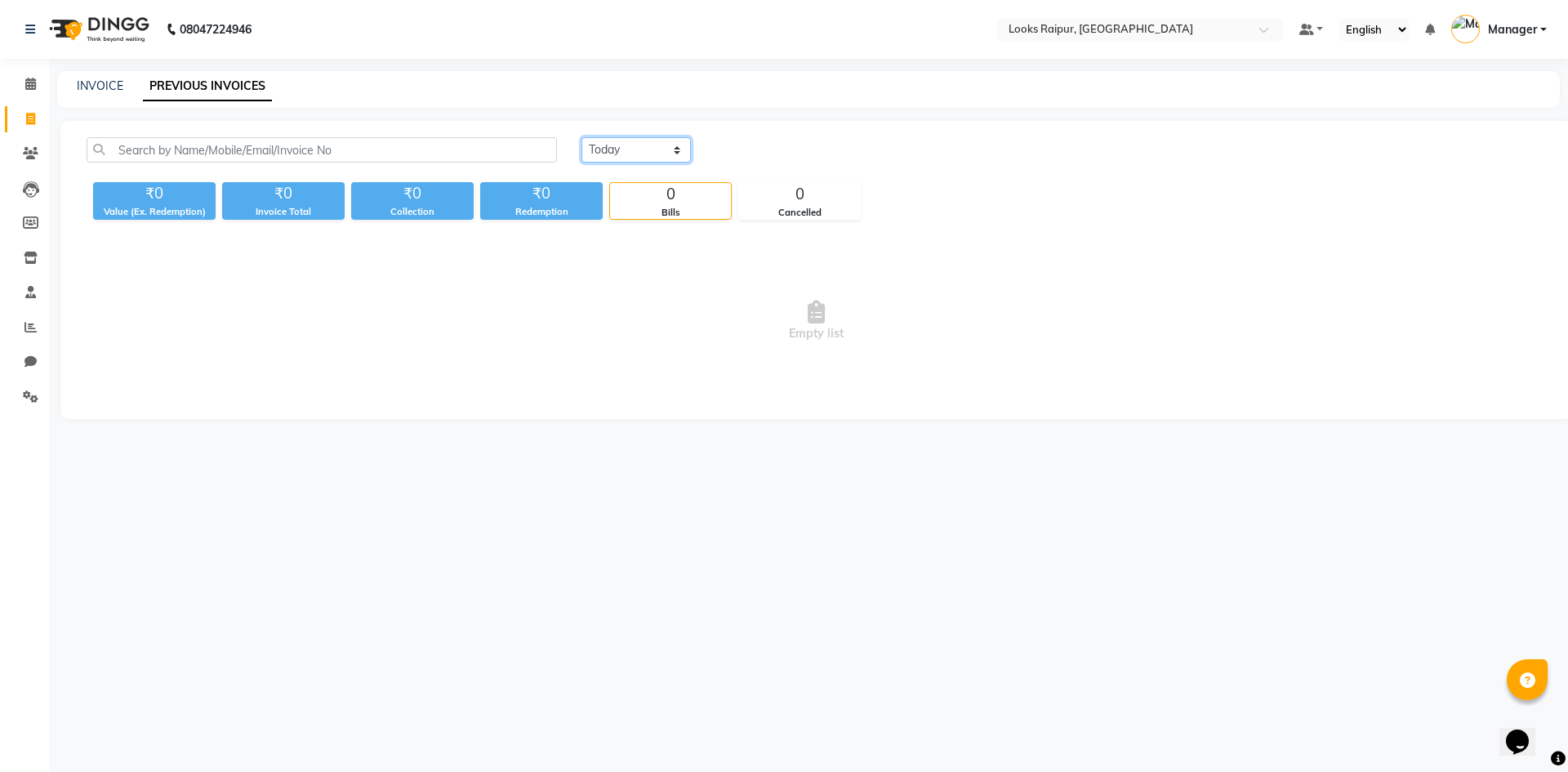
click at [666, 151] on select "[DATE] [DATE] Custom Range" at bounding box center [636, 150] width 110 height 26
select select "[DATE]"
click at [581, 137] on select "[DATE] [DATE] Custom Range" at bounding box center [636, 150] width 110 height 26
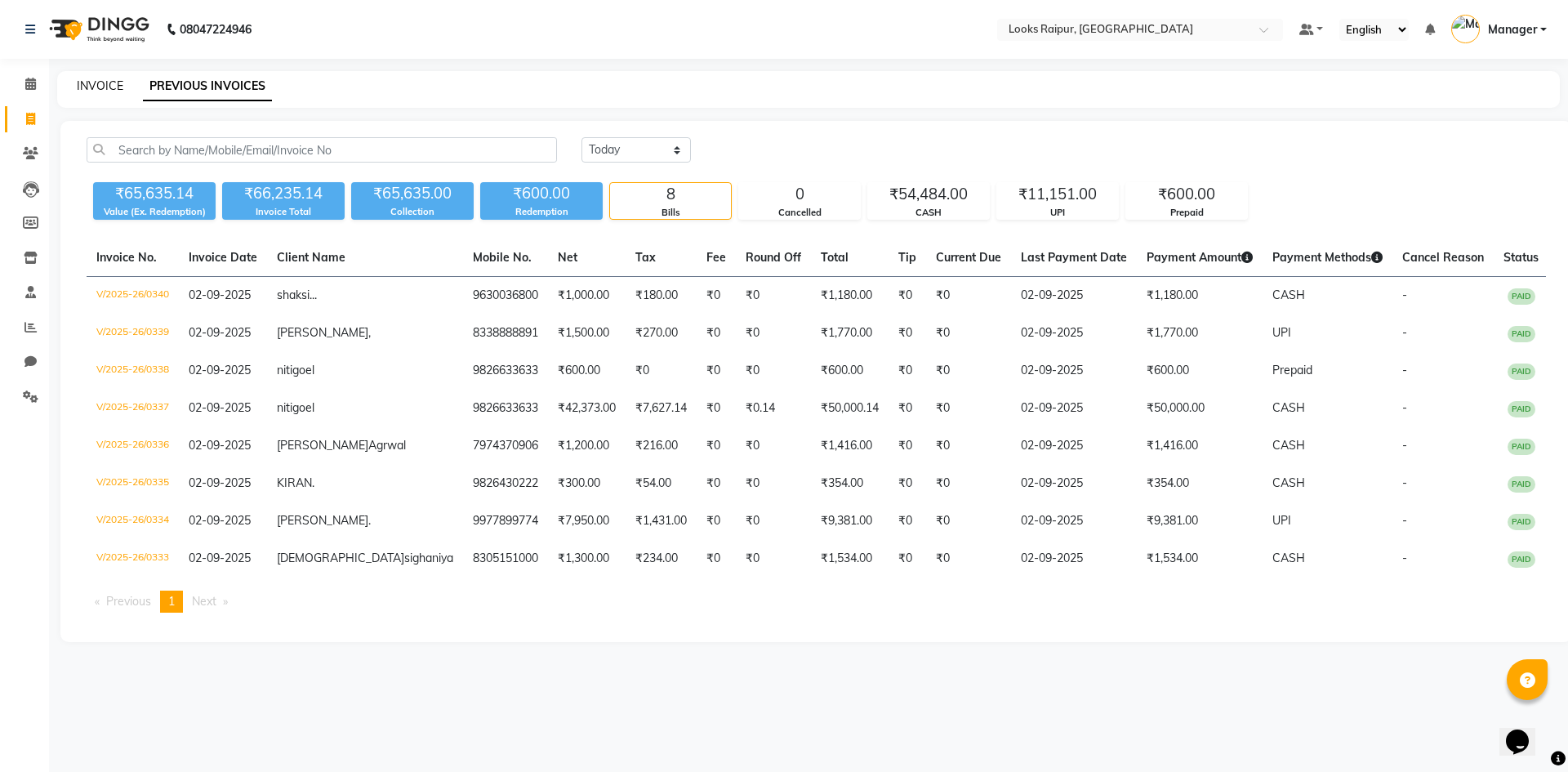
click at [86, 86] on link "INVOICE" at bounding box center [100, 86] width 47 height 15
select select "service"
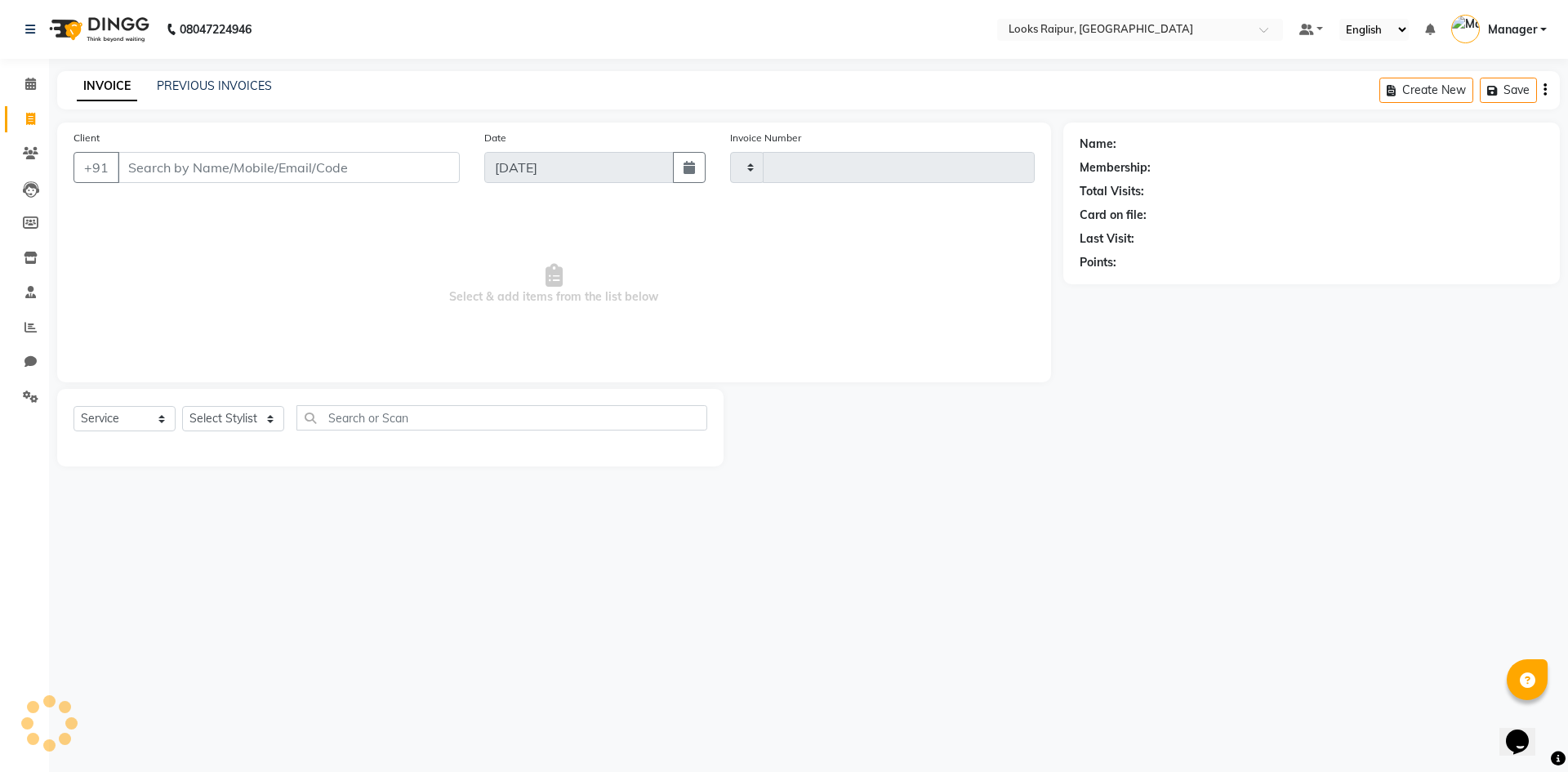
type input "0341"
select select "8606"
click at [35, 322] on icon at bounding box center [31, 328] width 12 height 12
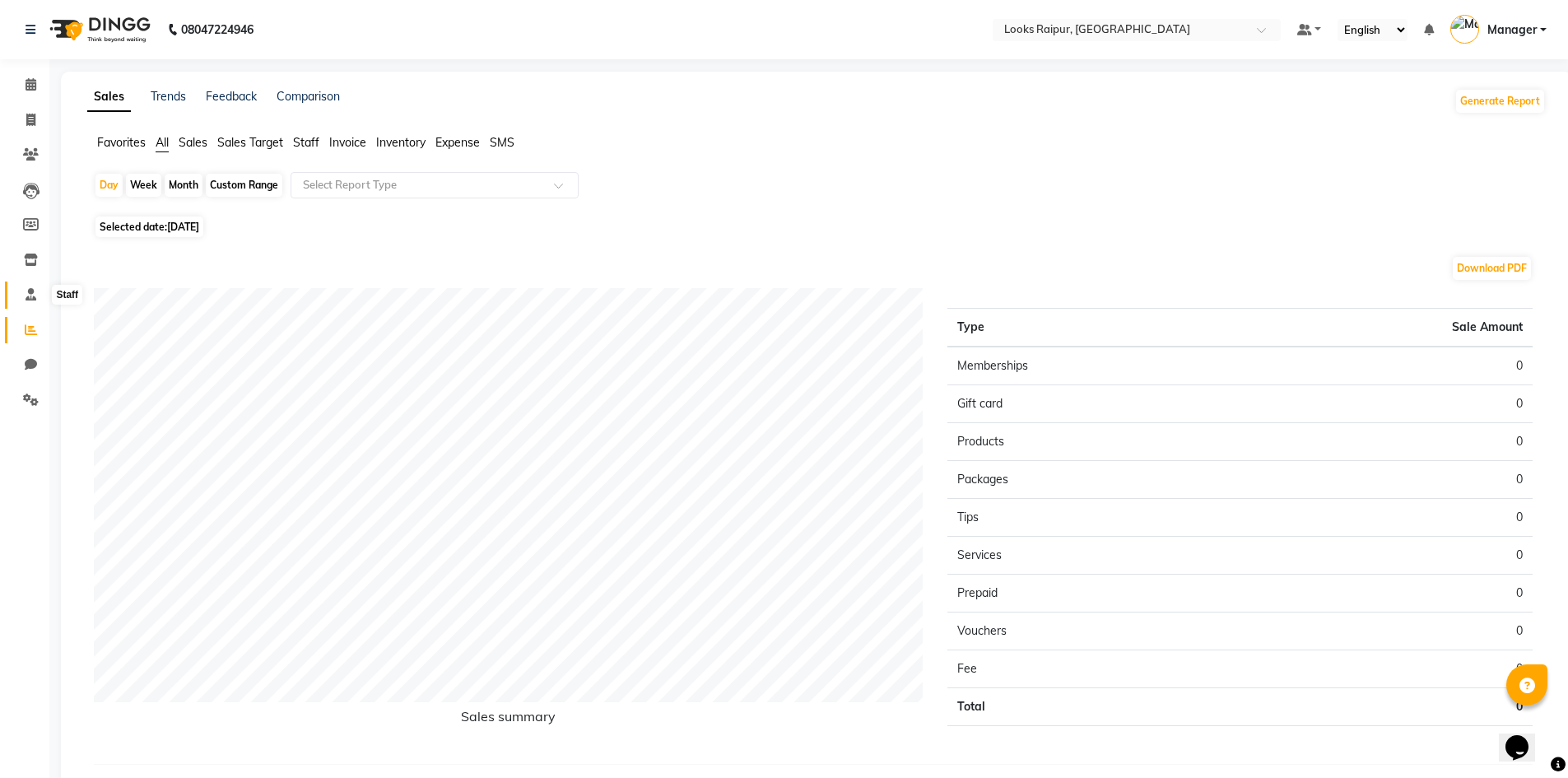
click at [37, 290] on span at bounding box center [30, 294] width 29 height 19
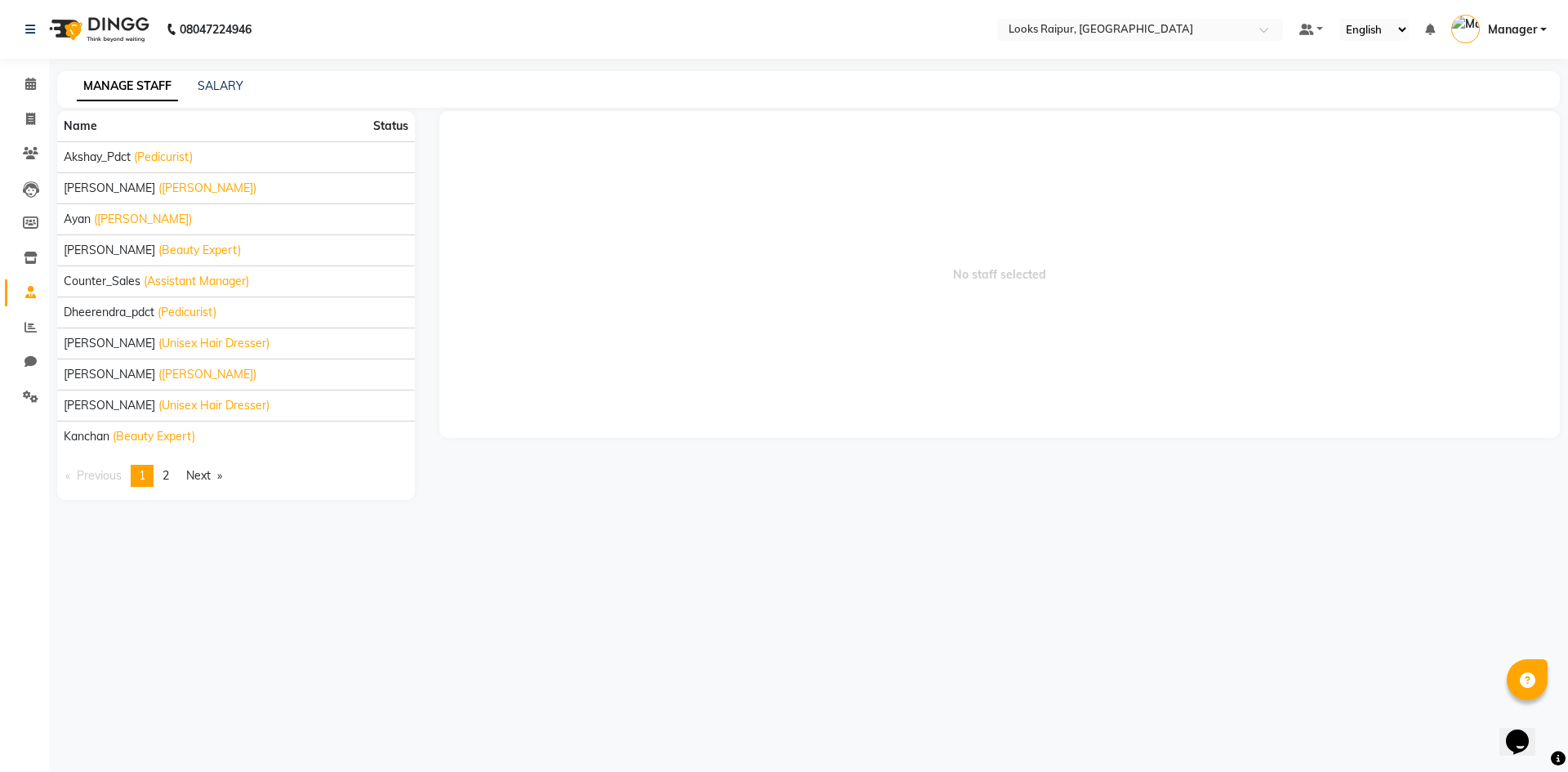
click at [20, 347] on li "Chat" at bounding box center [24, 362] width 49 height 35
click at [27, 320] on span at bounding box center [30, 328] width 28 height 19
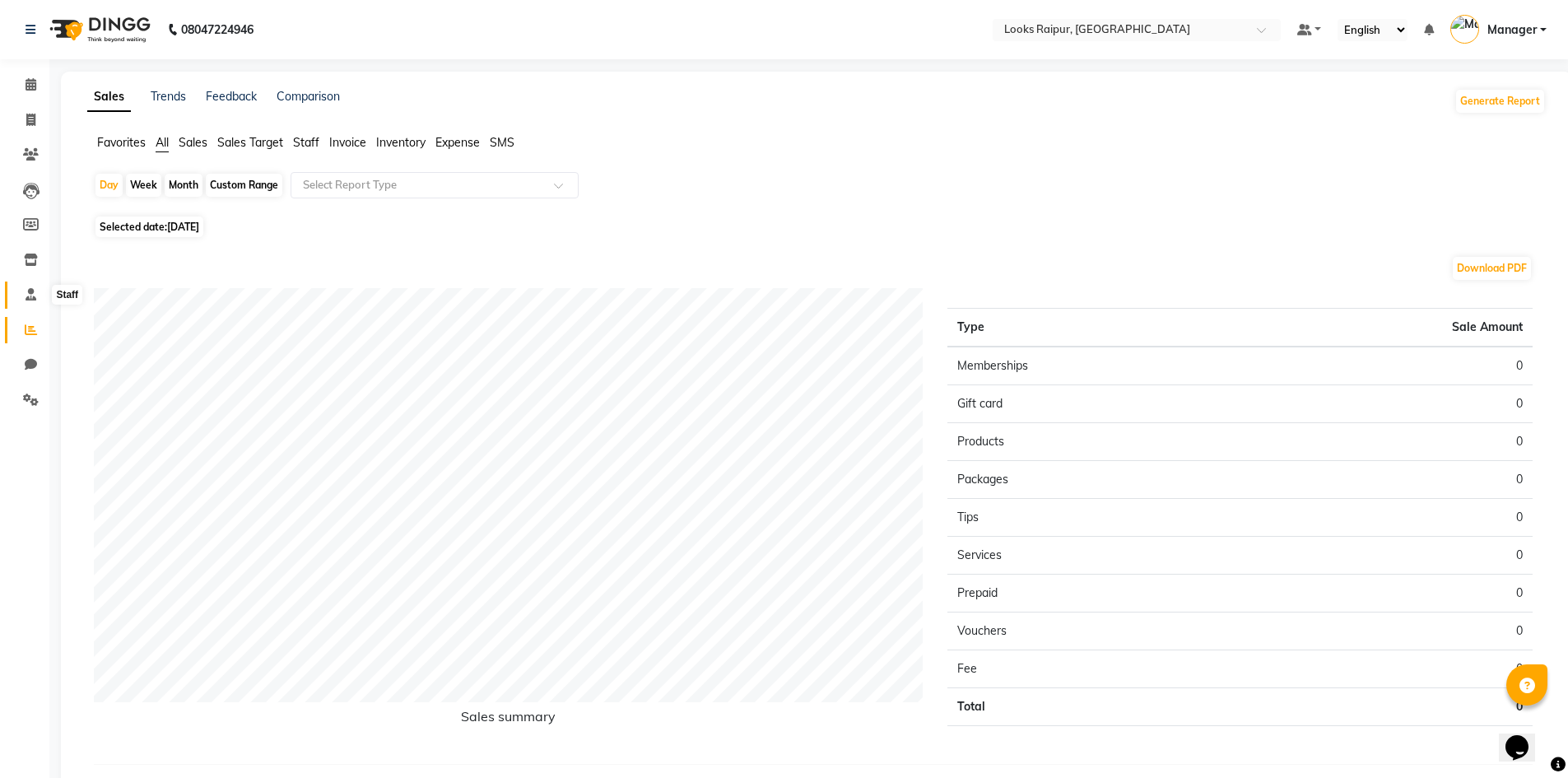
click at [33, 291] on icon at bounding box center [31, 294] width 11 height 12
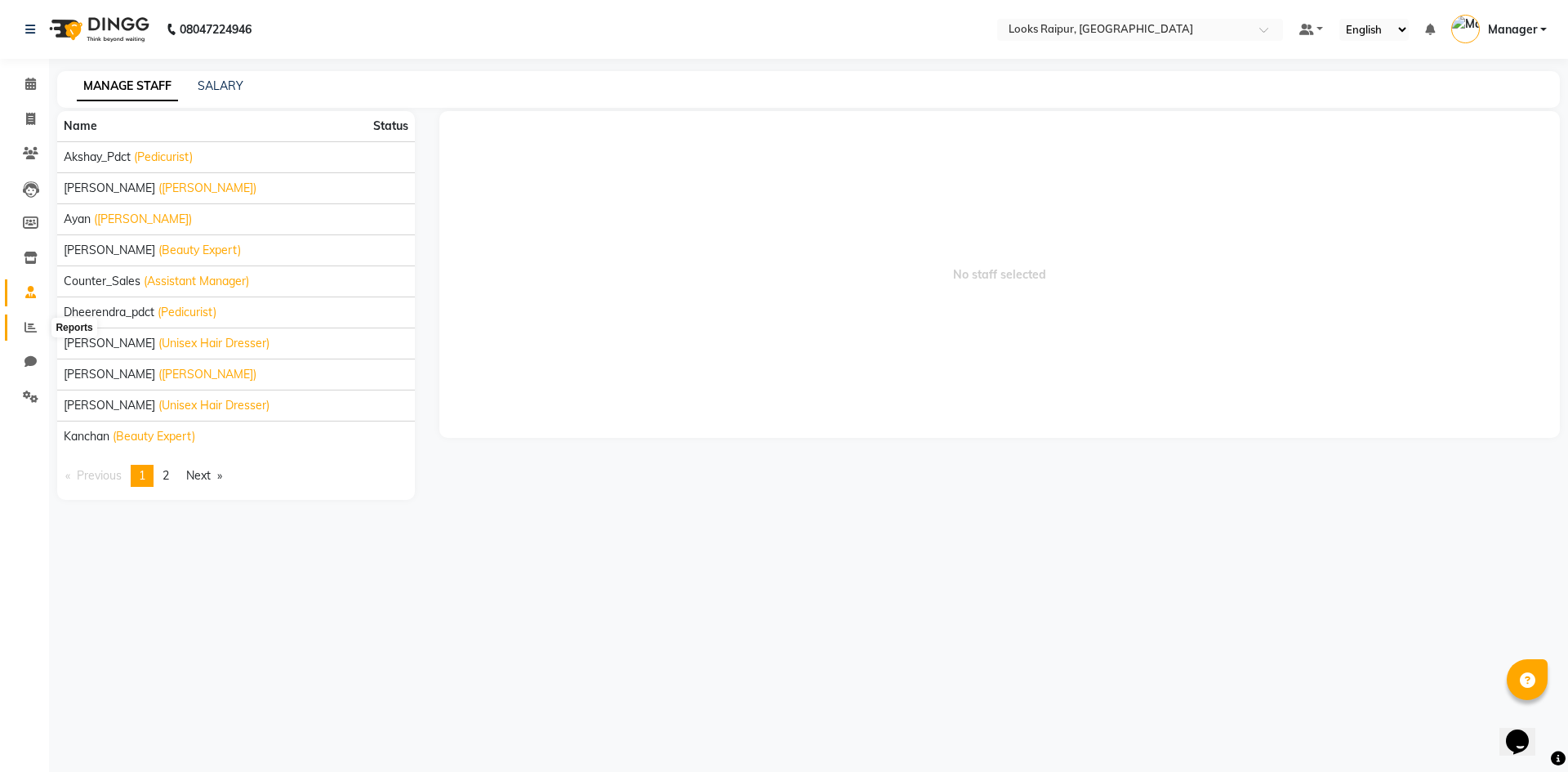
click at [27, 322] on icon at bounding box center [31, 328] width 12 height 12
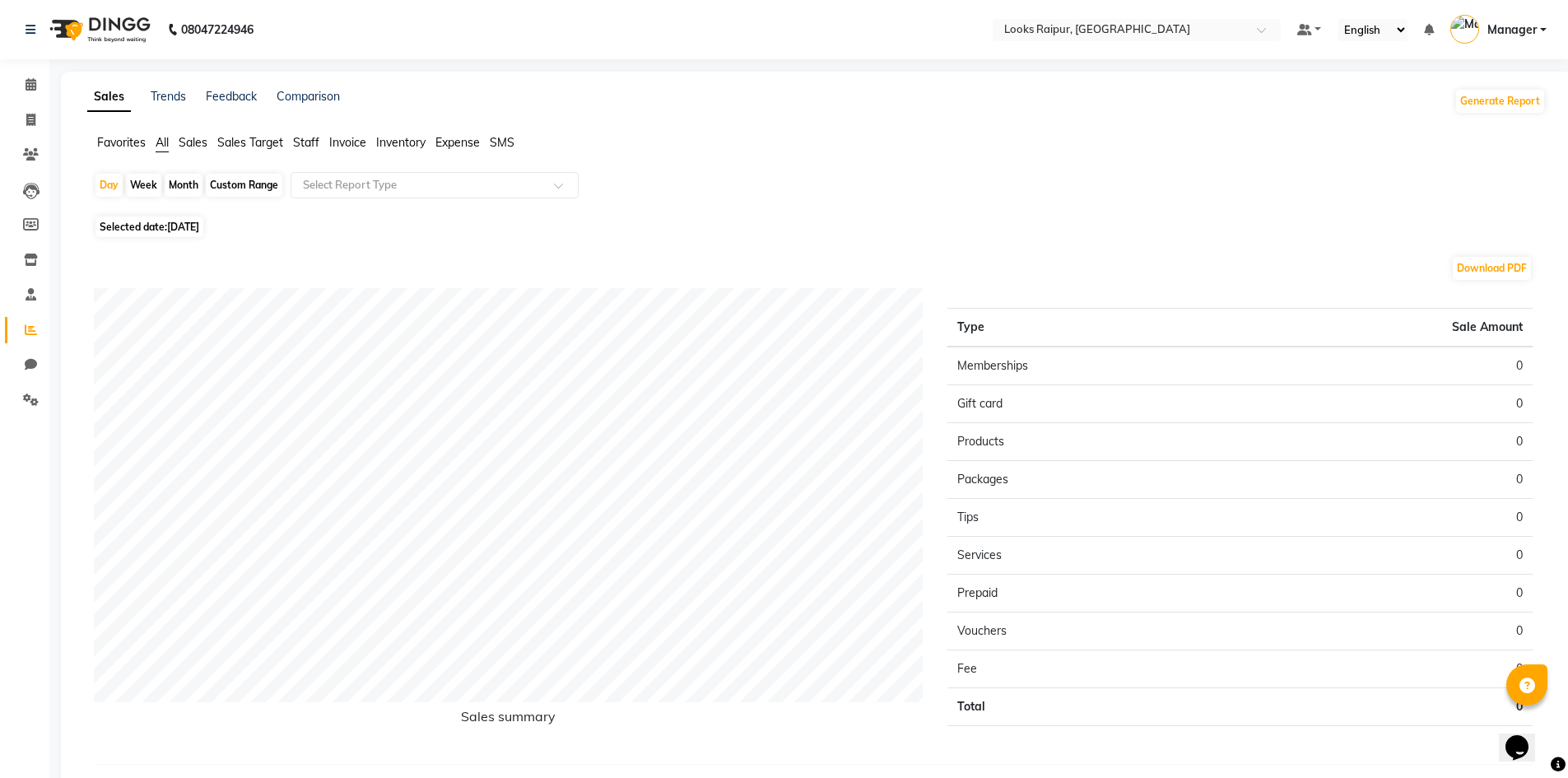
click at [334, 141] on span "Invoice" at bounding box center [348, 142] width 37 height 15
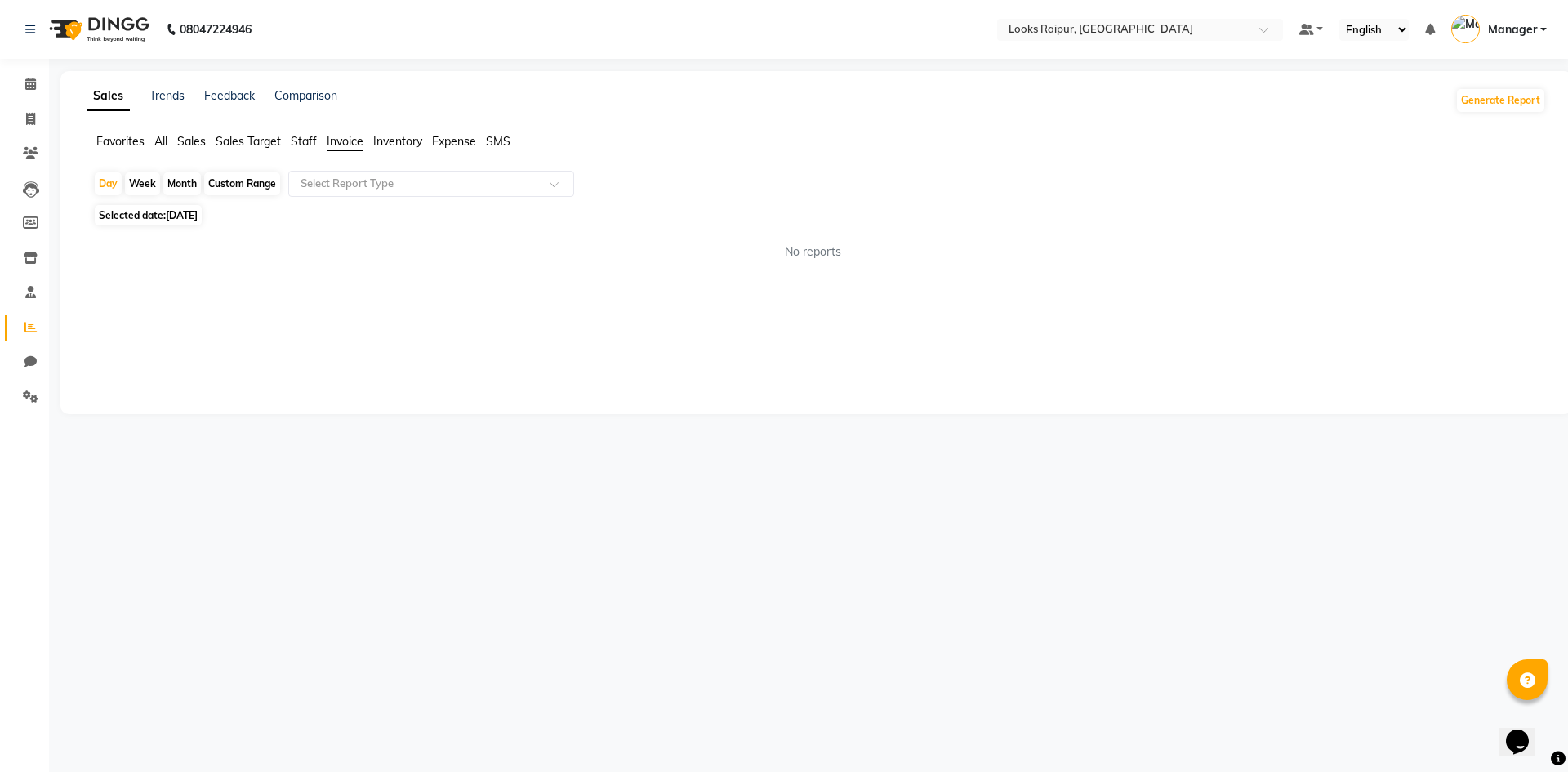
click at [461, 143] on span "Expense" at bounding box center [454, 141] width 44 height 15
click at [301, 143] on span "Staff" at bounding box center [304, 141] width 27 height 15
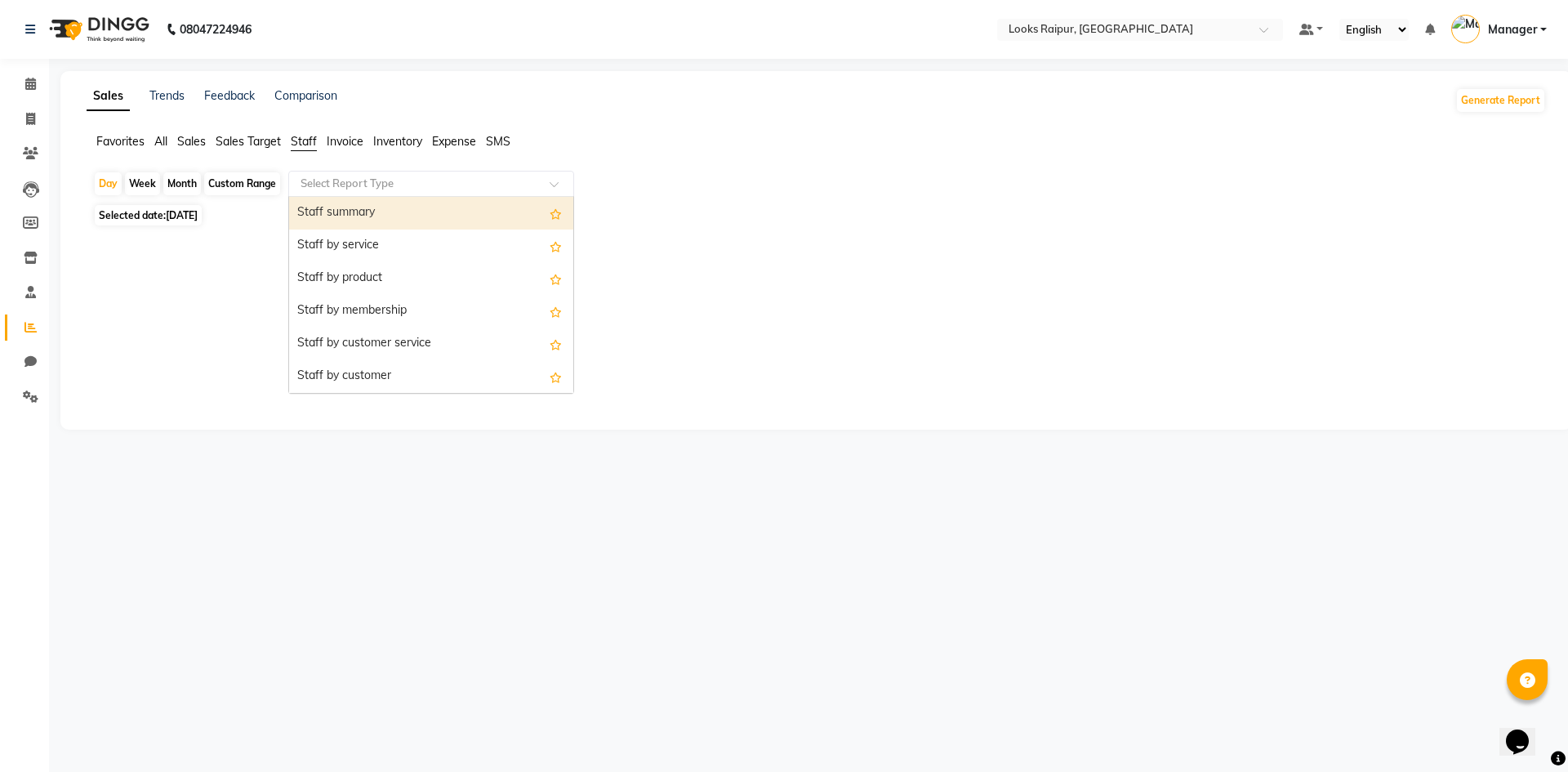
click at [556, 180] on div at bounding box center [431, 183] width 284 height 16
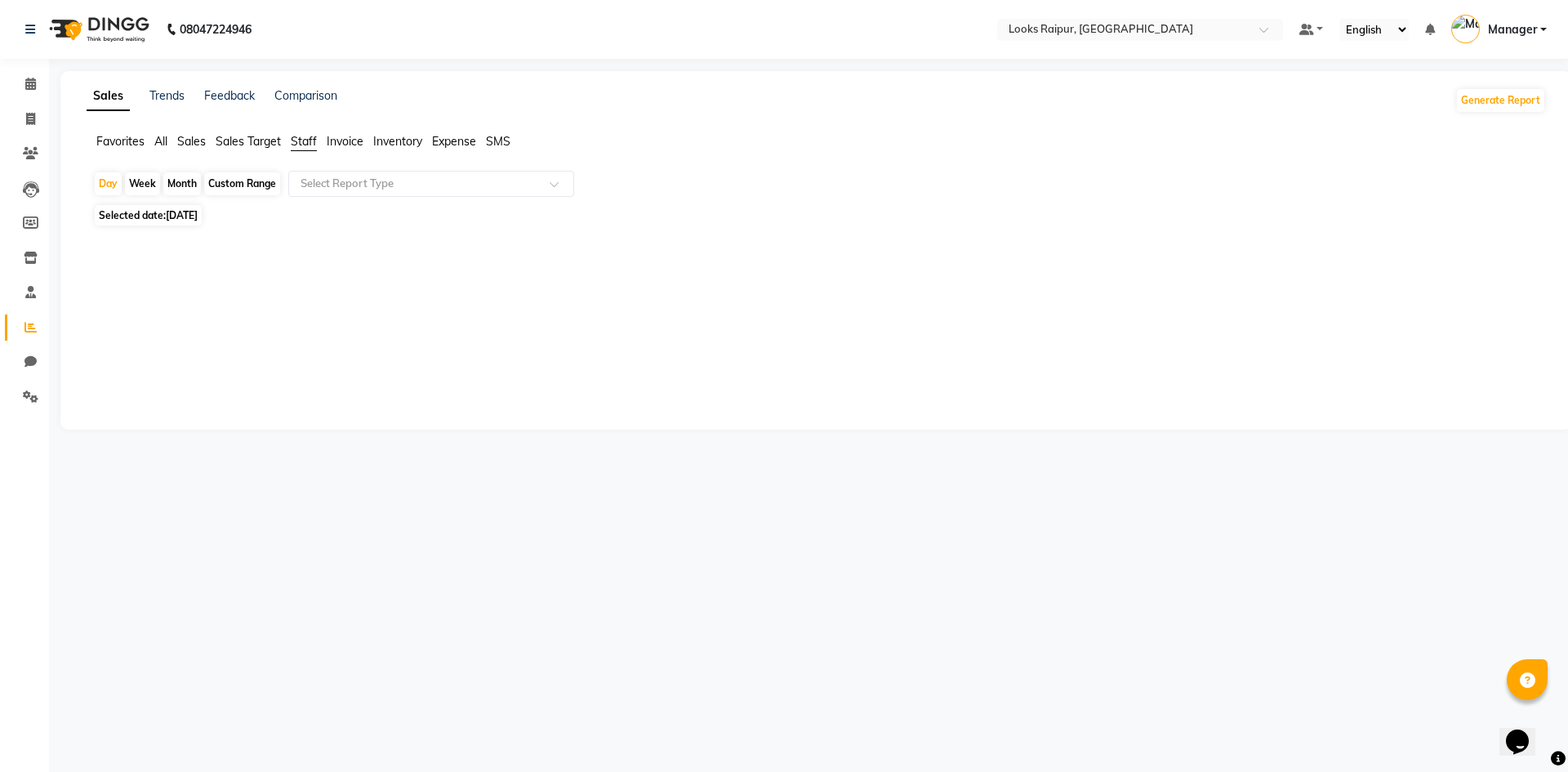
click at [164, 207] on span "Selected date: [DATE]" at bounding box center [148, 215] width 107 height 20
select select "9"
select select "2025"
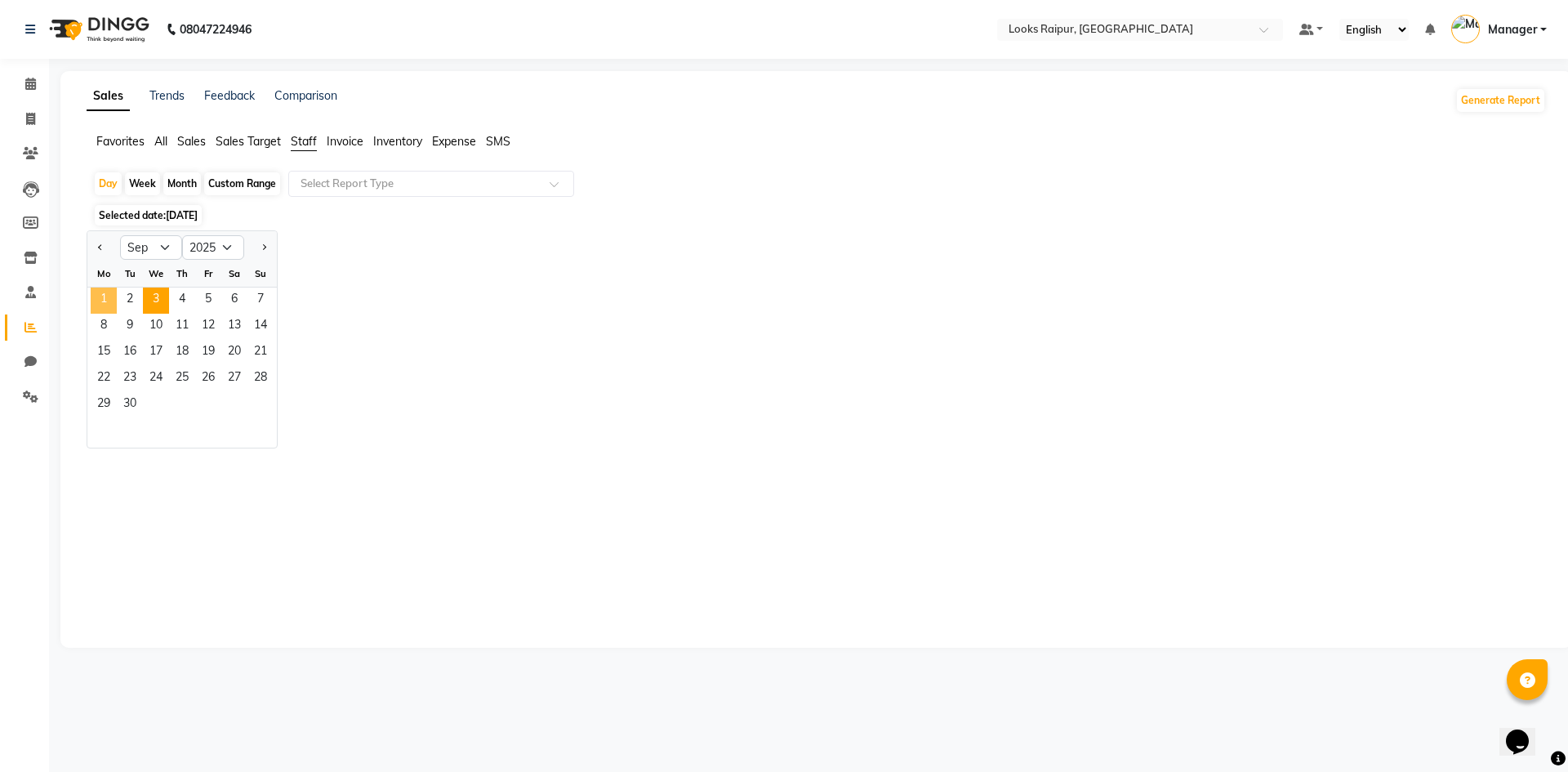
click at [111, 293] on span "1" at bounding box center [104, 301] width 27 height 27
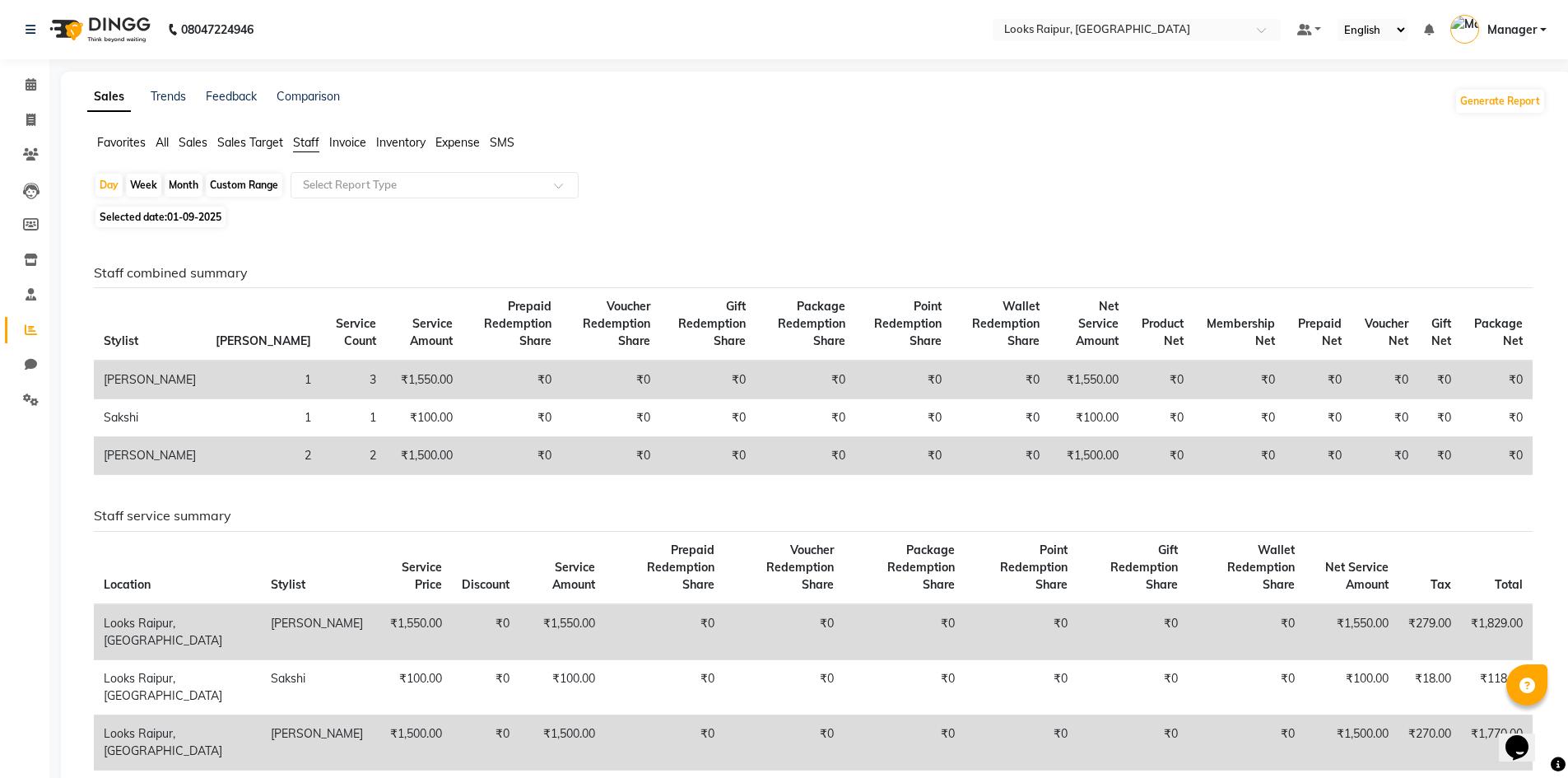
click at [176, 220] on span "01-09-2025" at bounding box center [194, 217] width 54 height 12
select select "9"
select select "2025"
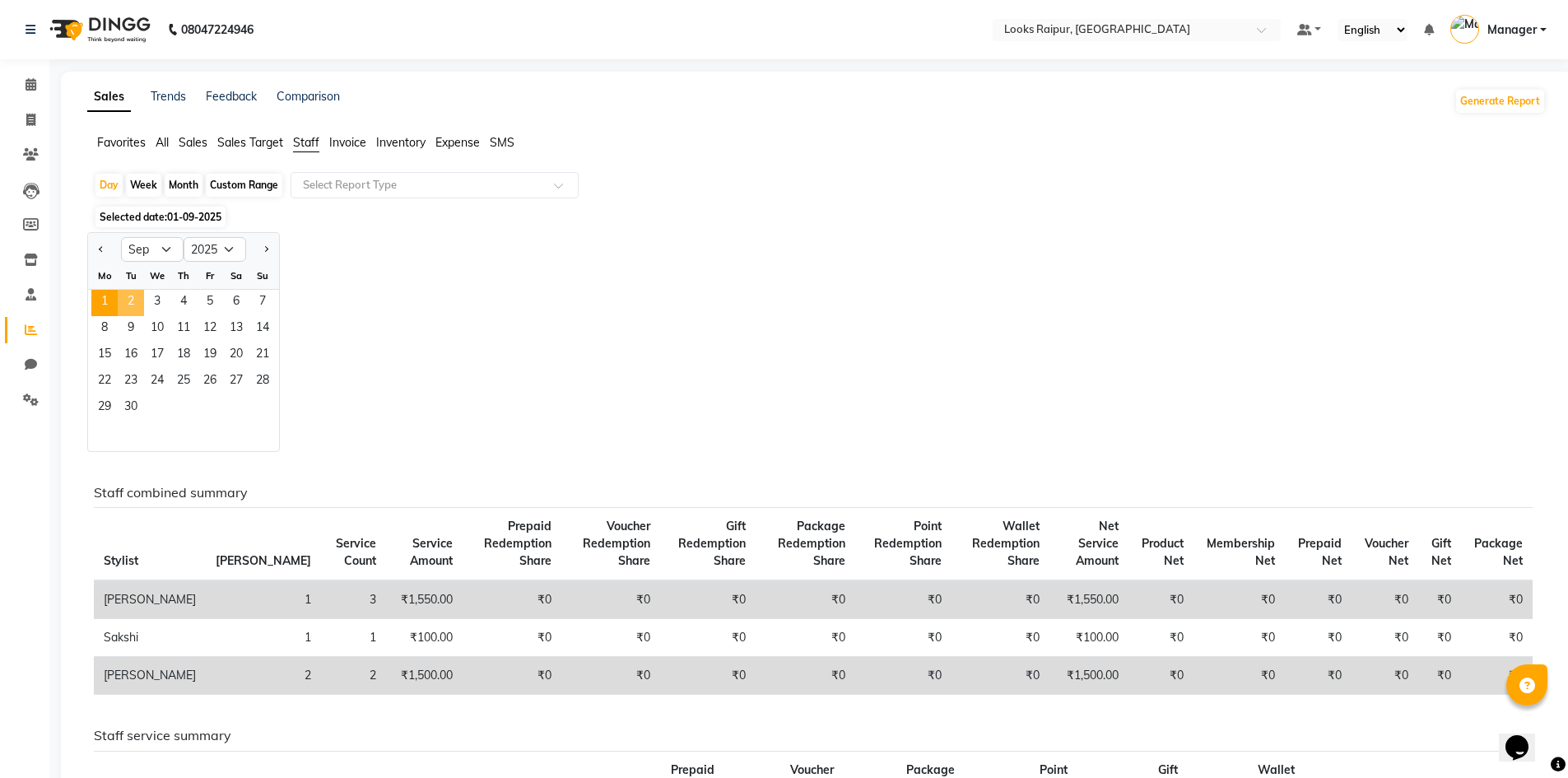
click at [123, 296] on span "2" at bounding box center [131, 303] width 27 height 27
